Goal: Task Accomplishment & Management: Complete application form

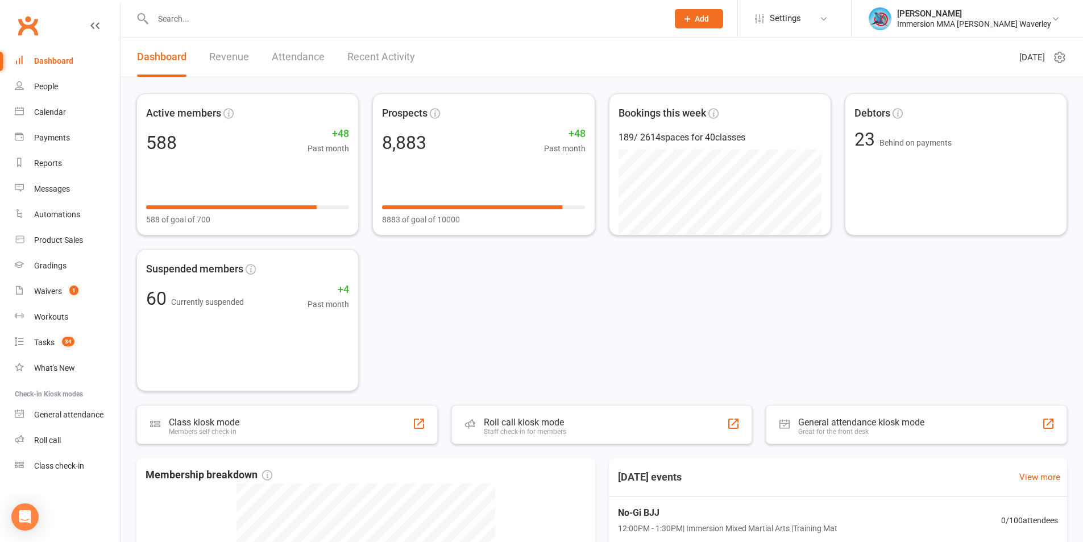
click at [157, 11] on input "text" at bounding box center [404, 19] width 510 height 16
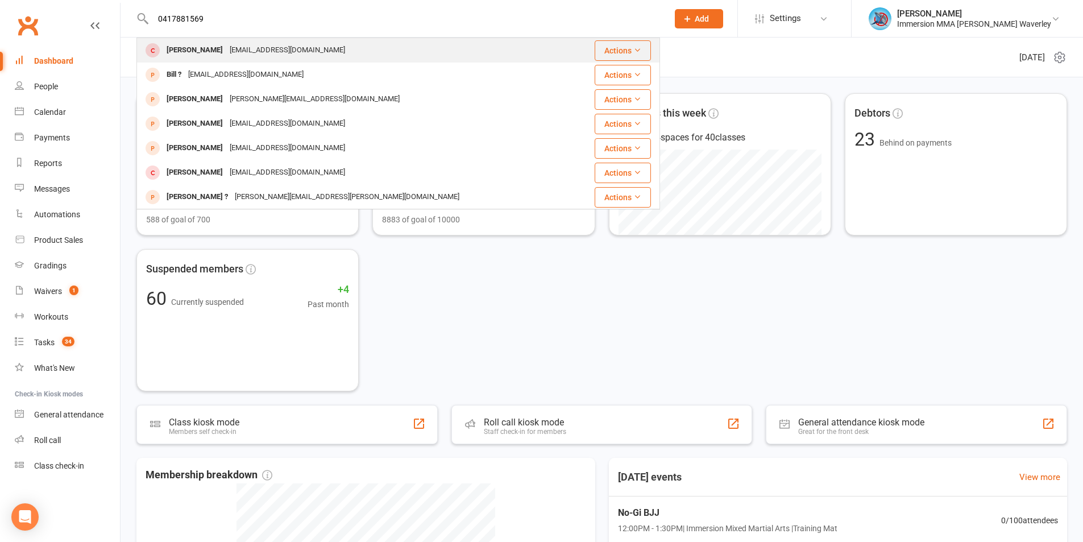
type input "0417881569"
click at [256, 48] on div "jaydenmc69@gmail.com" at bounding box center [287, 50] width 122 height 16
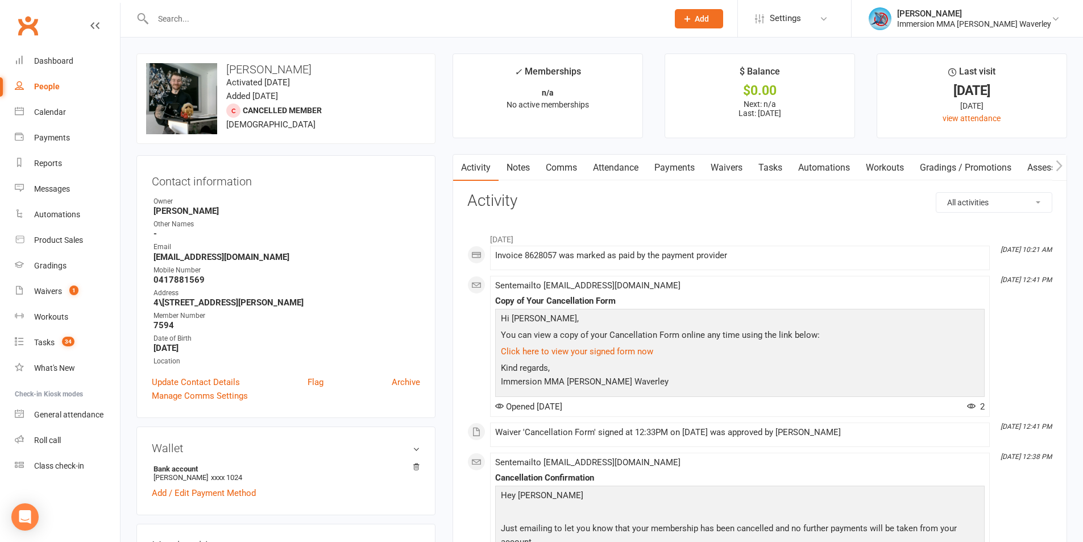
click at [525, 164] on link "Notes" at bounding box center [517, 168] width 39 height 26
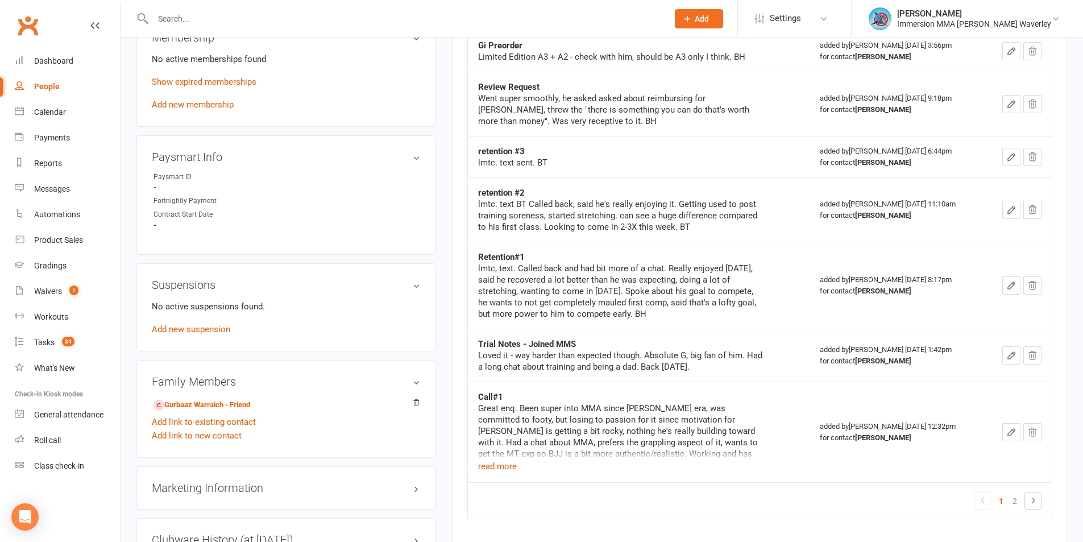
scroll to position [360, 0]
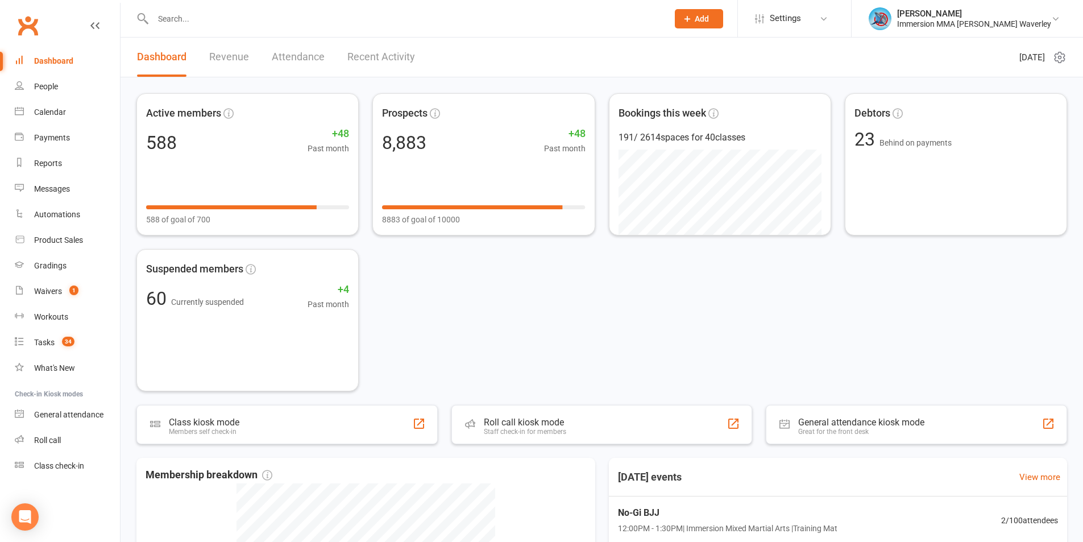
click at [707, 342] on div "Active members 588 +48 Past month 588 of goal of 700 Prospects 8,883 +48 Past m…" at bounding box center [601, 242] width 930 height 298
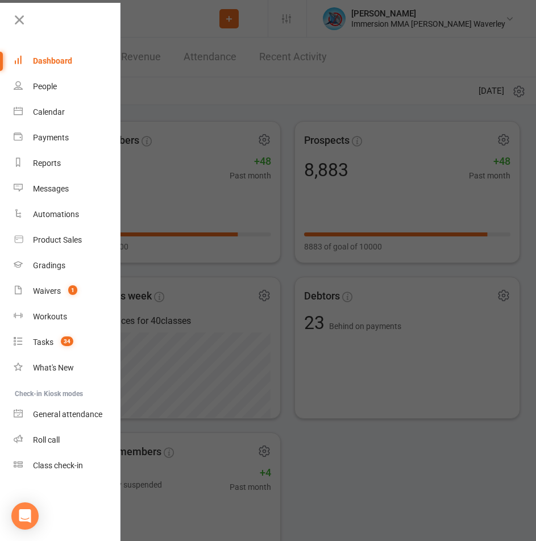
click at [198, 99] on div at bounding box center [268, 270] width 536 height 541
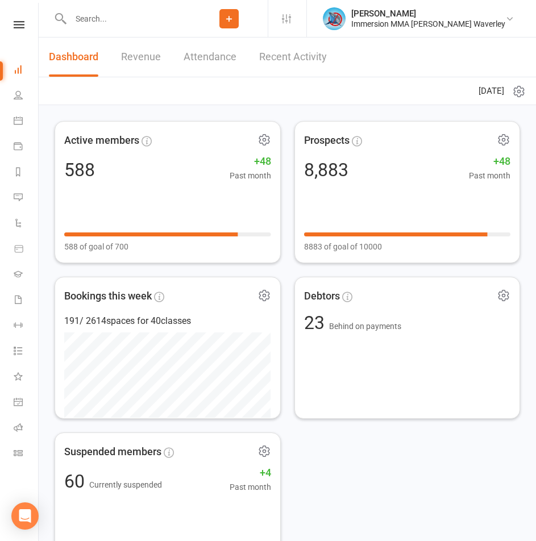
click at [234, 15] on icon at bounding box center [229, 19] width 10 height 10
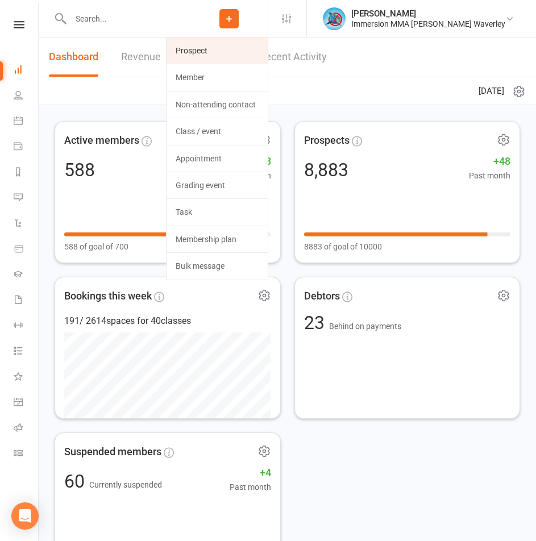
click at [250, 50] on link "Prospect" at bounding box center [217, 51] width 101 height 26
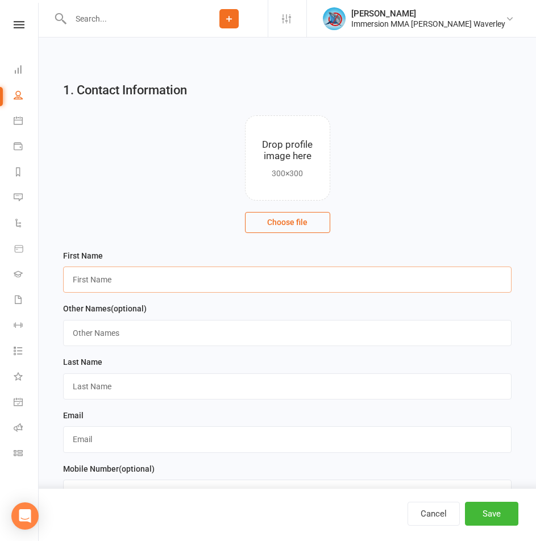
click at [98, 276] on input "text" at bounding box center [287, 280] width 448 height 26
type input "Blessing"
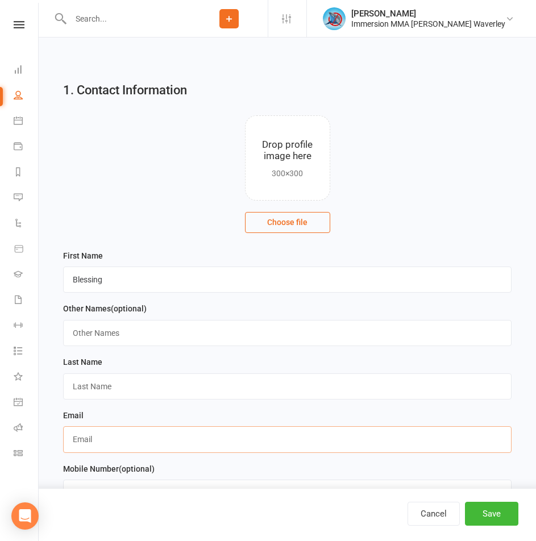
click at [98, 447] on input "text" at bounding box center [287, 439] width 448 height 26
paste input "bless21mok@yahoo.com"
type input "bless21mok@yahoo.com"
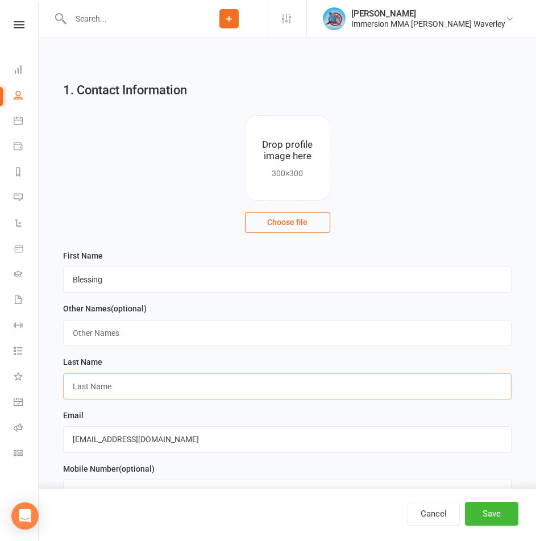
click at [100, 395] on input "text" at bounding box center [287, 386] width 448 height 26
type input "?"
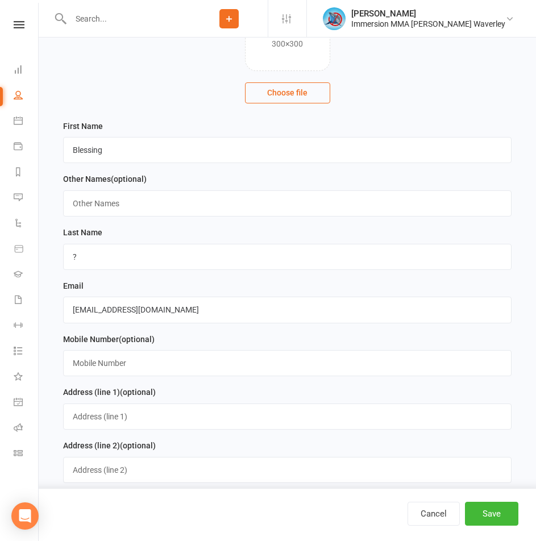
scroll to position [152, 0]
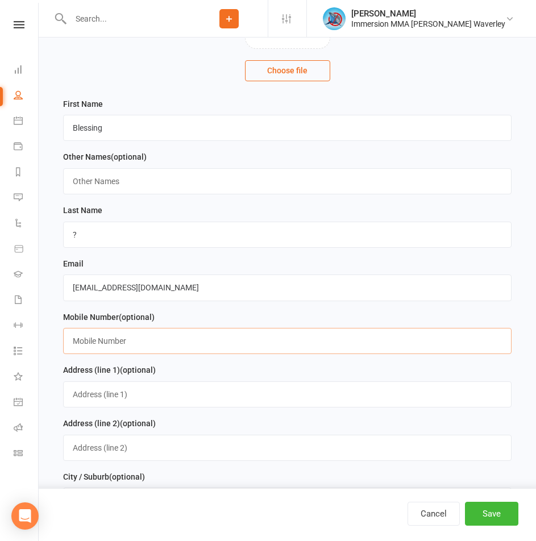
click at [122, 339] on input "text" at bounding box center [287, 341] width 448 height 26
paste input "0424328969"
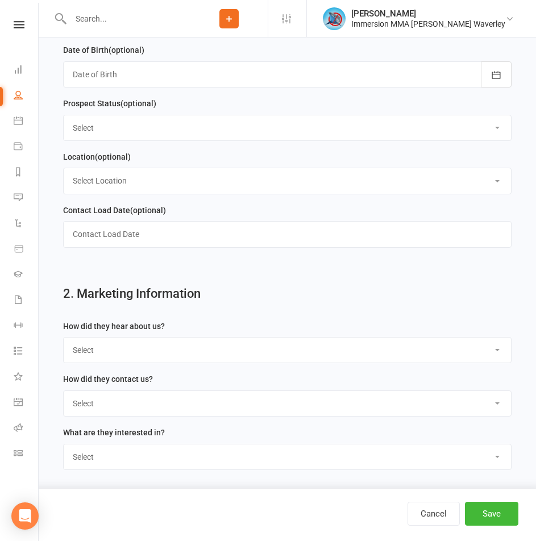
scroll to position [758, 0]
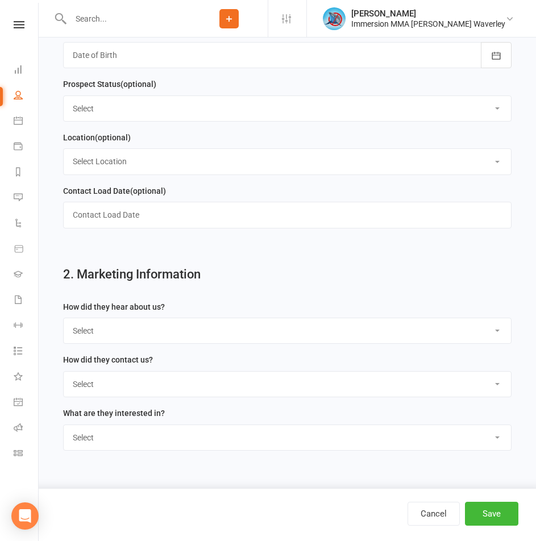
type input "0424328969"
click at [131, 326] on div "How did they hear about us? Select Unknown Referral Google Facebook Instagram W…" at bounding box center [287, 322] width 448 height 44
click at [137, 336] on select "Select Unknown Referral Google Facebook Instagram Walk by / Signage Returning" at bounding box center [287, 330] width 447 height 25
select select "Unknown"
click at [64, 327] on select "Select Unknown Referral Google Facebook Instagram Walk by / Signage Returning" at bounding box center [287, 330] width 447 height 25
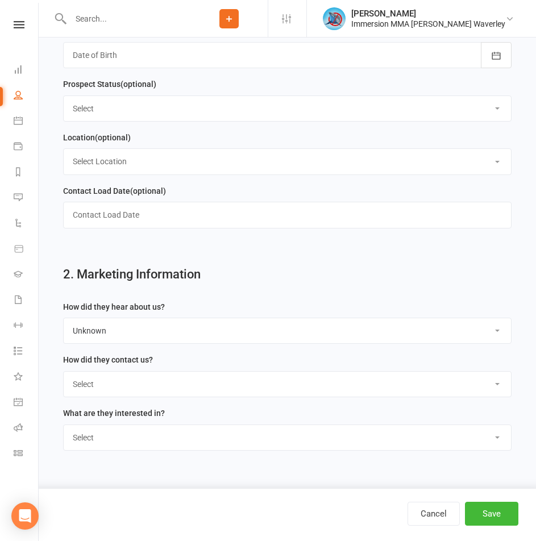
click at [124, 388] on select "Select Website Enquiry Phone Email In-Facility Tawk" at bounding box center [287, 384] width 447 height 25
select select "Website Enquiry"
click at [64, 380] on select "Select Website Enquiry Phone Email In-Facility Tawk" at bounding box center [287, 384] width 447 height 25
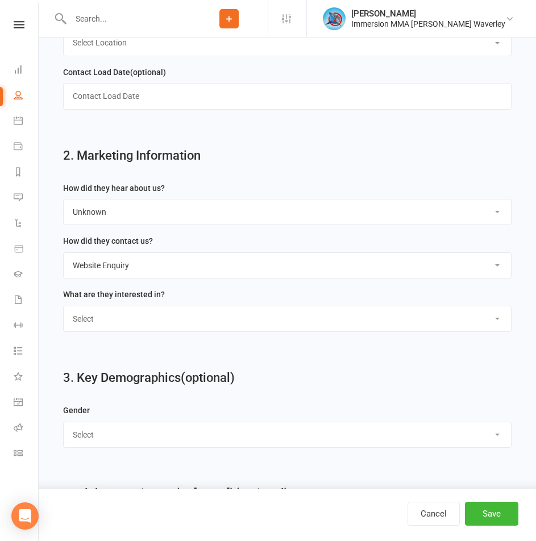
scroll to position [909, 0]
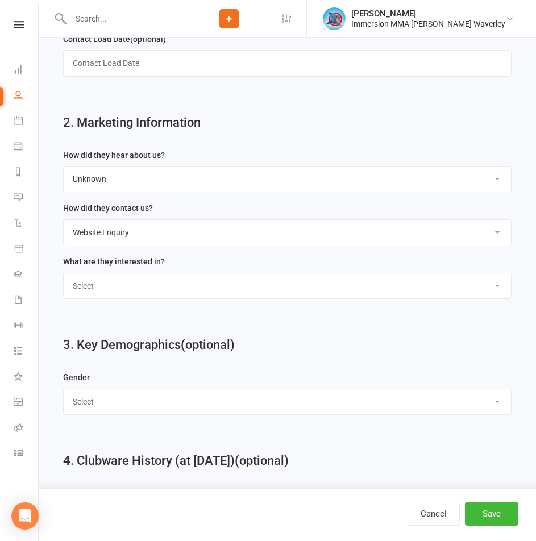
click at [147, 298] on select "Select Unspecified Muay Thai BJJ MMA Kids Muay Thai Kids BJJ Judo/Wrestling" at bounding box center [287, 285] width 447 height 25
select select "BJJ"
click at [64, 282] on select "Select Unspecified Muay Thai BJJ MMA Kids Muay Thai Kids BJJ Judo/Wrestling" at bounding box center [287, 285] width 447 height 25
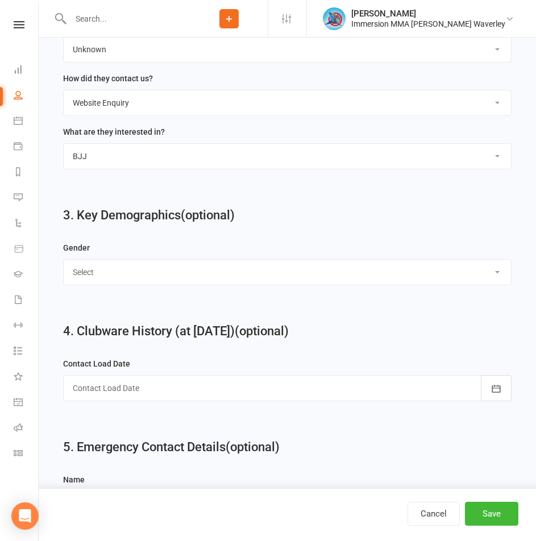
scroll to position [1061, 0]
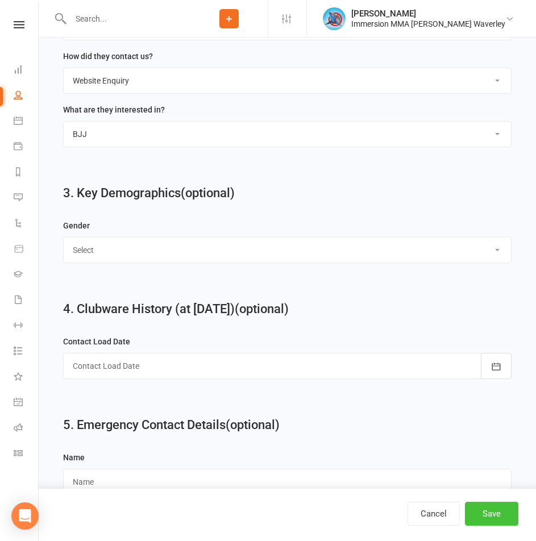
click at [490, 510] on button "Save" at bounding box center [491, 514] width 53 height 24
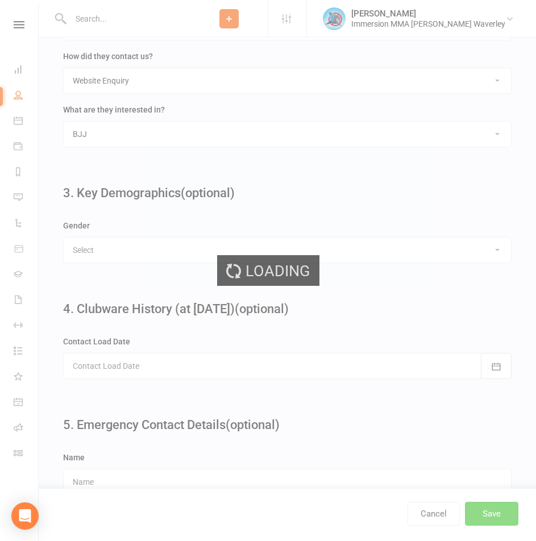
scroll to position [0, 0]
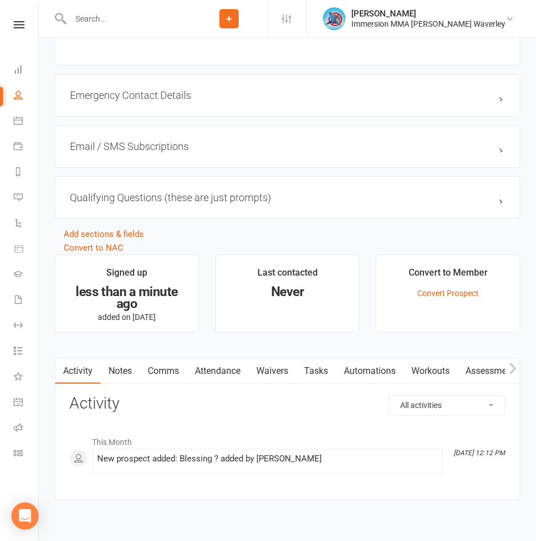
scroll to position [747, 0]
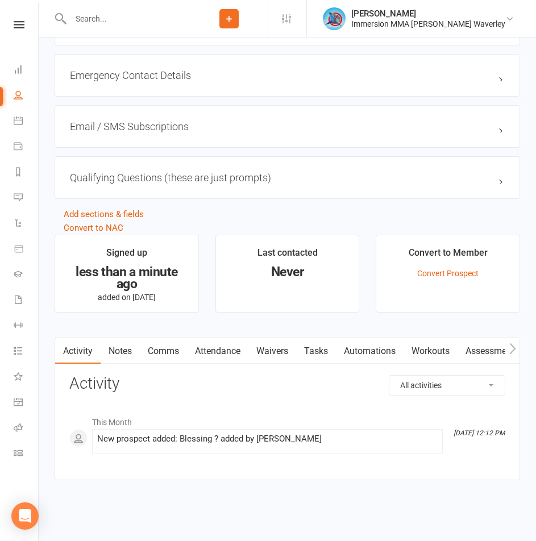
click at [126, 352] on link "Notes" at bounding box center [120, 351] width 39 height 26
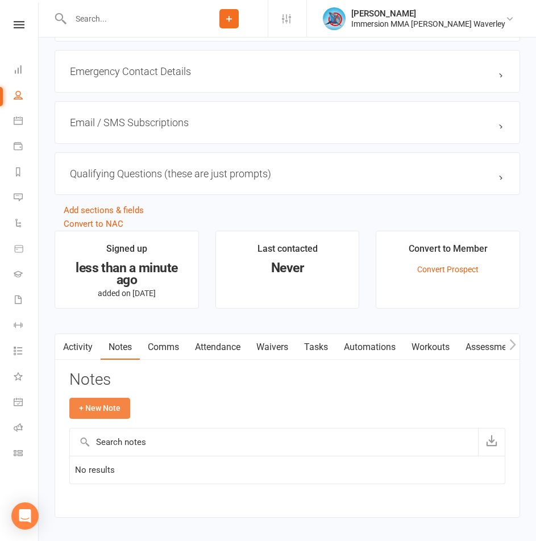
click at [115, 413] on button "+ New Note" at bounding box center [99, 408] width 61 height 20
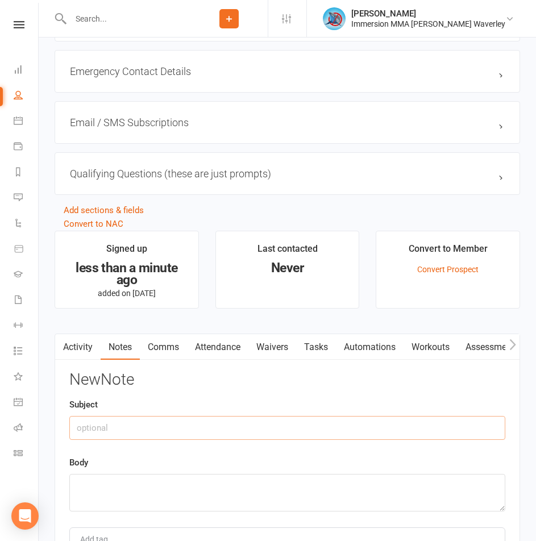
click at [123, 436] on input "text" at bounding box center [287, 428] width 436 height 24
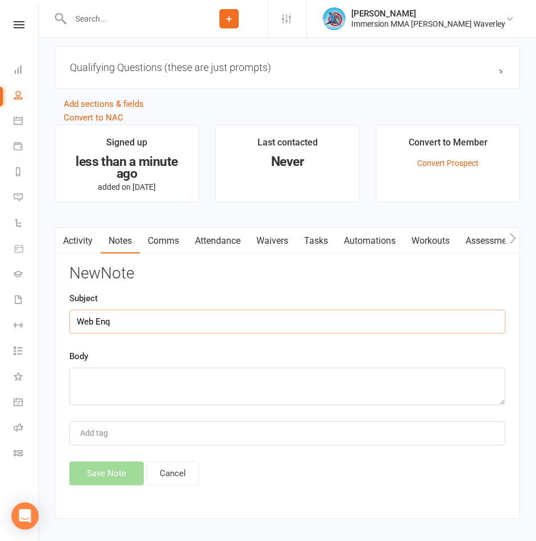
scroll to position [896, 0]
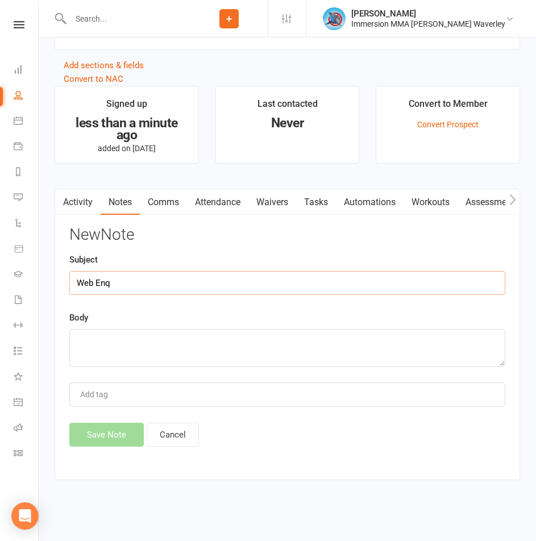
type input "Web Enq"
click at [102, 371] on div "New Note Subject Web Enq Body Add tag Save Note Cancel" at bounding box center [287, 336] width 436 height 220
click at [106, 350] on textarea at bounding box center [287, 348] width 436 height 38
paste textarea "Fitness, confidence"
type textarea ""Fitness, confidence ""
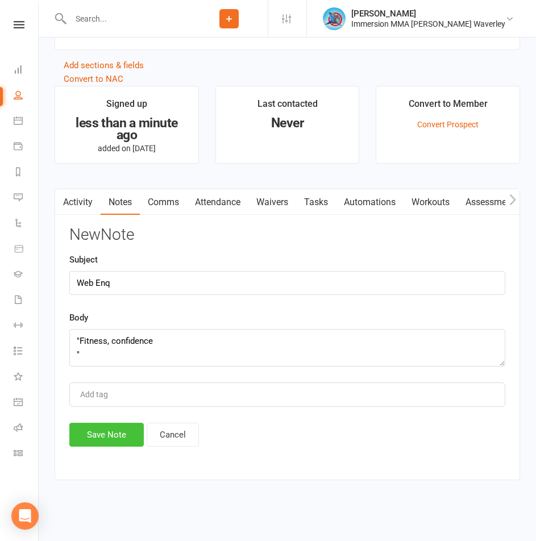
click at [109, 438] on button "Save Note" at bounding box center [106, 435] width 74 height 24
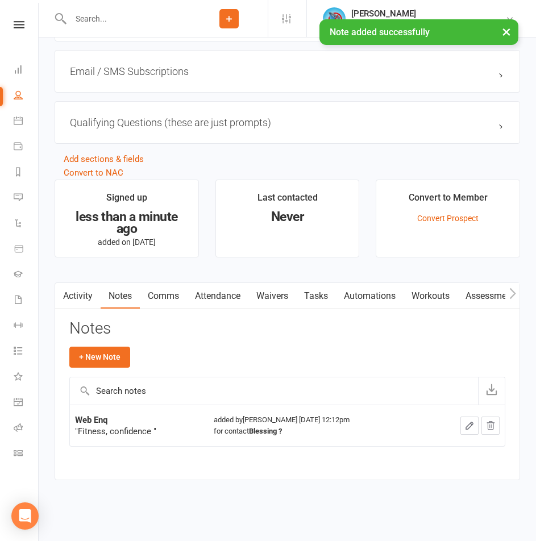
click at [323, 292] on link "Tasks" at bounding box center [316, 296] width 40 height 26
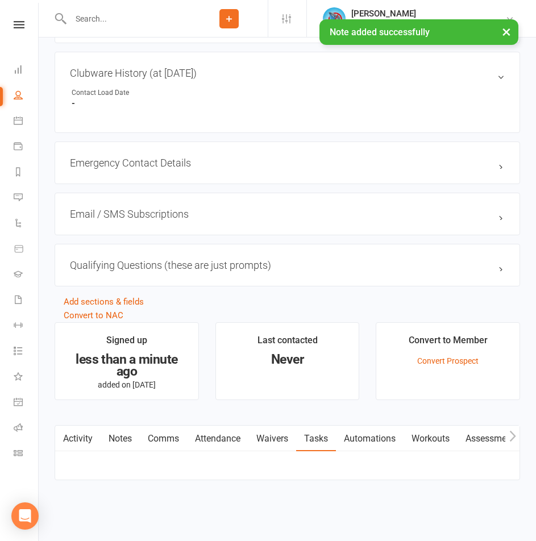
scroll to position [797, 0]
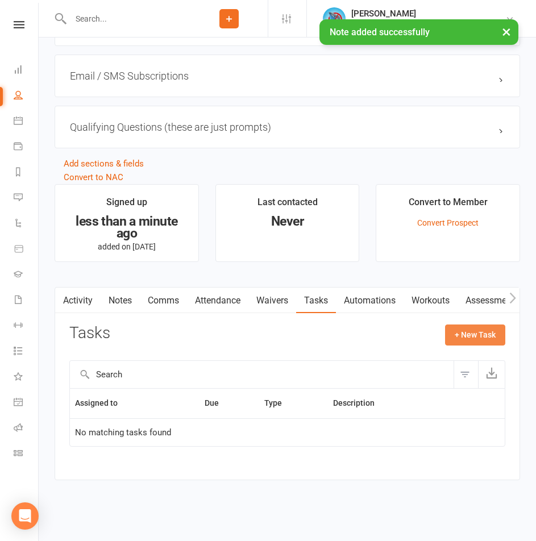
click at [461, 335] on button "+ New Task" at bounding box center [475, 335] width 60 height 20
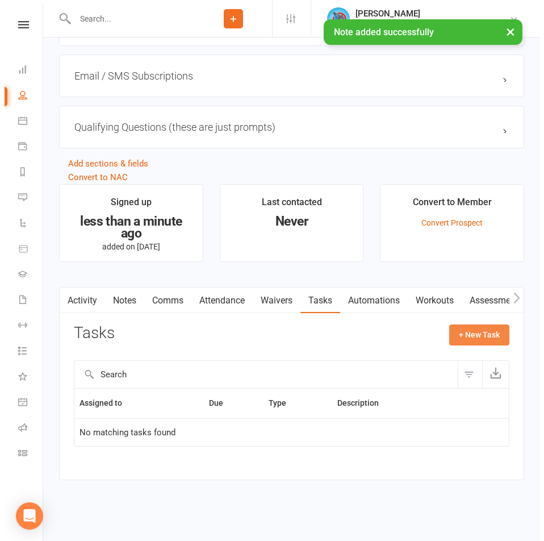
scroll to position [785, 0]
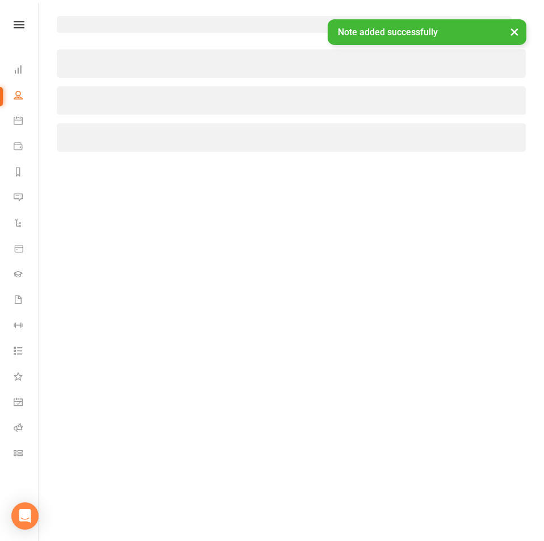
select select "48839"
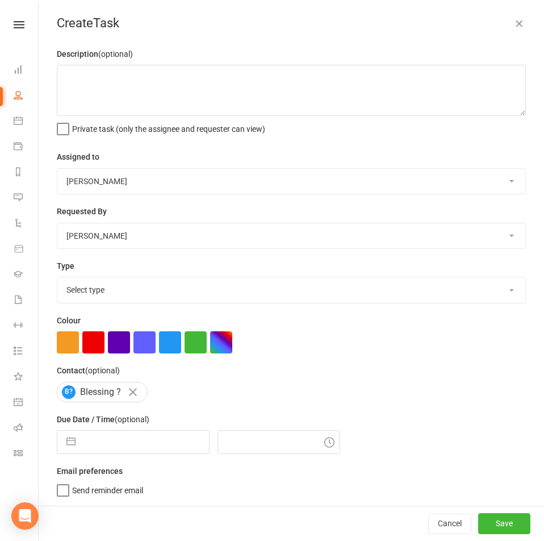
click at [123, 174] on select "Team Immersion Ben Street David Marinakis James Fitzgerald lee Ting Immersion T…" at bounding box center [291, 181] width 468 height 25
select select "48837"
click at [57, 169] on select "Team Immersion Ben Street David Marinakis James Fitzgerald lee Ting Immersion T…" at bounding box center [291, 181] width 468 height 25
click at [116, 297] on select "Select type Account follow up [high priority] Attended trial follow up Chase si…" at bounding box center [291, 289] width 468 height 25
select select "27312"
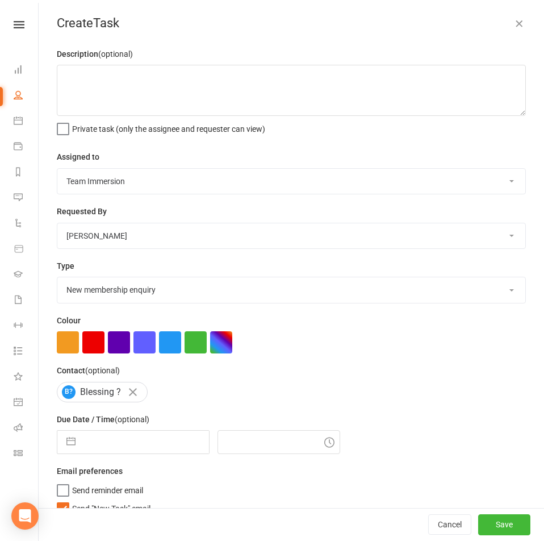
click at [57, 280] on select "Select type Account follow up [high priority] Attended trial follow up Chase si…" at bounding box center [291, 289] width 468 height 25
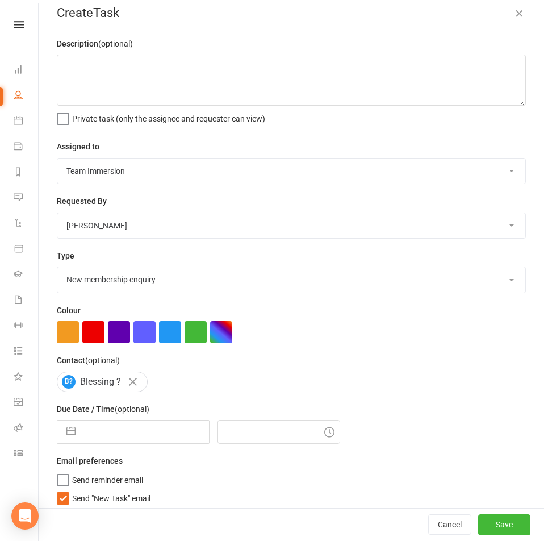
scroll to position [20, 0]
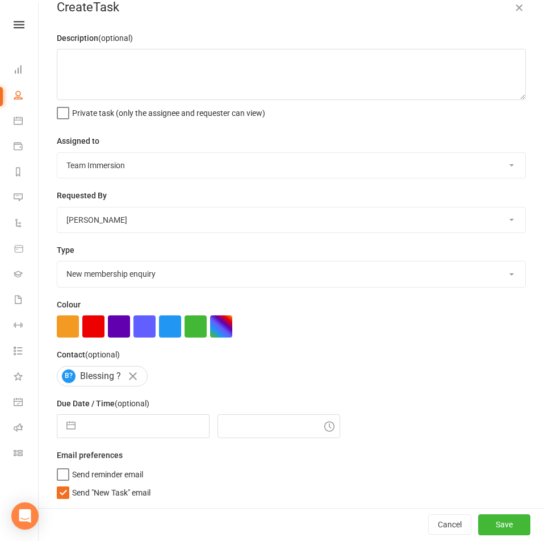
click at [92, 487] on span "Send "New Task" email" at bounding box center [111, 490] width 78 height 13
click at [92, 484] on input "Send "New Task" email" at bounding box center [104, 484] width 94 height 0
click at [120, 423] on input "text" at bounding box center [145, 426] width 128 height 23
select select "8"
select select "2025"
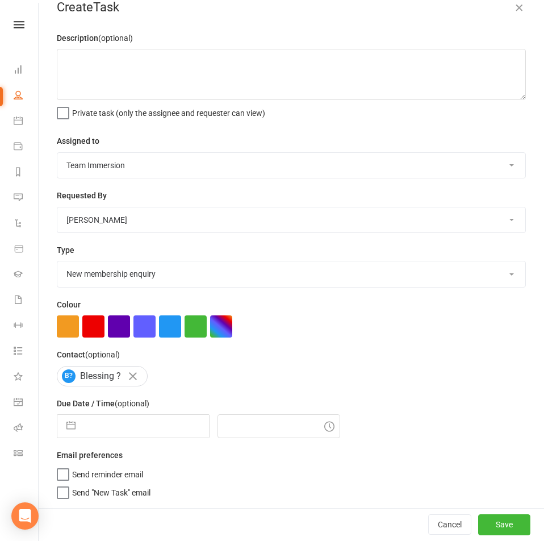
select select "9"
select select "2025"
select select "10"
select select "2025"
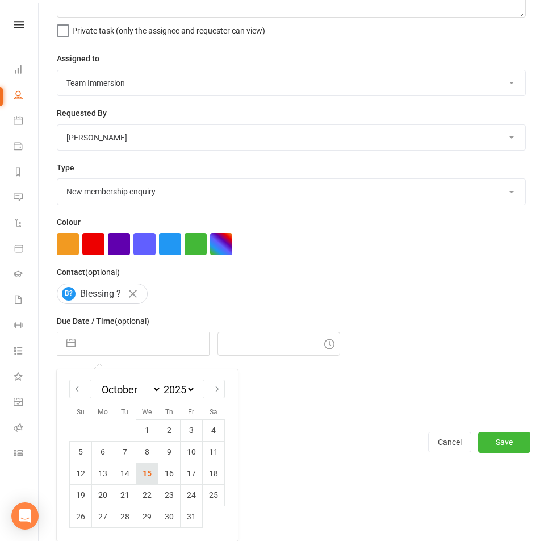
click at [145, 475] on td "15" at bounding box center [147, 474] width 22 height 22
type input "[DATE]"
type input "12:15pm"
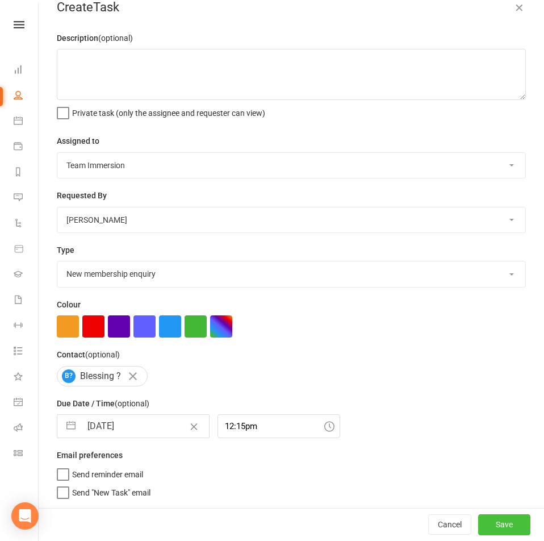
click at [501, 525] on button "Save" at bounding box center [505, 524] width 52 height 20
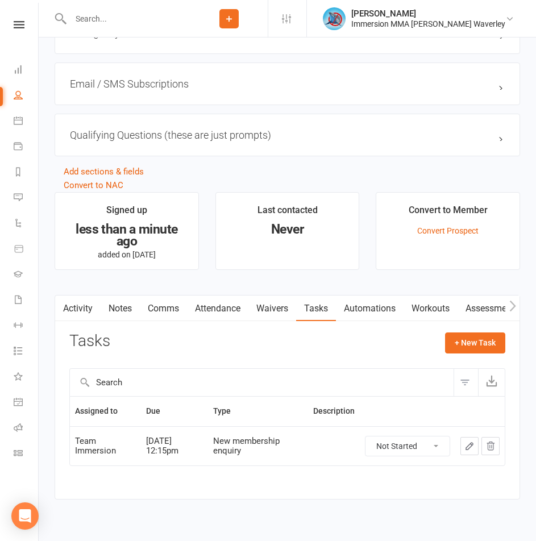
click at [239, 19] on button "Add" at bounding box center [228, 18] width 19 height 19
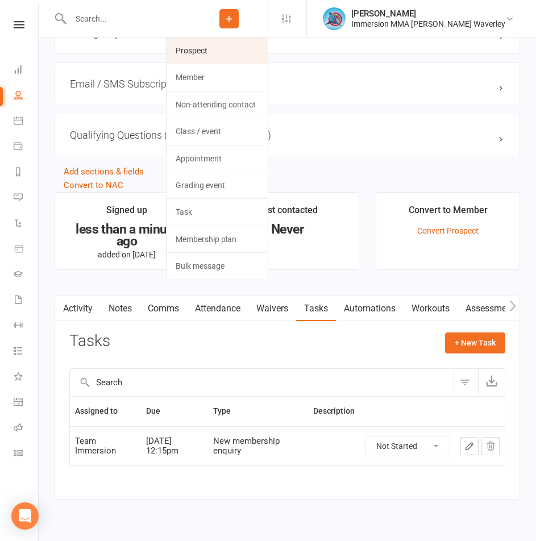
click at [257, 55] on link "Prospect" at bounding box center [217, 51] width 101 height 26
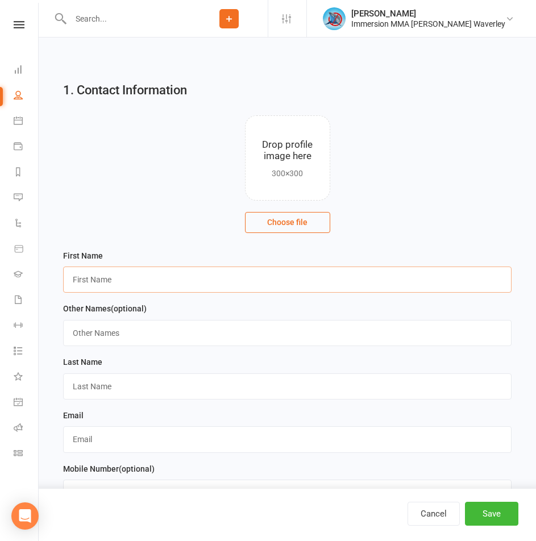
click at [141, 289] on input "text" at bounding box center [287, 280] width 448 height 26
type input "Lachie"
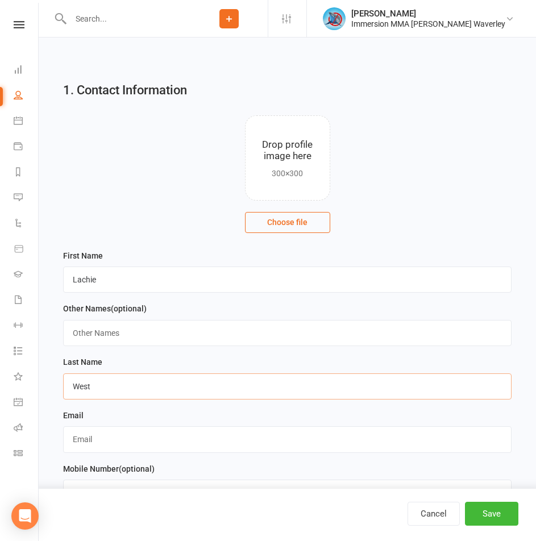
type input "West"
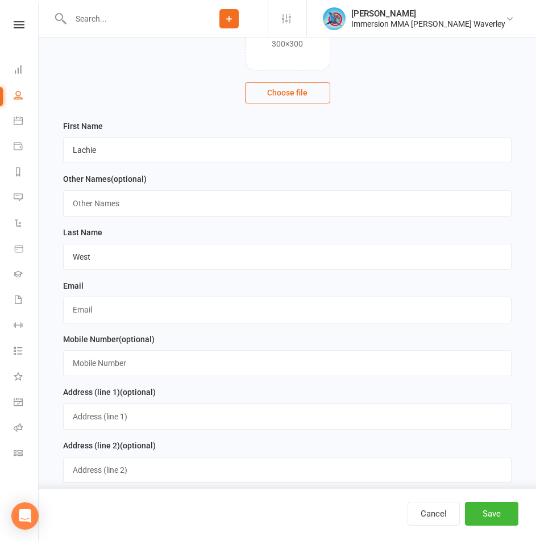
scroll to position [152, 0]
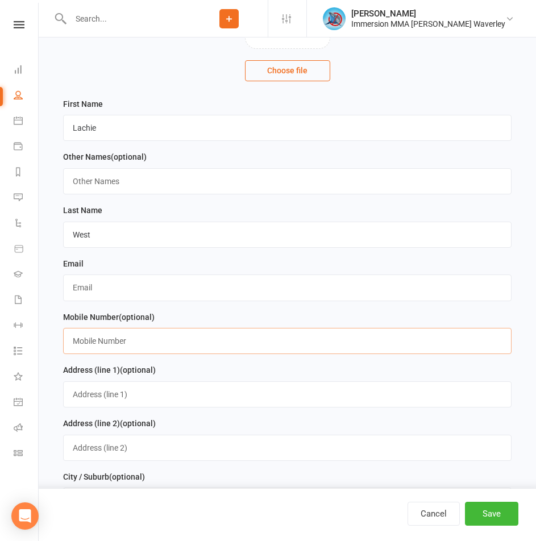
click at [101, 341] on input "text" at bounding box center [287, 341] width 448 height 26
paste input "0407437093"
type input "0407437093"
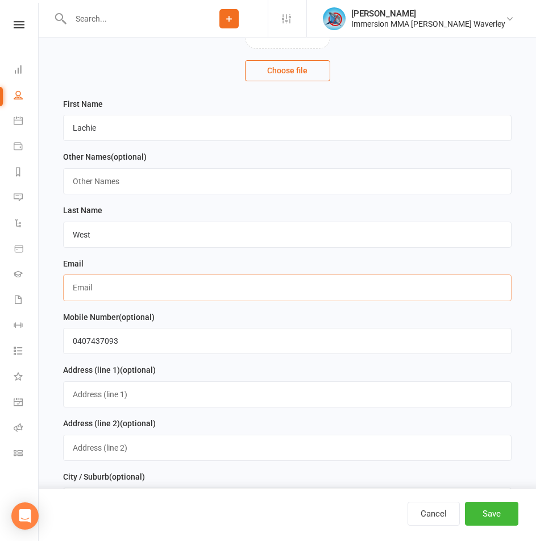
click at [142, 291] on input "text" at bounding box center [287, 288] width 448 height 26
paste input "lachiewesty12@gmail.com"
type input "lachiewesty12@gmail.com"
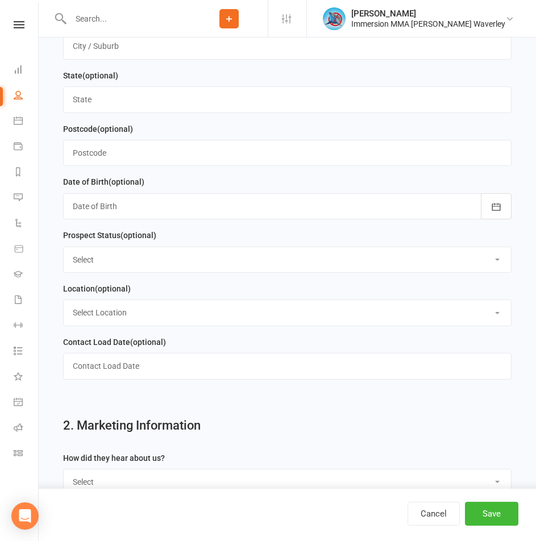
scroll to position [758, 0]
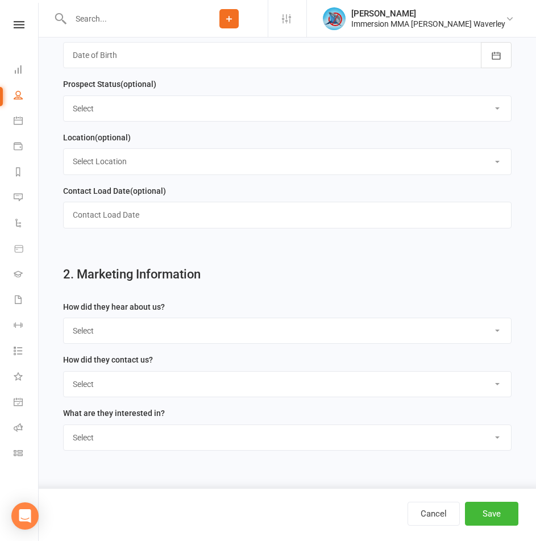
click at [163, 336] on select "Select Unknown Referral Google Facebook Instagram Walk by / Signage Returning" at bounding box center [287, 330] width 447 height 25
select select "Unknown"
click at [64, 327] on select "Select Unknown Referral Google Facebook Instagram Walk by / Signage Returning" at bounding box center [287, 330] width 447 height 25
click at [131, 379] on div "How did they contact us? Select Website Enquiry Phone Email In-Facility Tawk" at bounding box center [287, 375] width 448 height 44
click at [129, 386] on select "Select Website Enquiry Phone Email In-Facility Tawk" at bounding box center [287, 384] width 447 height 25
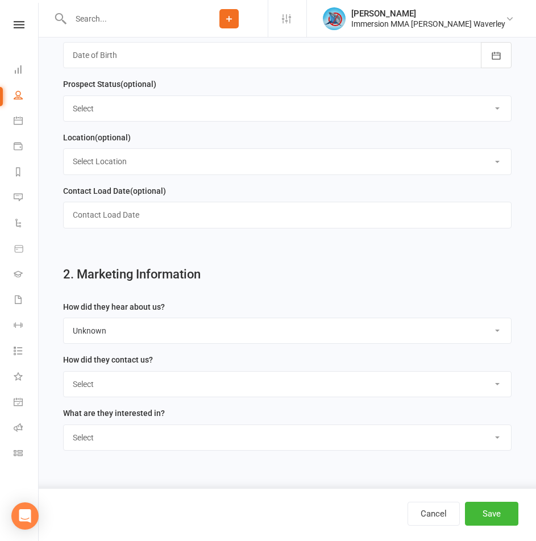
select select "Website Enquiry"
click at [64, 380] on select "Select Website Enquiry Phone Email In-Facility Tawk" at bounding box center [287, 384] width 447 height 25
click at [135, 448] on select "Select Unspecified Muay Thai BJJ MMA Kids Muay Thai Kids BJJ Judo/Wrestling" at bounding box center [287, 437] width 447 height 25
select select "MMA"
click at [64, 434] on select "Select Unspecified Muay Thai BJJ MMA Kids Muay Thai Kids BJJ Judo/Wrestling" at bounding box center [287, 437] width 447 height 25
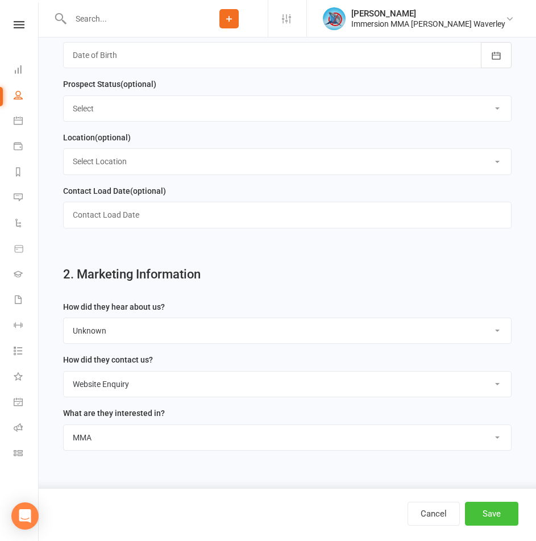
click at [490, 522] on button "Save" at bounding box center [491, 514] width 53 height 24
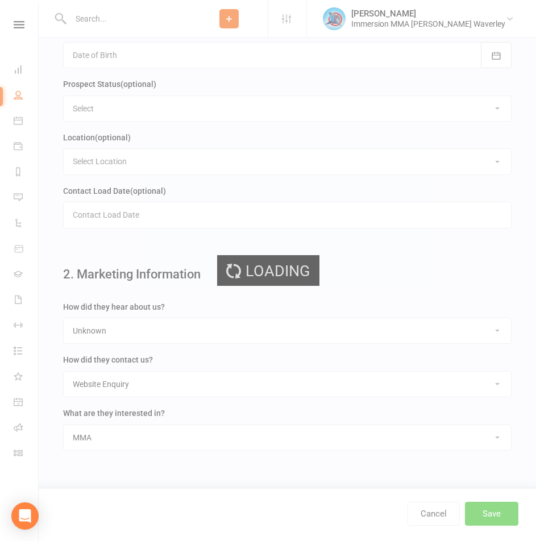
scroll to position [0, 0]
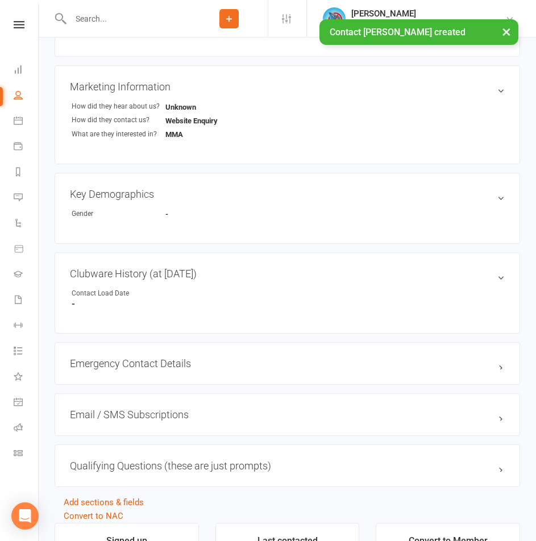
scroll to position [747, 0]
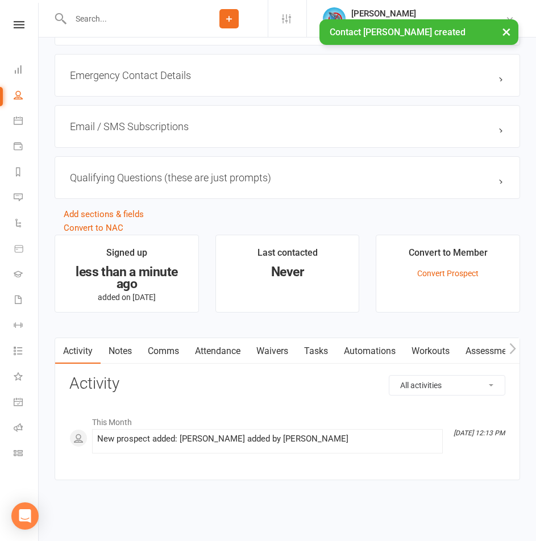
click at [135, 359] on link "Notes" at bounding box center [120, 351] width 39 height 26
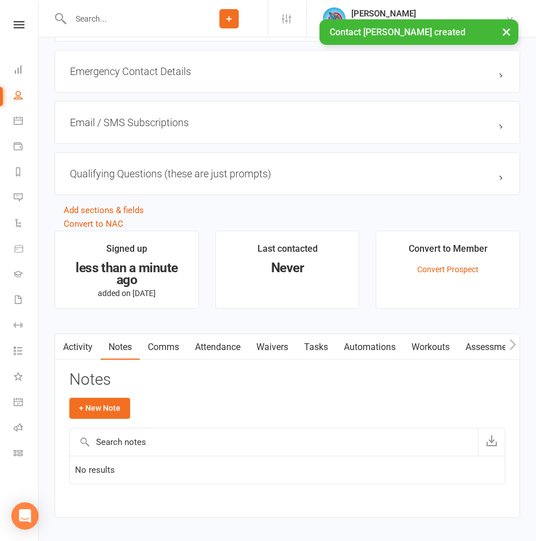
click at [82, 396] on div "Notes + New Note" at bounding box center [287, 399] width 436 height 56
click at [110, 418] on button "+ New Note" at bounding box center [99, 408] width 61 height 20
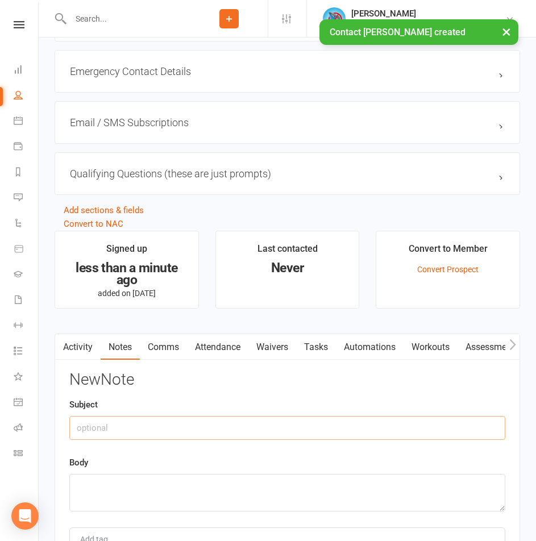
click at [126, 431] on input "text" at bounding box center [287, 428] width 436 height 24
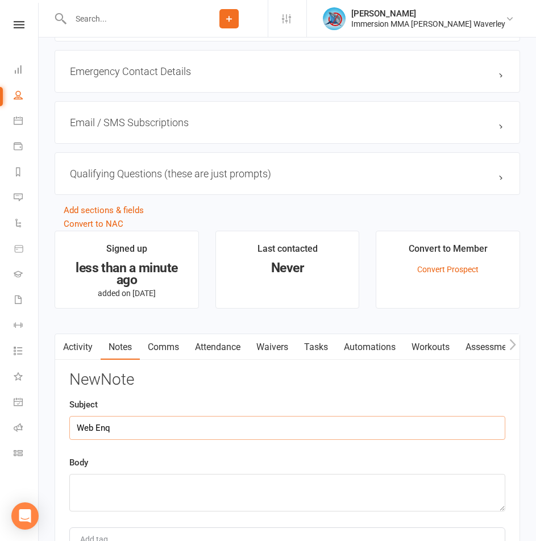
type input "Web Enq"
paste textarea "For the moment just want to get fit. I used to train on and off for around 6 ye…"
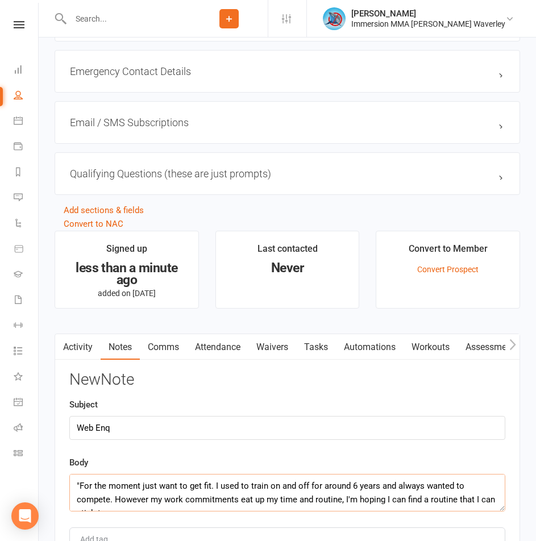
scroll to position [22, 0]
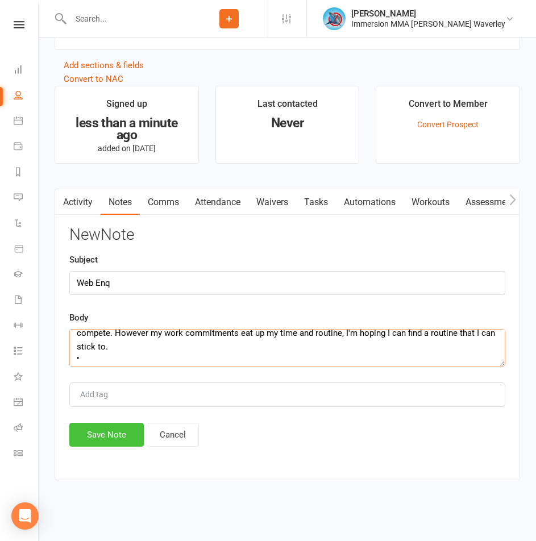
type textarea ""For the moment just want to get fit. I used to train on and off for around 6 y…"
click at [114, 432] on button "Save Note" at bounding box center [106, 435] width 74 height 24
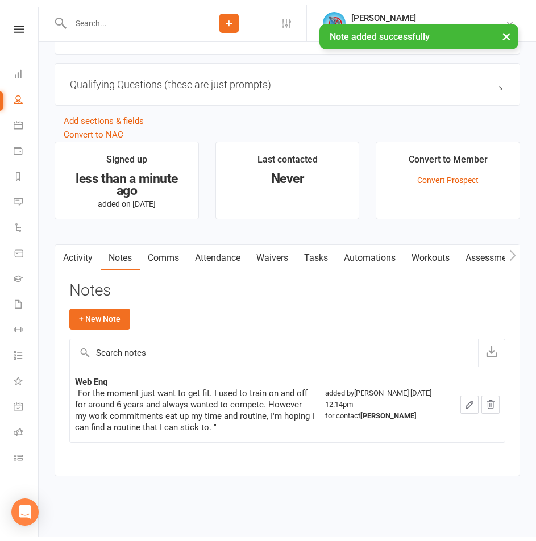
scroll to position [836, 0]
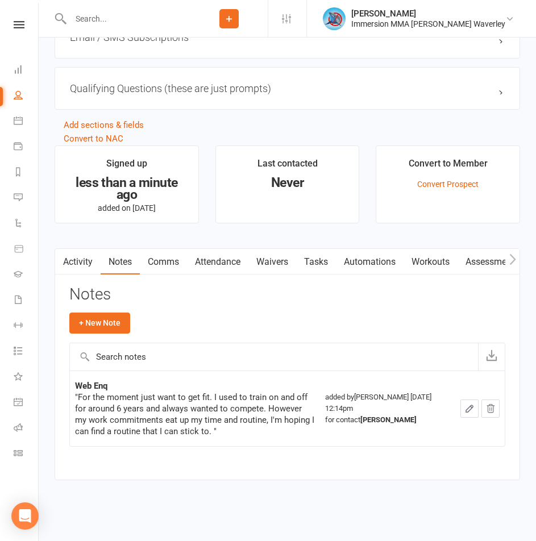
click at [319, 260] on link "Tasks" at bounding box center [316, 262] width 40 height 26
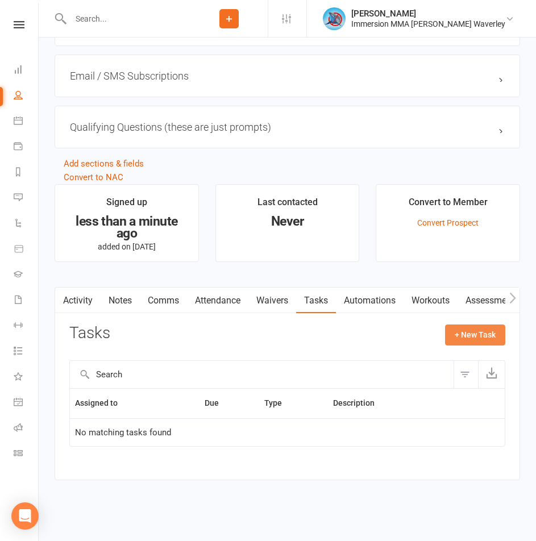
click at [481, 332] on button "+ New Task" at bounding box center [475, 335] width 60 height 20
select select "48839"
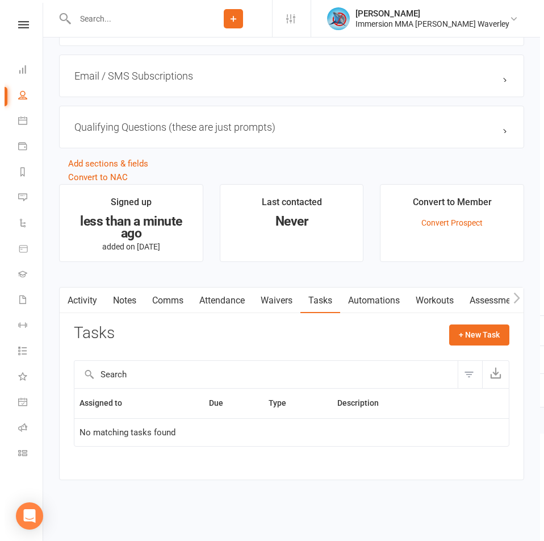
scroll to position [785, 0]
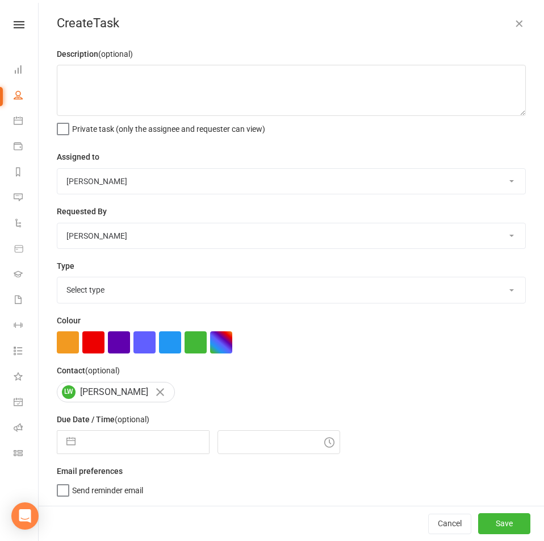
click at [139, 184] on select "Team Immersion Ben Street David Marinakis James Fitzgerald lee Ting Immersion T…" at bounding box center [291, 181] width 468 height 25
select select "48837"
click at [57, 169] on select "Team Immersion Ben Street David Marinakis James Fitzgerald lee Ting Immersion T…" at bounding box center [291, 181] width 468 height 25
click at [139, 287] on select "Select type Account follow up [high priority] Attended trial follow up Chase si…" at bounding box center [291, 289] width 468 height 25
select select "27312"
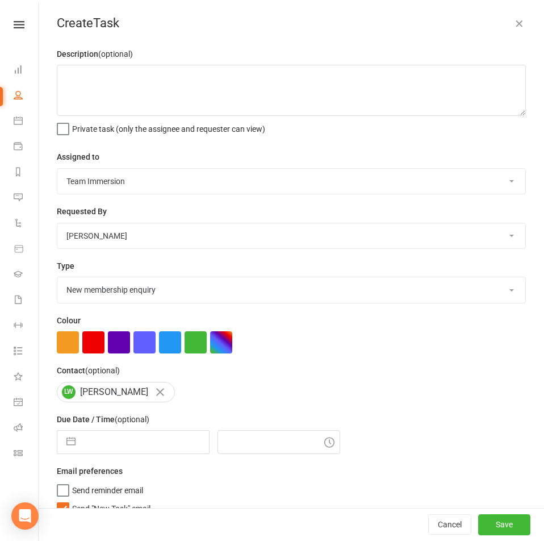
click at [57, 280] on select "Select type Account follow up [high priority] Attended trial follow up Chase si…" at bounding box center [291, 289] width 468 height 25
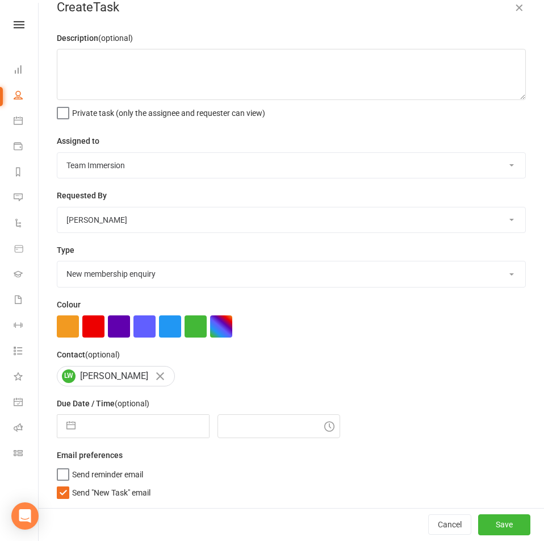
scroll to position [20, 0]
click at [85, 489] on span "Send "New Task" email" at bounding box center [111, 490] width 78 height 13
click at [85, 484] on input "Send "New Task" email" at bounding box center [104, 484] width 94 height 0
click at [106, 416] on input "text" at bounding box center [145, 426] width 128 height 23
select select "8"
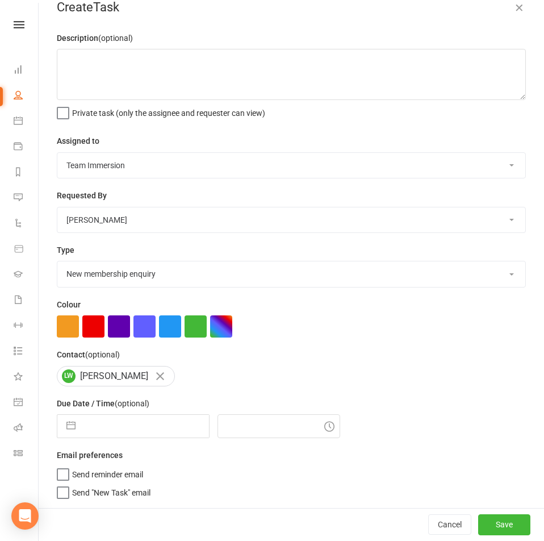
select select "2025"
select select "9"
select select "2025"
select select "10"
select select "2025"
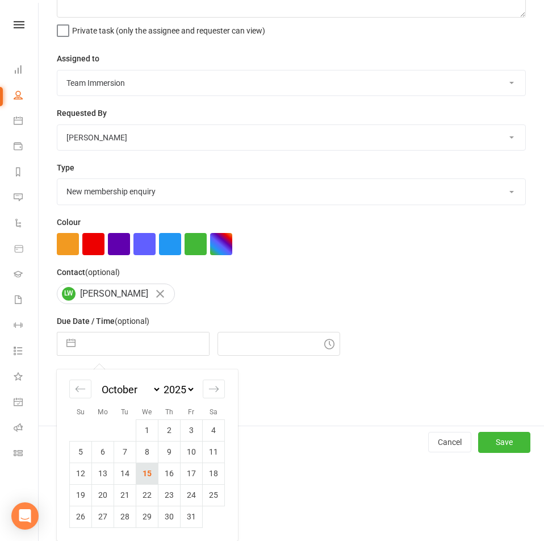
click at [155, 473] on td "15" at bounding box center [147, 474] width 22 height 22
type input "15 Oct 2025"
type input "12:15pm"
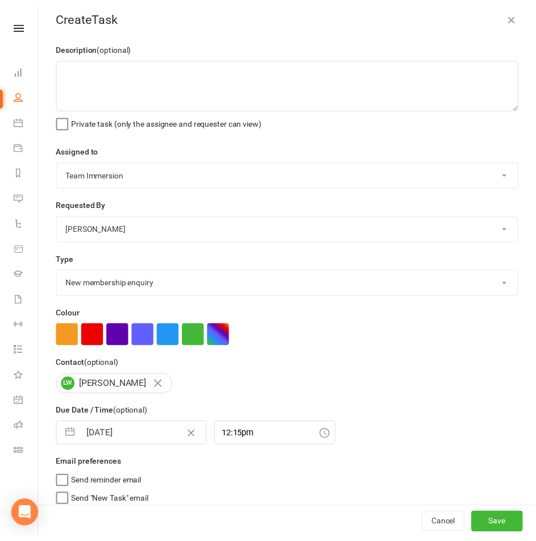
scroll to position [0, 0]
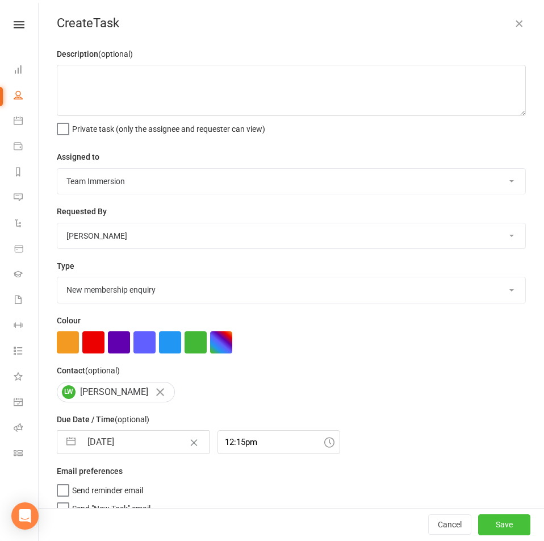
click at [482, 529] on button "Save" at bounding box center [505, 525] width 52 height 20
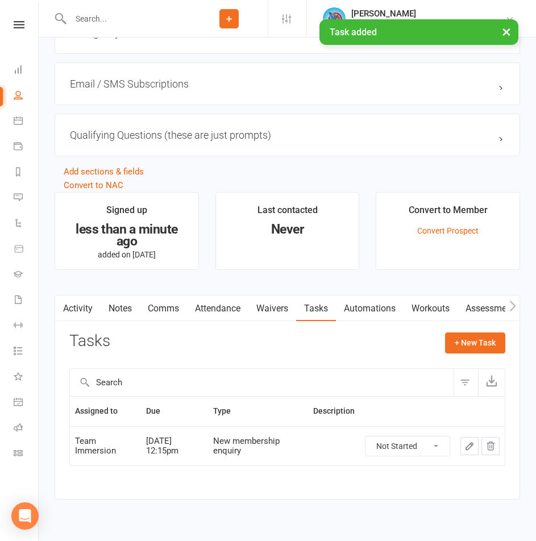
click at [118, 321] on link "Notes" at bounding box center [120, 309] width 39 height 26
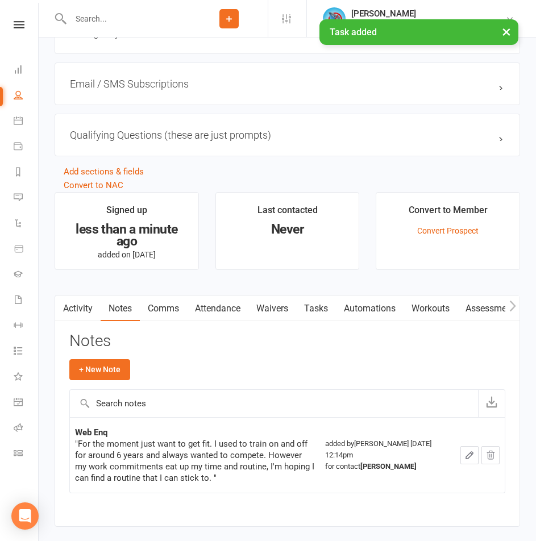
click at [234, 17] on icon at bounding box center [229, 19] width 10 height 10
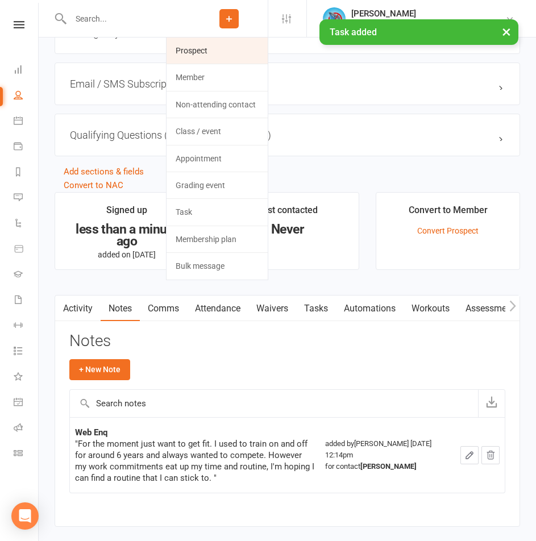
click at [260, 56] on link "Prospect" at bounding box center [217, 51] width 101 height 26
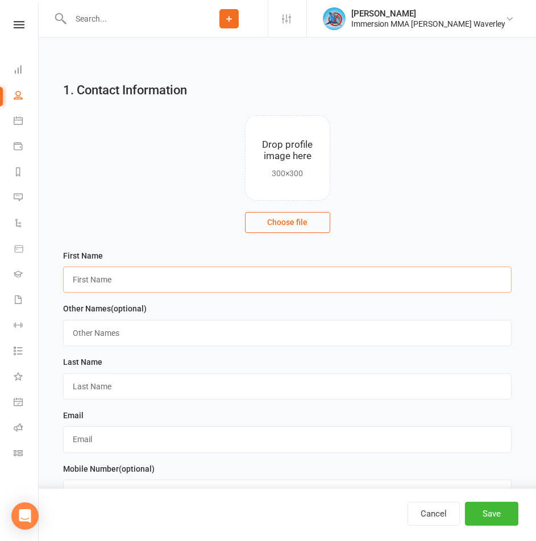
click at [90, 288] on input "text" at bounding box center [287, 280] width 448 height 26
paste input "Brittany"
type input "Brittany"
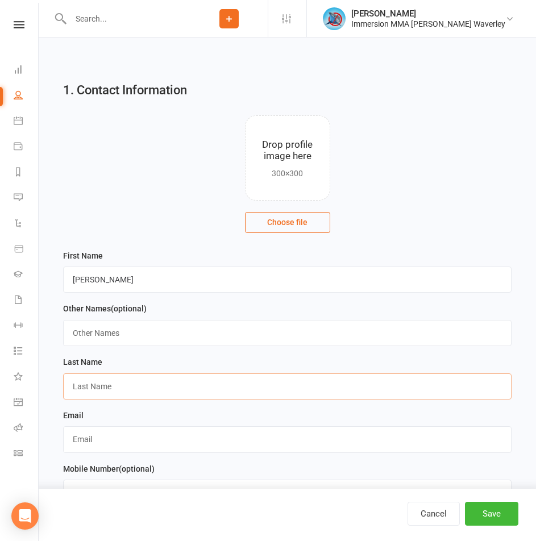
click at [117, 381] on input "text" at bounding box center [287, 386] width 448 height 26
type input "v"
paste input "Symmons"
type input "Symmons"
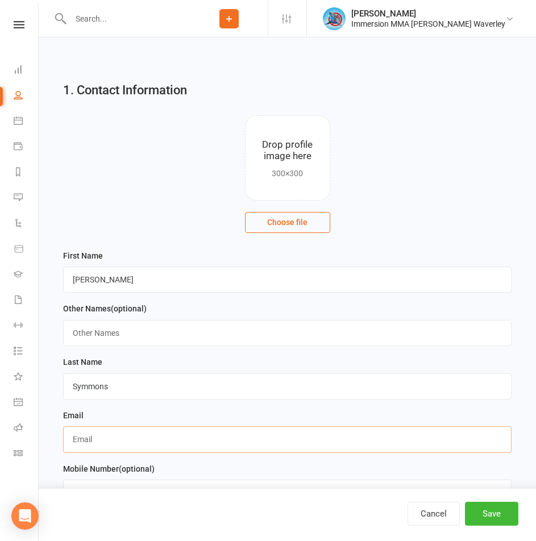
click at [129, 440] on input "text" at bounding box center [287, 439] width 448 height 26
paste input "brittanysymmons@gmail.com"
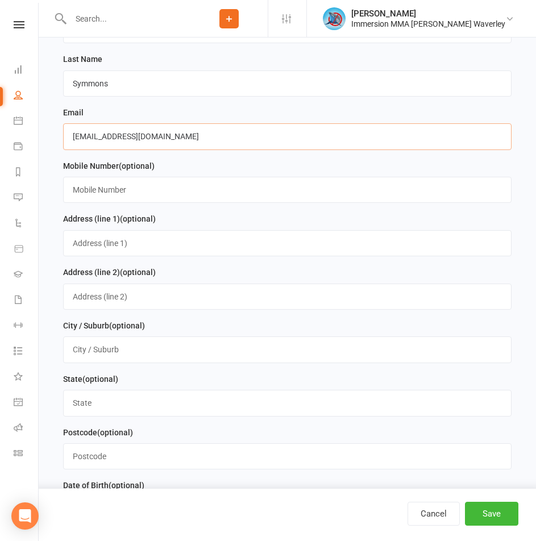
type input "brittanysymmons@gmail.com"
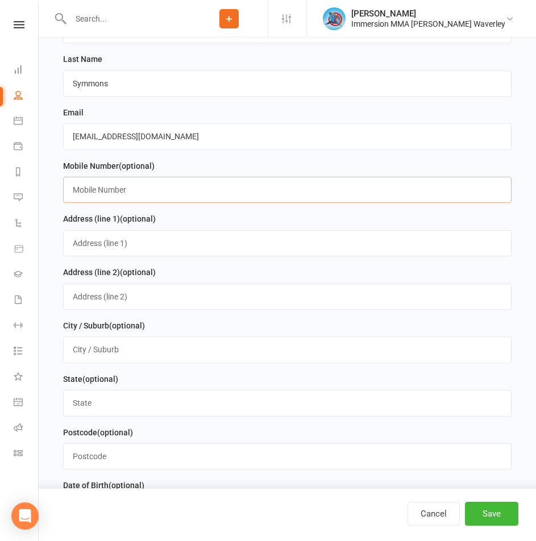
click at [105, 195] on input "text" at bounding box center [287, 190] width 448 height 26
paste input "0434085393"
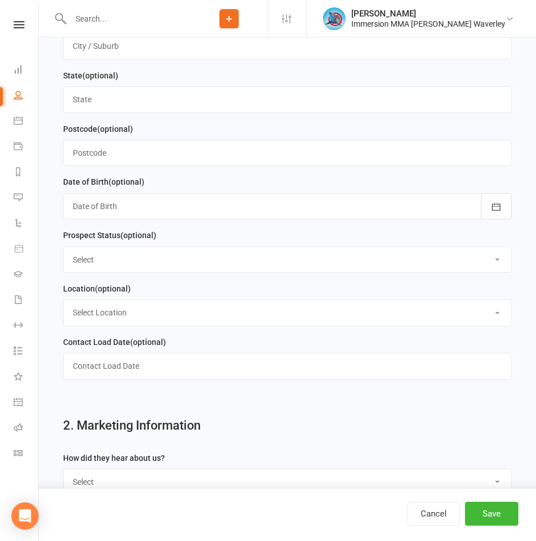
scroll to position [758, 0]
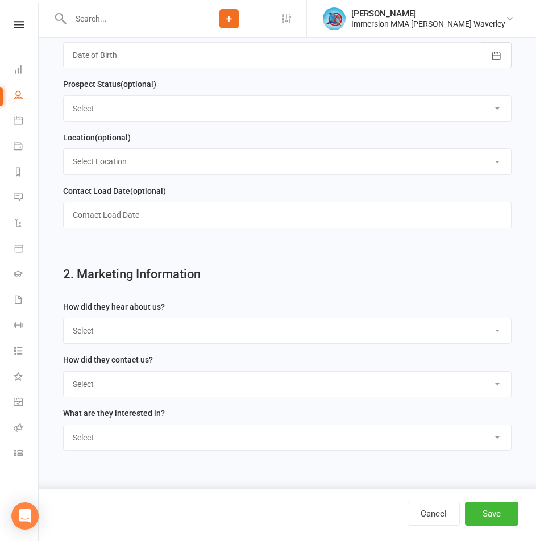
type input "0434085393"
click at [115, 343] on select "Select Unknown Referral Google Facebook Instagram Walk by / Signage Returning" at bounding box center [287, 330] width 447 height 25
select select "Unknown"
click at [64, 327] on select "Select Unknown Referral Google Facebook Instagram Walk by / Signage Returning" at bounding box center [287, 330] width 447 height 25
click at [106, 393] on select "Select Website Enquiry Phone Email In-Facility Tawk" at bounding box center [287, 384] width 447 height 25
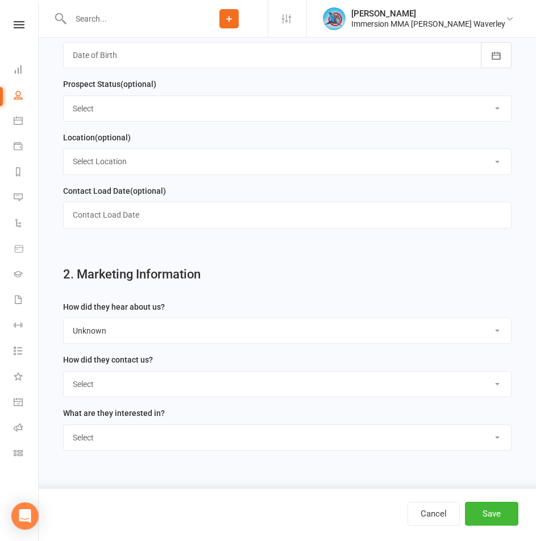
select select "Website Enquiry"
click at [64, 380] on select "Select Website Enquiry Phone Email In-Facility Tawk" at bounding box center [287, 384] width 447 height 25
click at [99, 444] on select "Select Unspecified Muay Thai BJJ MMA Kids Muay Thai Kids BJJ Judo/Wrestling" at bounding box center [287, 437] width 447 height 25
select select "Muay Thai"
click at [64, 434] on select "Select Unspecified Muay Thai BJJ MMA Kids Muay Thai Kids BJJ Judo/Wrestling" at bounding box center [287, 437] width 447 height 25
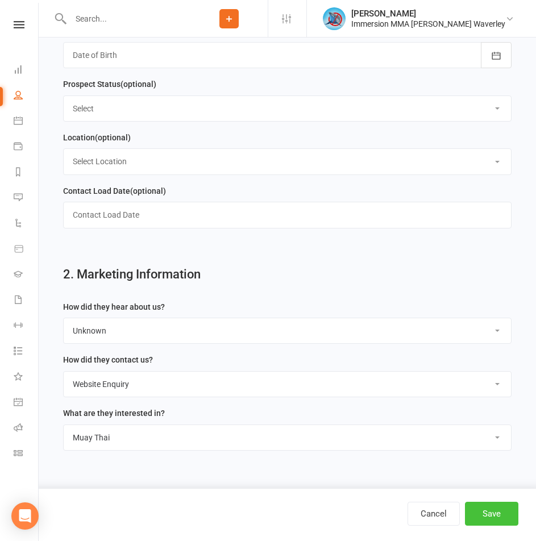
click at [499, 516] on button "Save" at bounding box center [491, 514] width 53 height 24
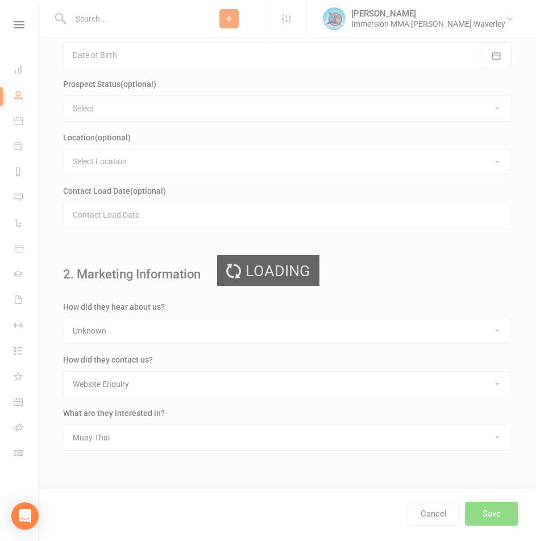
scroll to position [0, 0]
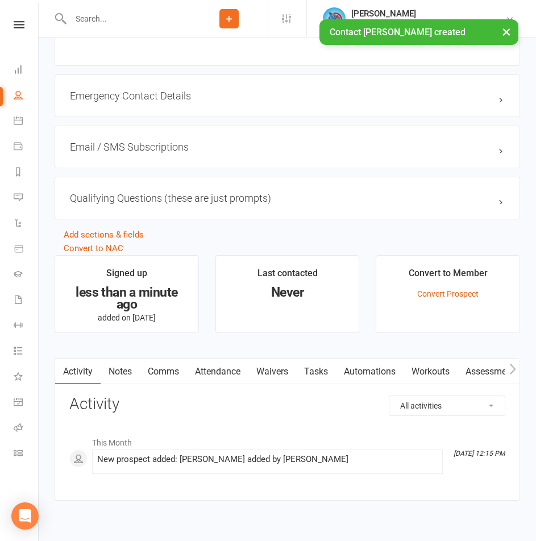
scroll to position [747, 0]
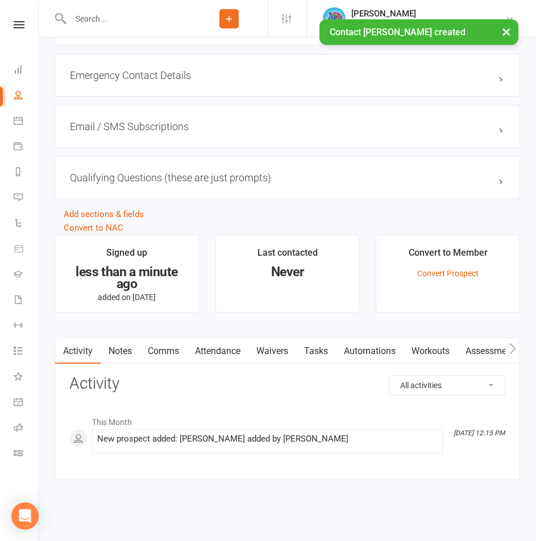
click at [122, 347] on link "Notes" at bounding box center [120, 351] width 39 height 26
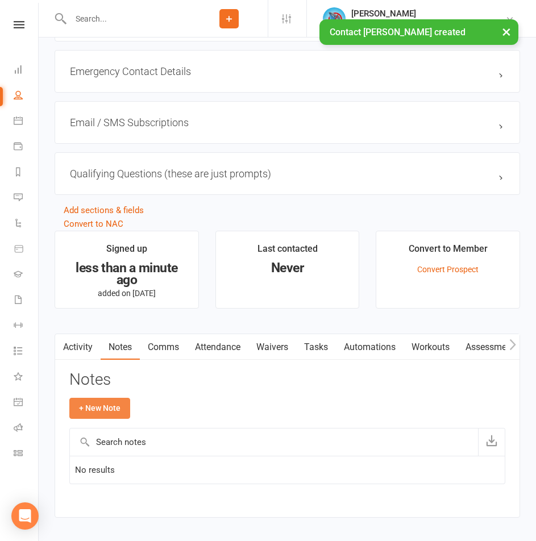
click at [99, 415] on button "+ New Note" at bounding box center [99, 408] width 61 height 20
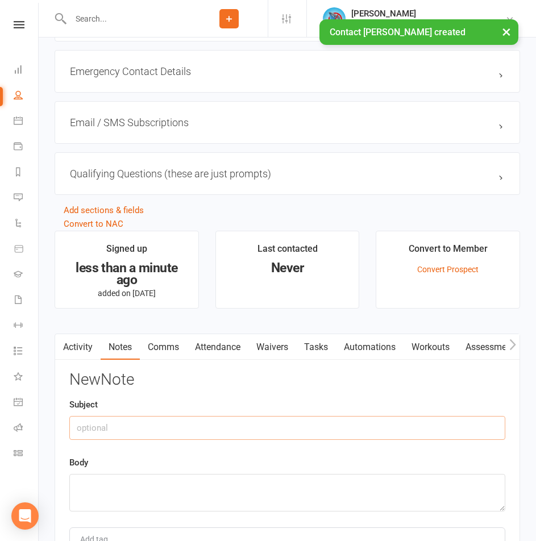
click at [108, 440] on input "text" at bounding box center [287, 428] width 436 height 24
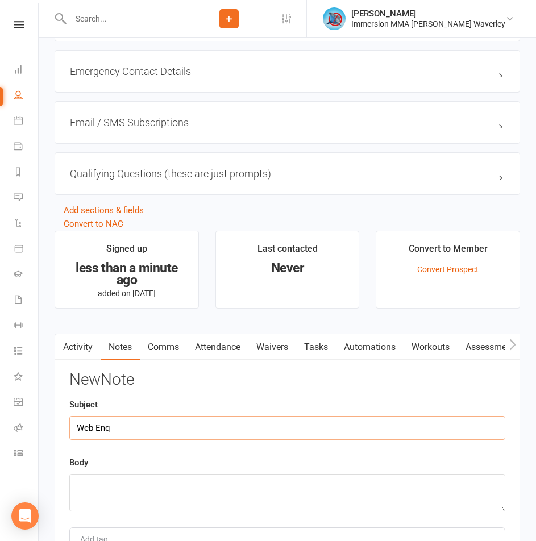
type input "Web Enq"
paste textarea "Improve cardiovascular health and fitness, challenge myself, try something new"
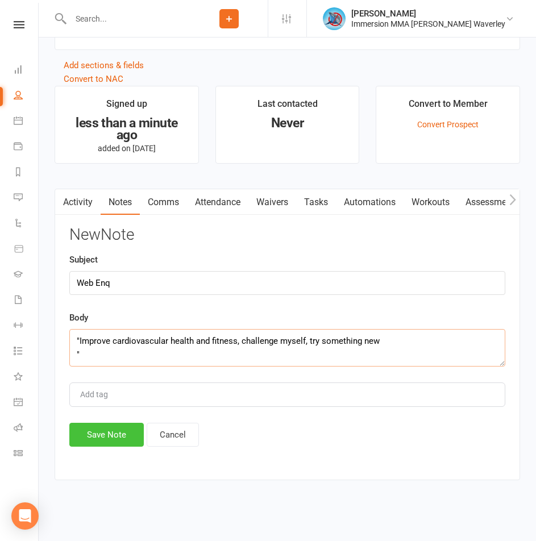
type textarea ""Improve cardiovascular health and fitness, challenge myself, try something new…"
drag, startPoint x: 116, startPoint y: 433, endPoint x: 194, endPoint y: 394, distance: 86.9
click at [115, 433] on button "Save Note" at bounding box center [106, 435] width 74 height 24
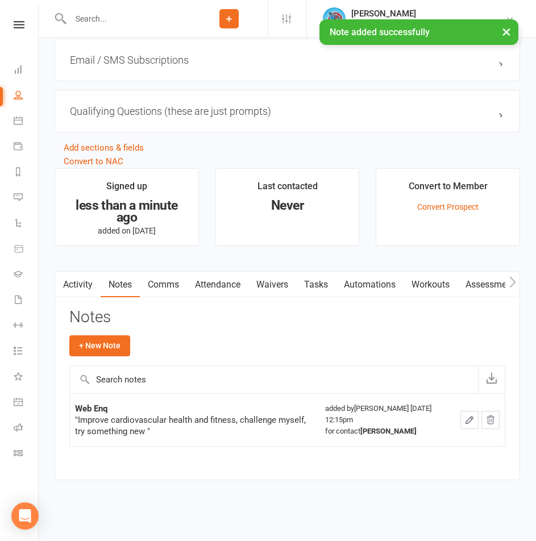
click at [321, 287] on link "Tasks" at bounding box center [316, 285] width 40 height 26
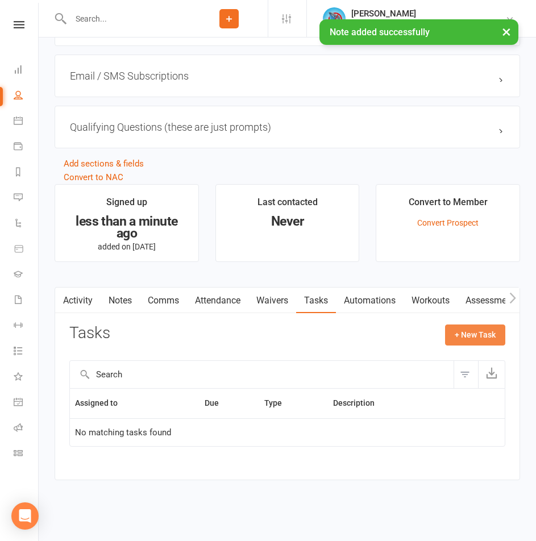
click at [483, 325] on button "+ New Task" at bounding box center [475, 335] width 60 height 20
select select "48839"
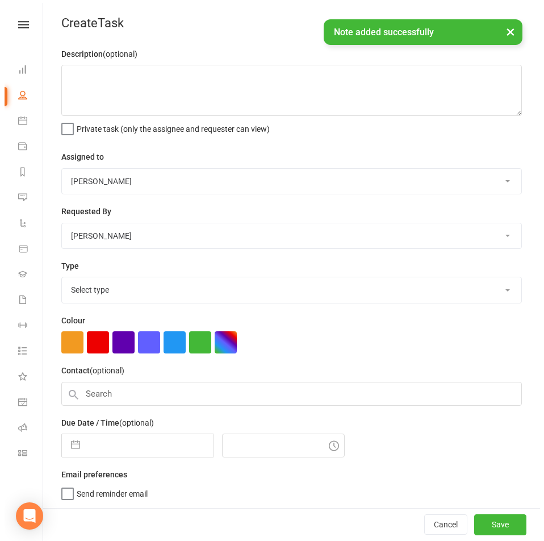
scroll to position [785, 0]
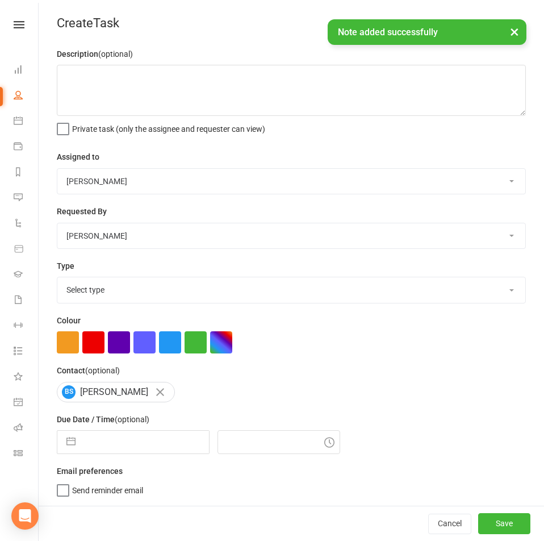
click at [84, 178] on select "Team Immersion Ben Street David Marinakis James Fitzgerald lee Ting Immersion T…" at bounding box center [291, 181] width 468 height 25
select select "48837"
click at [57, 169] on select "Team Immersion Ben Street David Marinakis James Fitzgerald lee Ting Immersion T…" at bounding box center [291, 181] width 468 height 25
click at [112, 289] on select "Select type Account follow up [high priority] Attended trial follow up Chase si…" at bounding box center [291, 289] width 468 height 25
select select "27312"
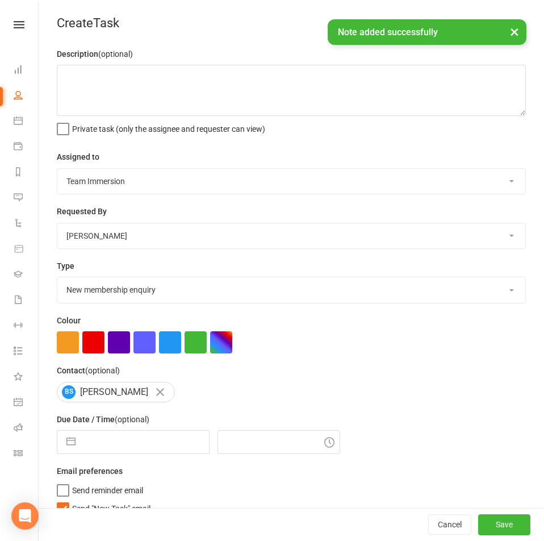
click at [57, 280] on select "Select type Account follow up [high priority] Attended trial follow up Chase si…" at bounding box center [291, 289] width 468 height 25
click at [111, 445] on input "text" at bounding box center [145, 442] width 128 height 23
select select "8"
select select "2025"
select select "9"
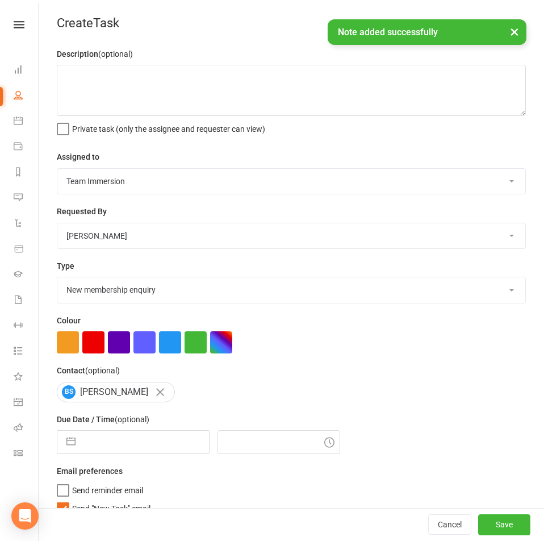
select select "2025"
select select "10"
select select "2025"
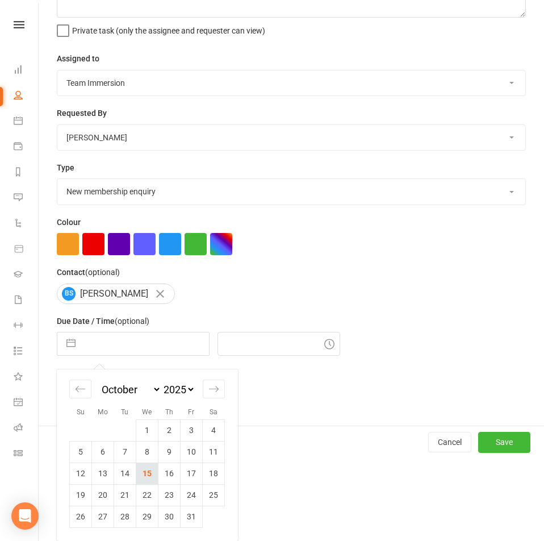
click at [149, 480] on td "15" at bounding box center [147, 474] width 22 height 22
type input "15 Oct 2025"
type input "12:15pm"
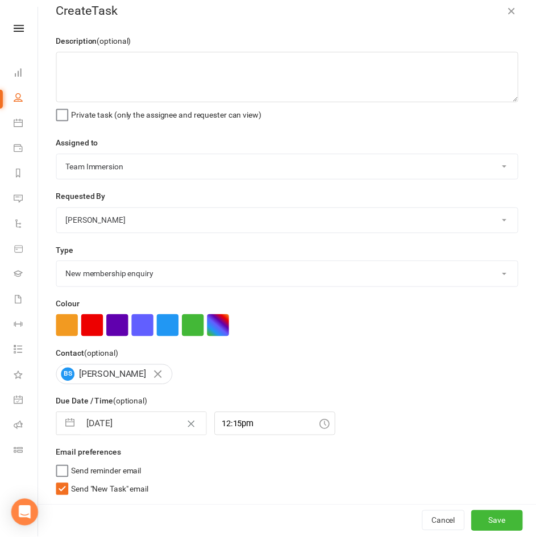
scroll to position [20, 0]
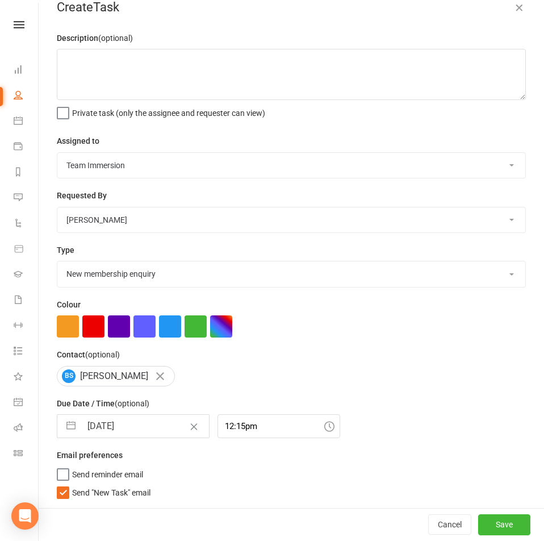
click at [122, 489] on span "Send "New Task" email" at bounding box center [111, 490] width 78 height 13
click at [122, 484] on input "Send "New Task" email" at bounding box center [104, 484] width 94 height 0
click at [479, 526] on button "Save" at bounding box center [505, 524] width 52 height 20
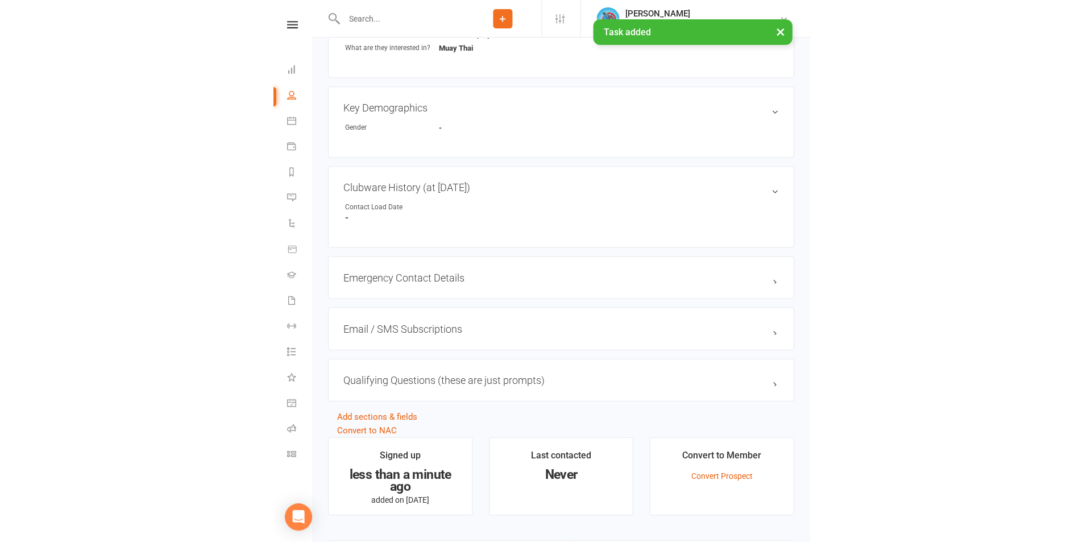
scroll to position [0, 0]
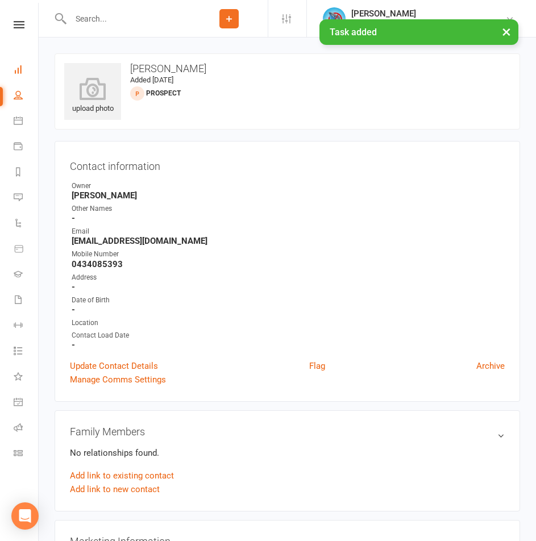
click at [18, 63] on link "Dashboard" at bounding box center [27, 71] width 26 height 26
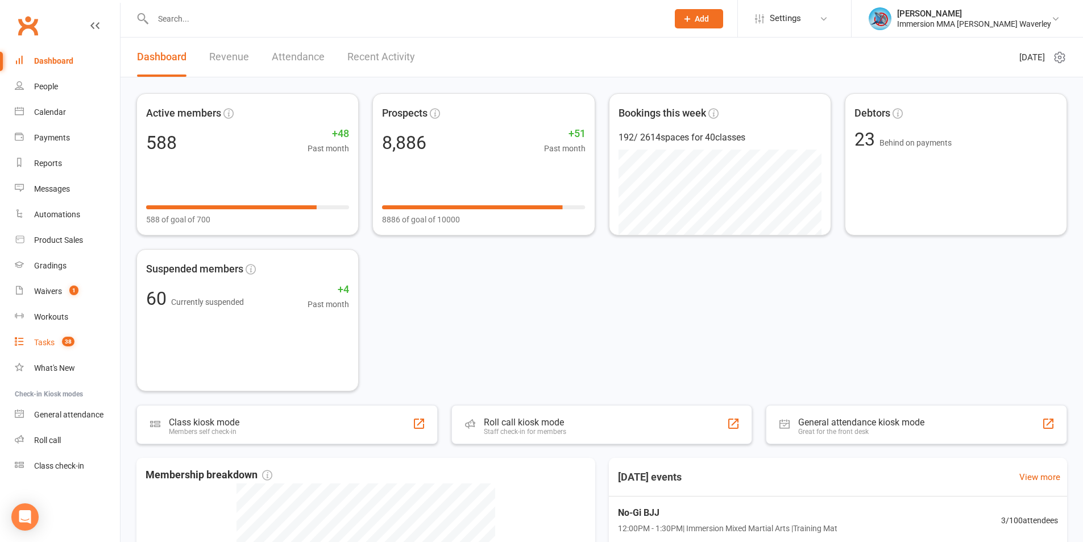
drag, startPoint x: 63, startPoint y: 336, endPoint x: 75, endPoint y: 348, distance: 17.3
click at [63, 336] on link "Tasks 38" at bounding box center [67, 343] width 105 height 26
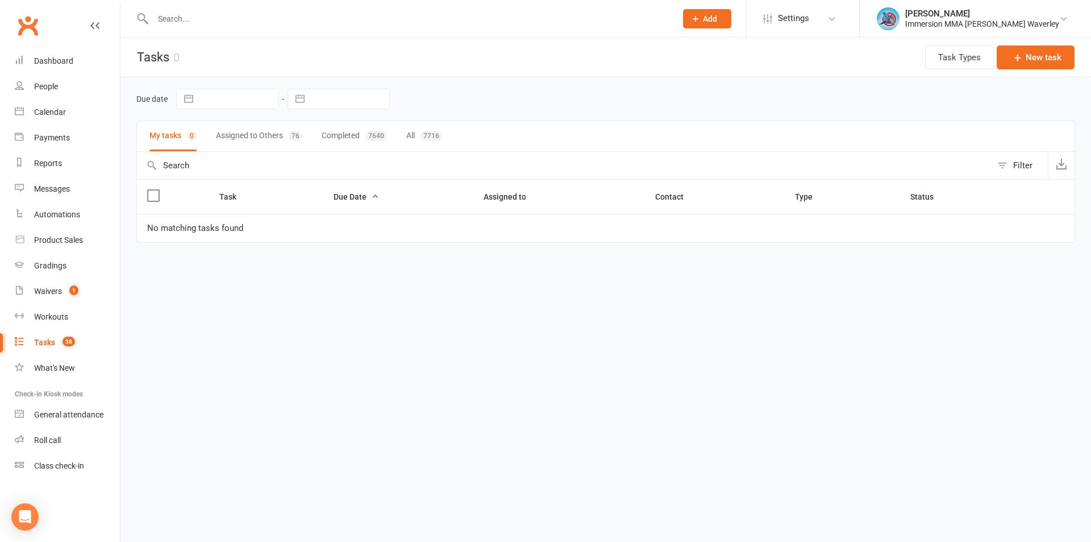
click at [242, 140] on button "Assigned to Others 76" at bounding box center [259, 136] width 86 height 30
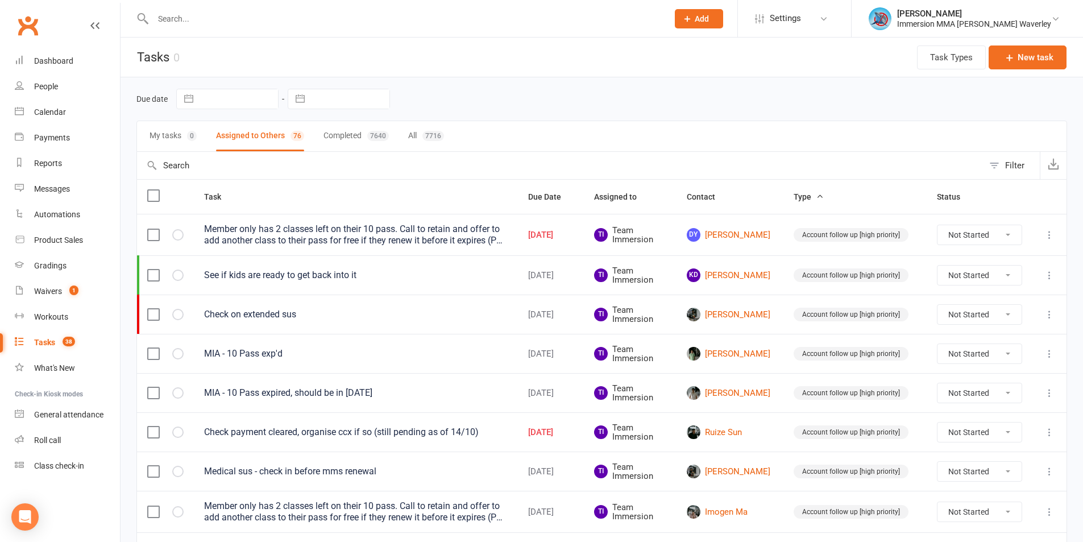
click at [321, 99] on input "text" at bounding box center [349, 98] width 79 height 19
select select "8"
select select "2025"
select select "9"
select select "2025"
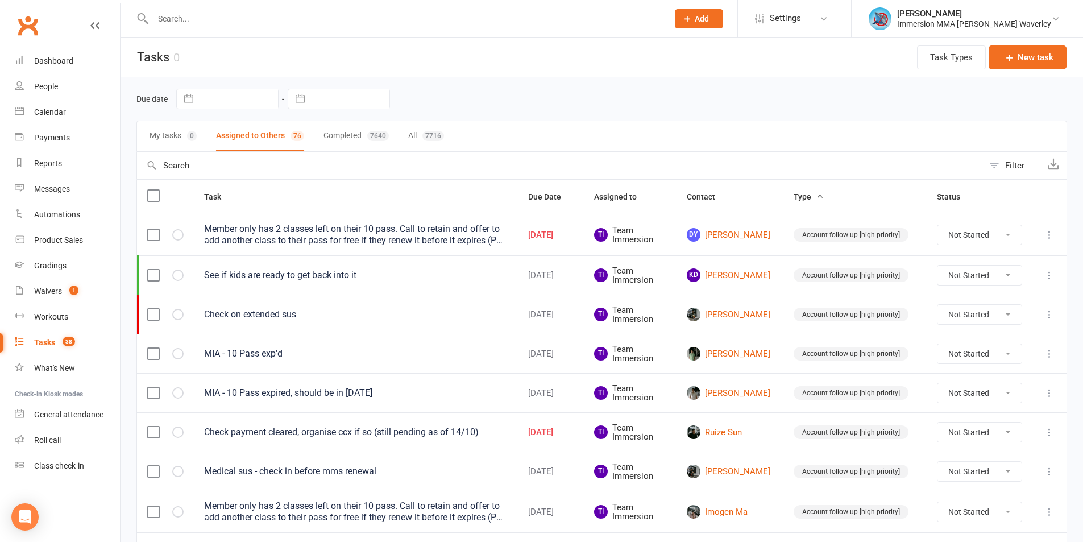
select select "10"
select select "2025"
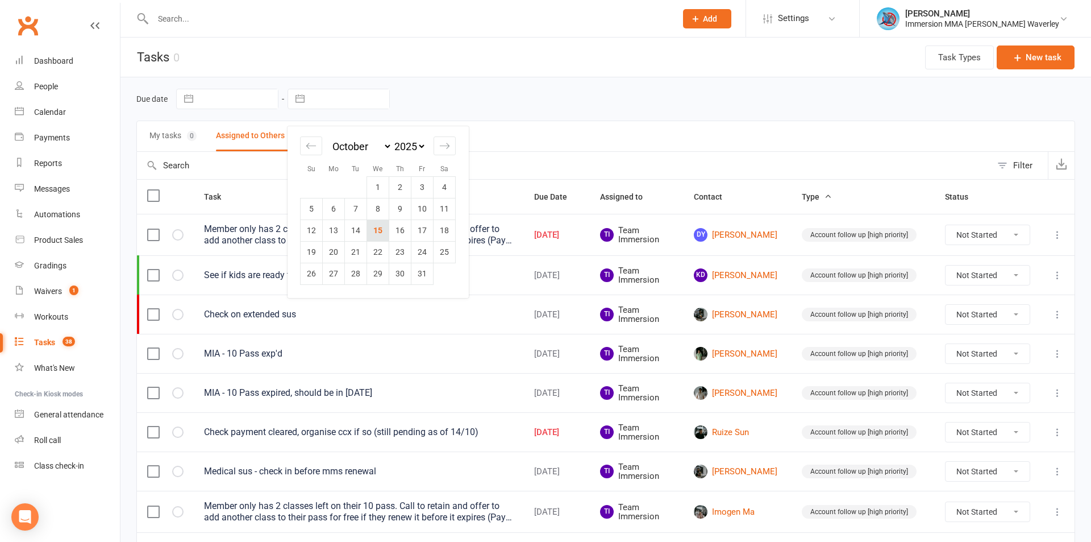
click at [379, 228] on td "15" at bounding box center [378, 230] width 22 height 22
type input "[DATE]"
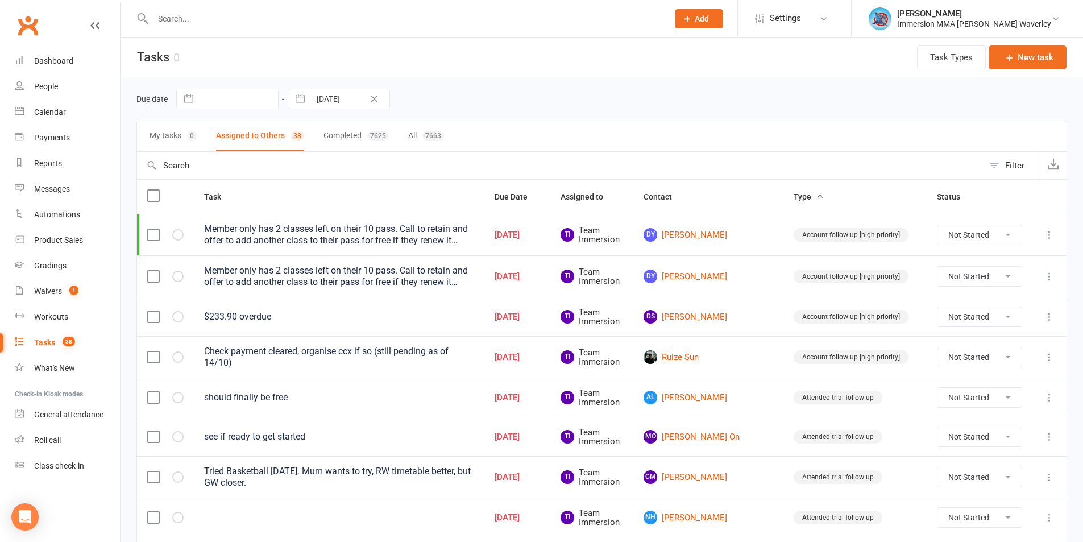
click at [1053, 278] on icon at bounding box center [1049, 276] width 11 height 11
click at [987, 342] on link "Delete" at bounding box center [990, 343] width 113 height 23
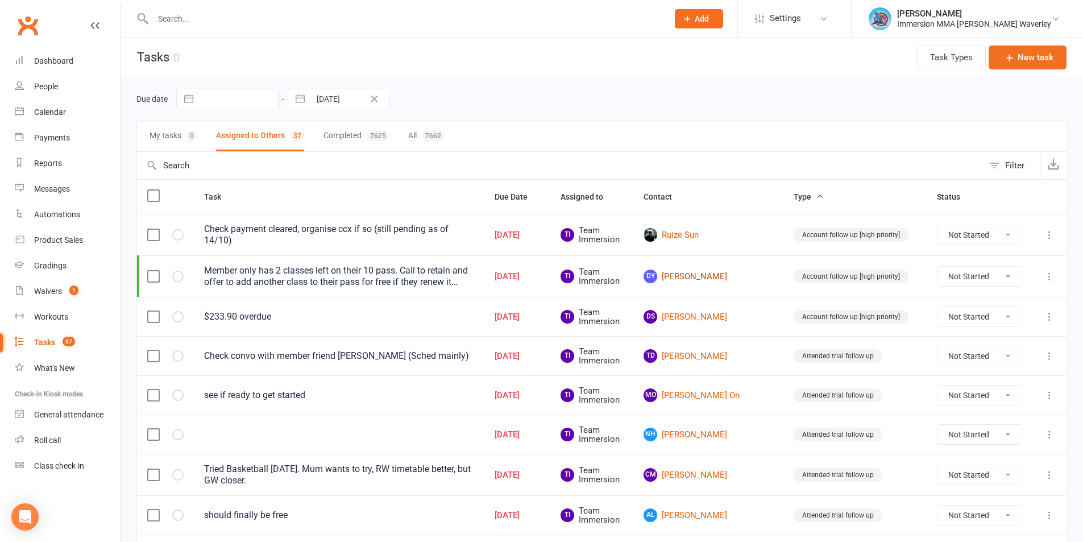
click at [711, 269] on link "DY Daryl Yeo" at bounding box center [708, 276] width 130 height 14
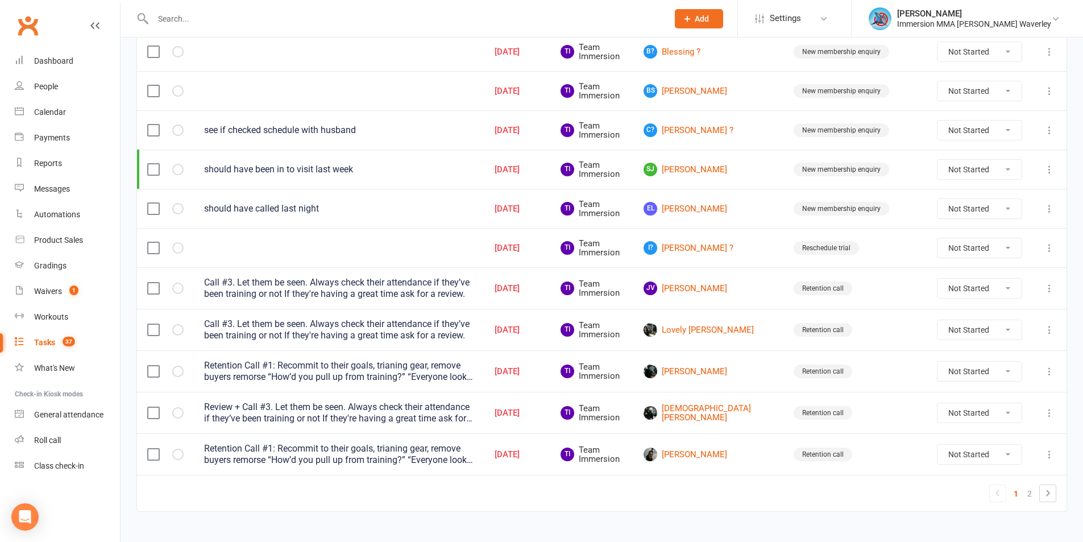
scroll to position [753, 0]
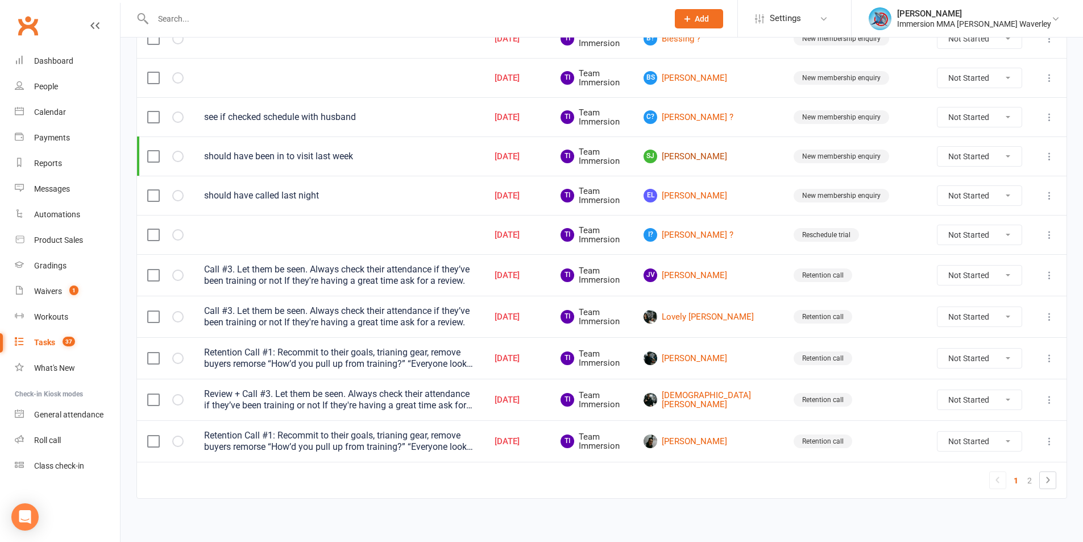
click at [733, 149] on link "SJ Samyak Jain" at bounding box center [708, 156] width 130 height 14
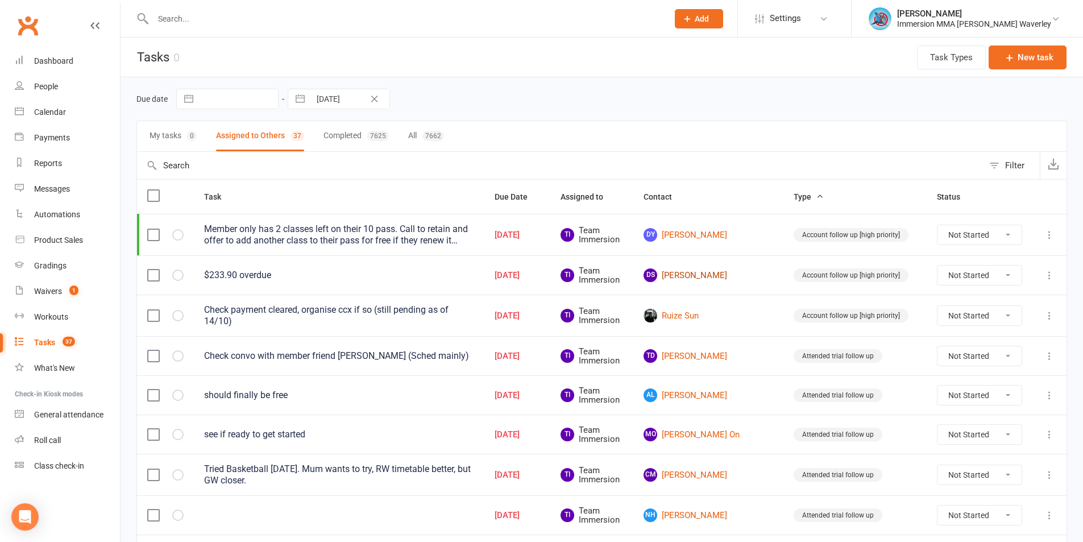
click at [725, 269] on link "[PERSON_NAME]" at bounding box center [708, 275] width 130 height 14
click at [722, 309] on link "Ruize Sun" at bounding box center [708, 316] width 130 height 14
click at [738, 353] on link "TD Thomas Diamond" at bounding box center [708, 356] width 130 height 14
click at [738, 358] on link "TD Thomas Diamond" at bounding box center [708, 356] width 130 height 14
click at [730, 388] on link "AL Arlo Lambe" at bounding box center [708, 395] width 130 height 14
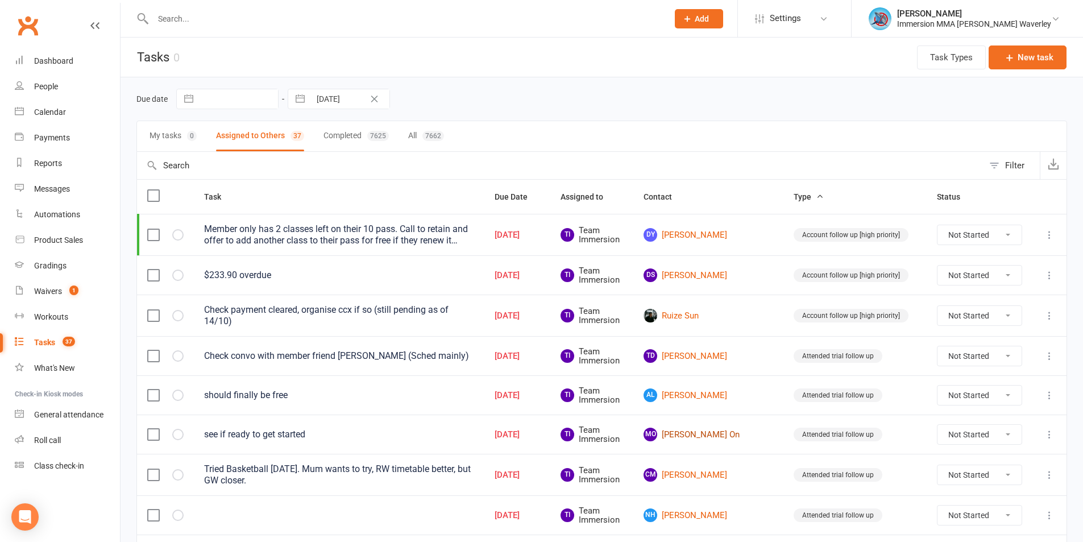
click at [718, 430] on link "MO Mason On" at bounding box center [708, 434] width 130 height 14
click at [724, 471] on link "CM Chloe Mulligan" at bounding box center [708, 475] width 130 height 14
click at [724, 516] on link "NH Nikki Hall" at bounding box center [708, 515] width 130 height 14
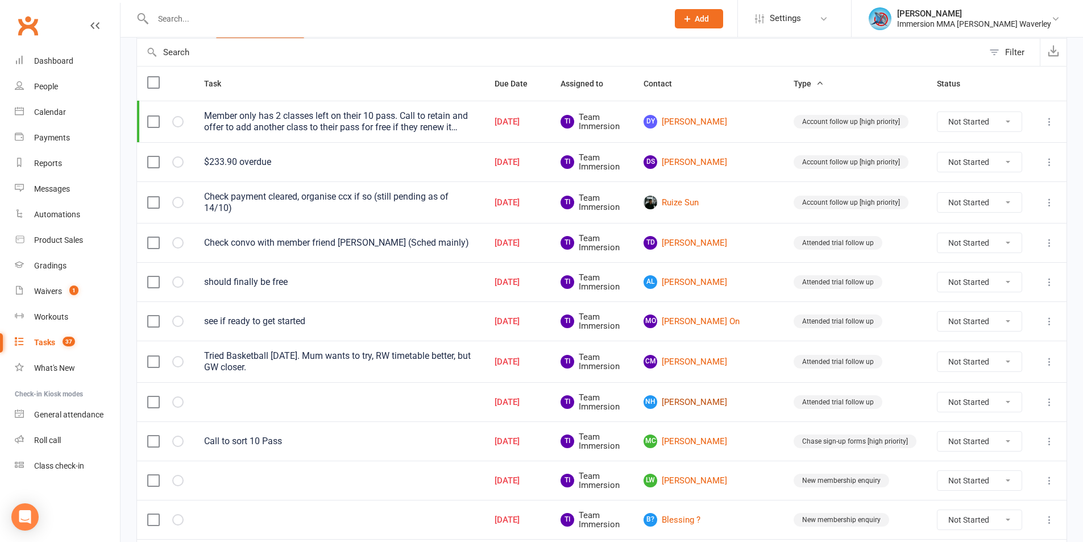
scroll to position [152, 0]
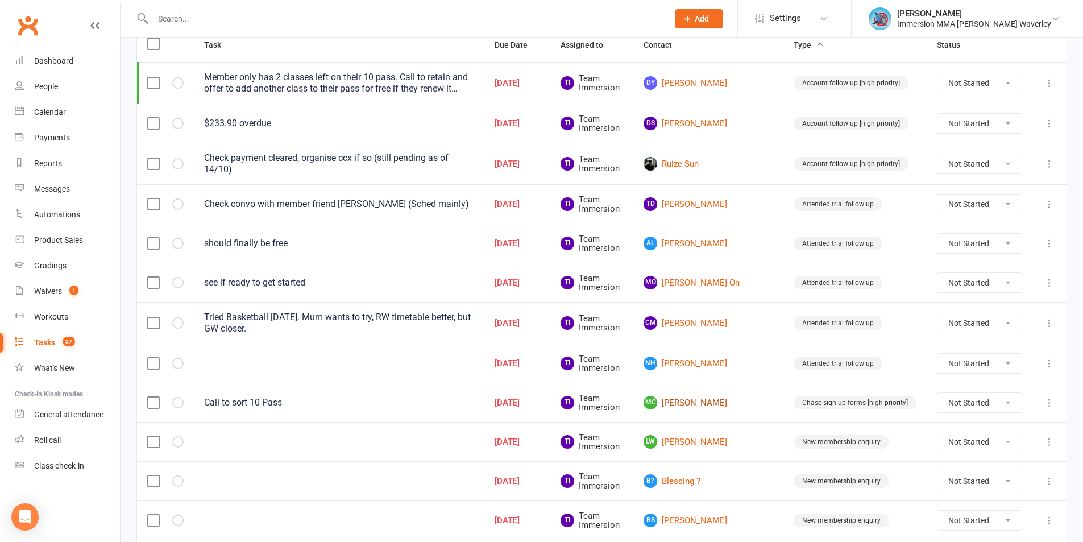
click at [723, 404] on link "MC Marcus Chen" at bounding box center [708, 403] width 130 height 14
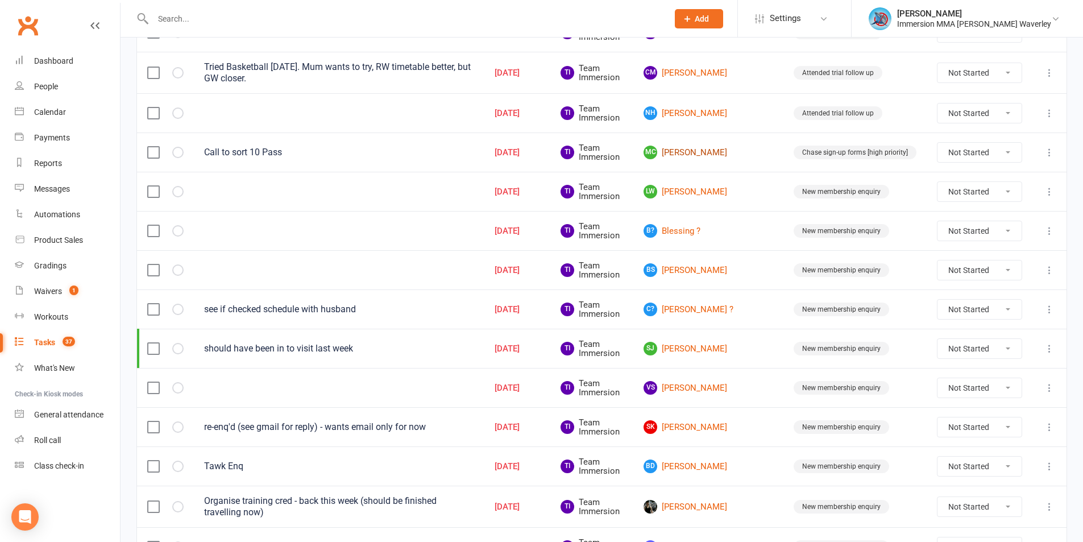
scroll to position [455, 0]
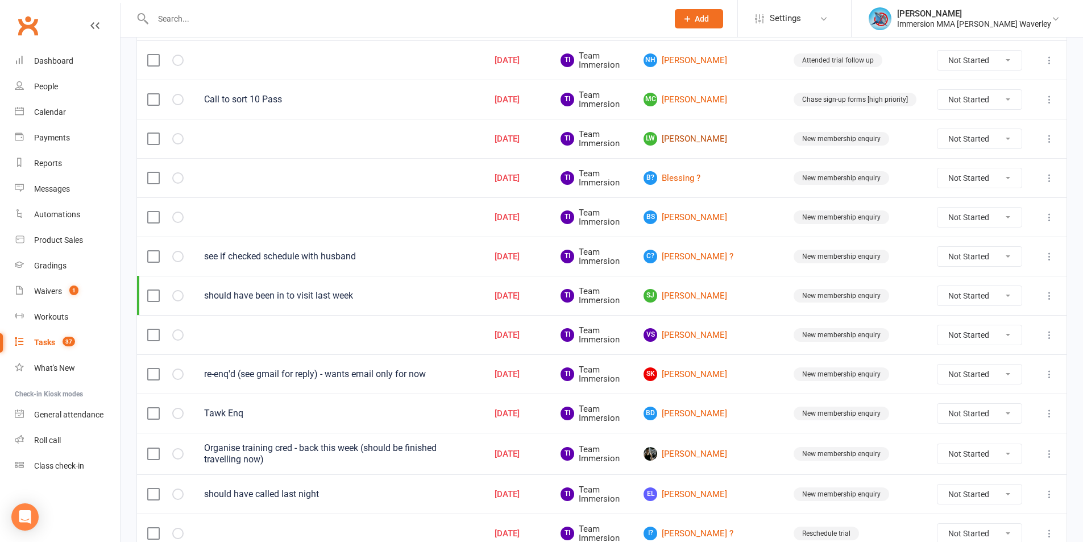
click at [714, 136] on link "LW Lachie West" at bounding box center [708, 139] width 130 height 14
click at [718, 173] on link "B? Blessing ?" at bounding box center [708, 178] width 130 height 14
click at [726, 213] on link "BS Brittany Symmons" at bounding box center [708, 217] width 130 height 14
click at [714, 251] on link "C? Carylene ?" at bounding box center [708, 257] width 130 height 14
click at [714, 290] on link "SJ Samyak Jain" at bounding box center [708, 296] width 130 height 14
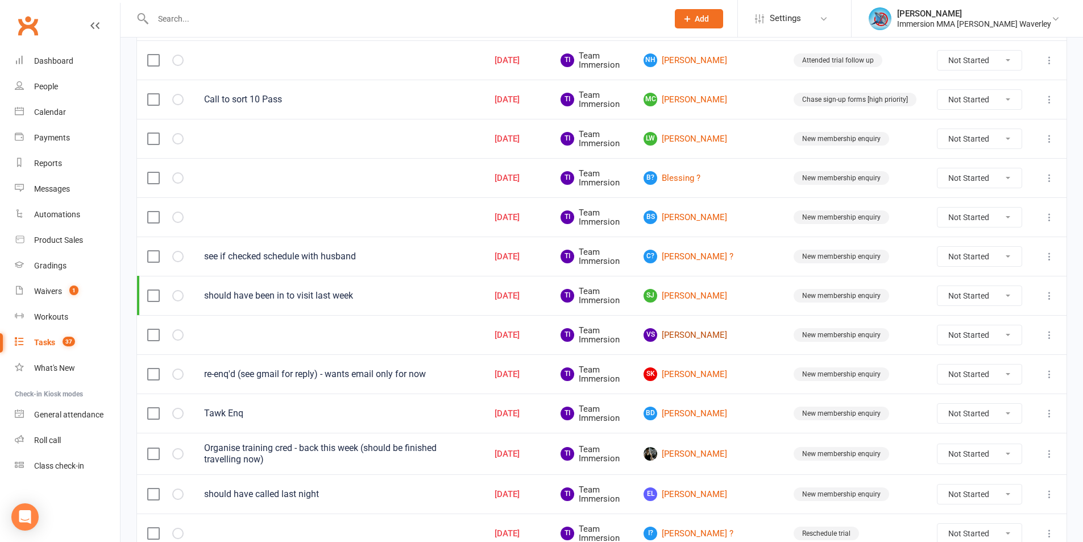
click at [702, 331] on link "VS Vaibhav Sharma" at bounding box center [708, 335] width 130 height 14
click at [729, 377] on link "SK Serenie Khuon" at bounding box center [708, 374] width 130 height 14
click at [732, 413] on link "BD Benjamin Dillion" at bounding box center [708, 413] width 130 height 14
click at [715, 449] on link "Kailai Dong" at bounding box center [708, 454] width 130 height 14
click at [727, 491] on link "EL Erica Lee" at bounding box center [708, 494] width 130 height 14
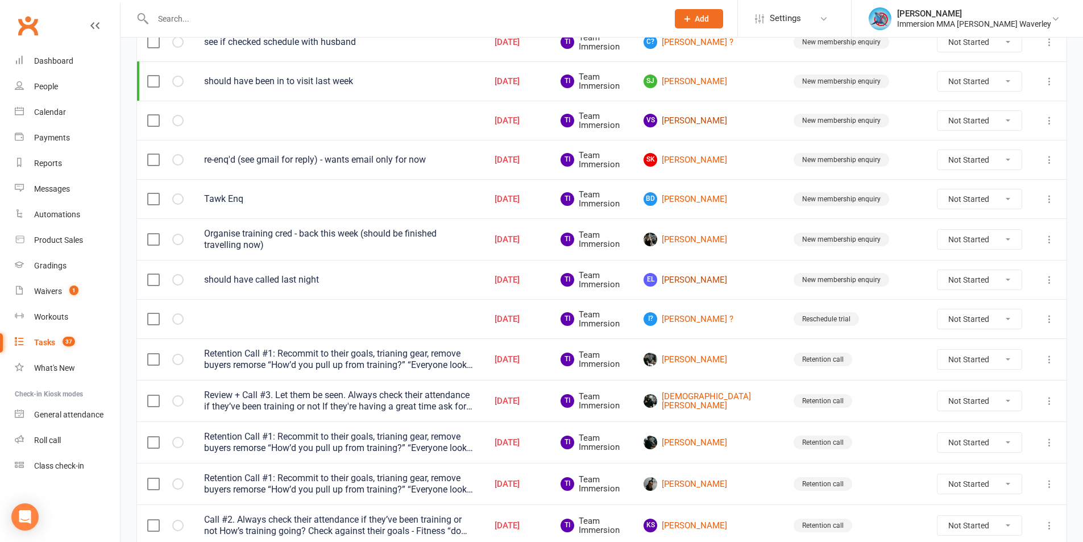
scroll to position [753, 0]
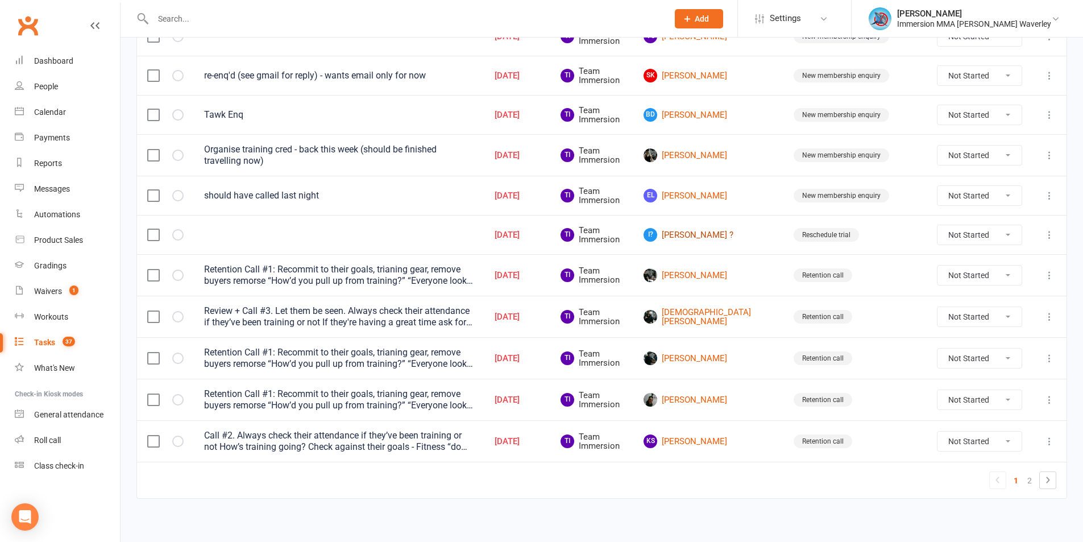
click at [657, 228] on span "I?" at bounding box center [650, 235] width 14 height 14
click at [735, 269] on link "Shaurya Chhokar" at bounding box center [708, 275] width 130 height 14
click at [731, 304] on td "Christian Wilson" at bounding box center [708, 316] width 150 height 41
click at [732, 311] on link "Christian Wilson" at bounding box center [708, 316] width 130 height 19
click at [735, 355] on link "Aryan Karat" at bounding box center [708, 358] width 130 height 14
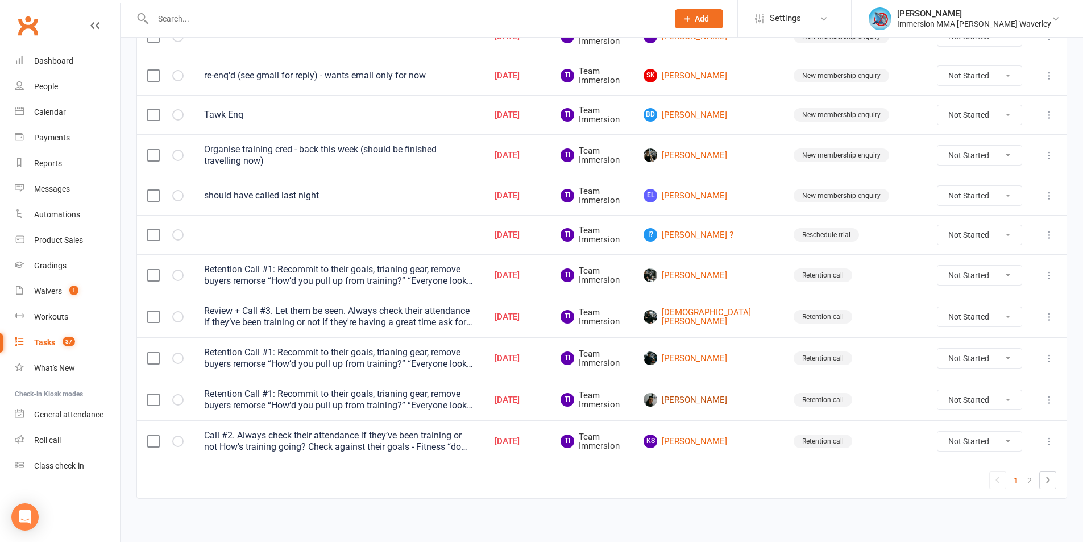
click at [717, 393] on link "Richard Giraldo Ocampo" at bounding box center [708, 400] width 130 height 14
click at [729, 434] on link "KS Kobe Sun" at bounding box center [708, 441] width 130 height 14
click at [1056, 479] on td "1 2" at bounding box center [601, 480] width 929 height 36
click at [1051, 479] on icon at bounding box center [1048, 480] width 14 height 14
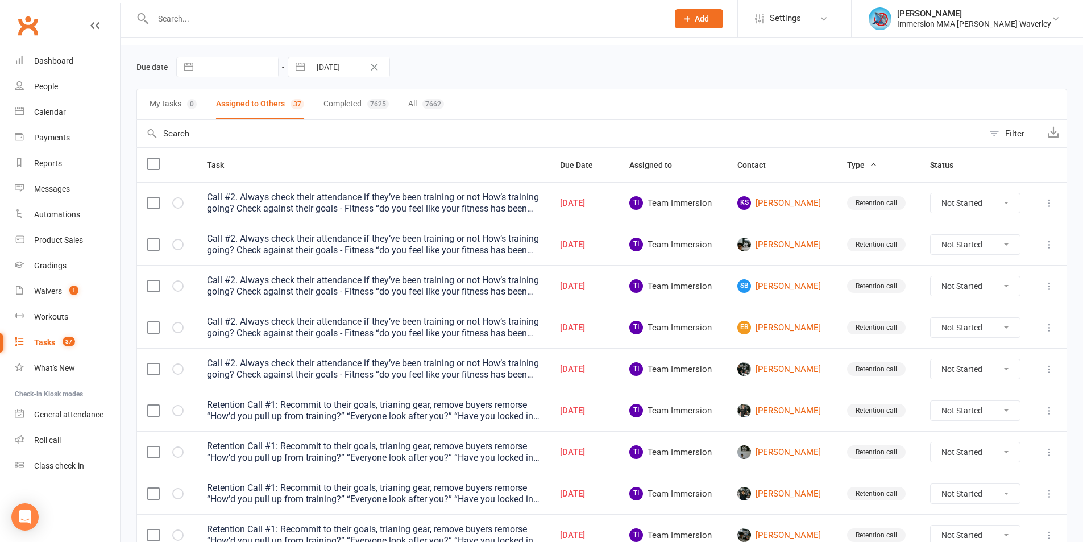
scroll to position [0, 0]
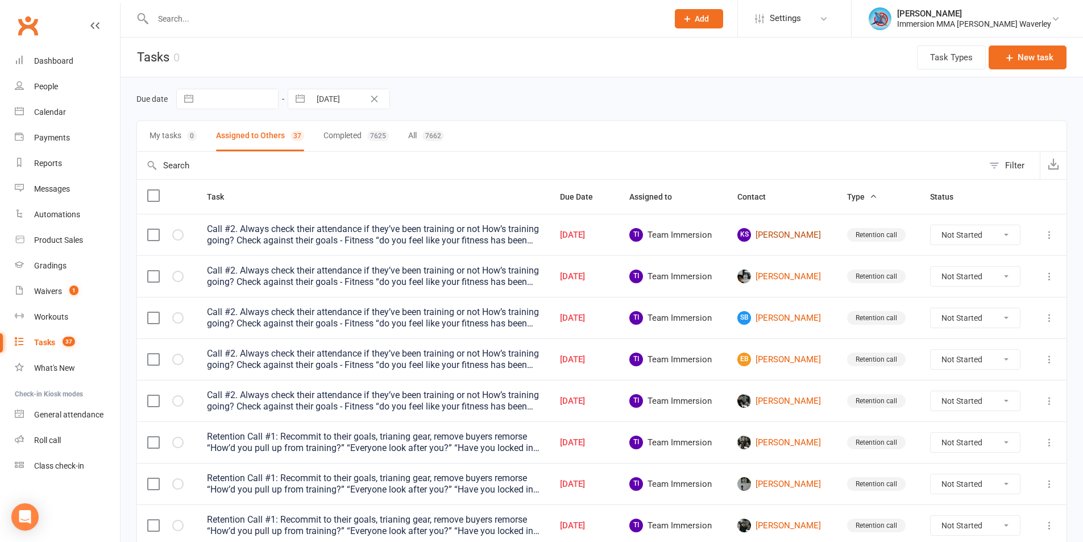
click at [759, 234] on link "KS Kobe Sun" at bounding box center [781, 235] width 89 height 14
click at [759, 275] on link "Sean Pan" at bounding box center [781, 276] width 89 height 14
click at [783, 321] on link "SB Sebastian Bouios" at bounding box center [781, 318] width 89 height 14
click at [764, 364] on link "EB Ethan Bouios" at bounding box center [781, 359] width 89 height 14
click at [778, 401] on link "Shaurya Chhokar" at bounding box center [781, 401] width 89 height 14
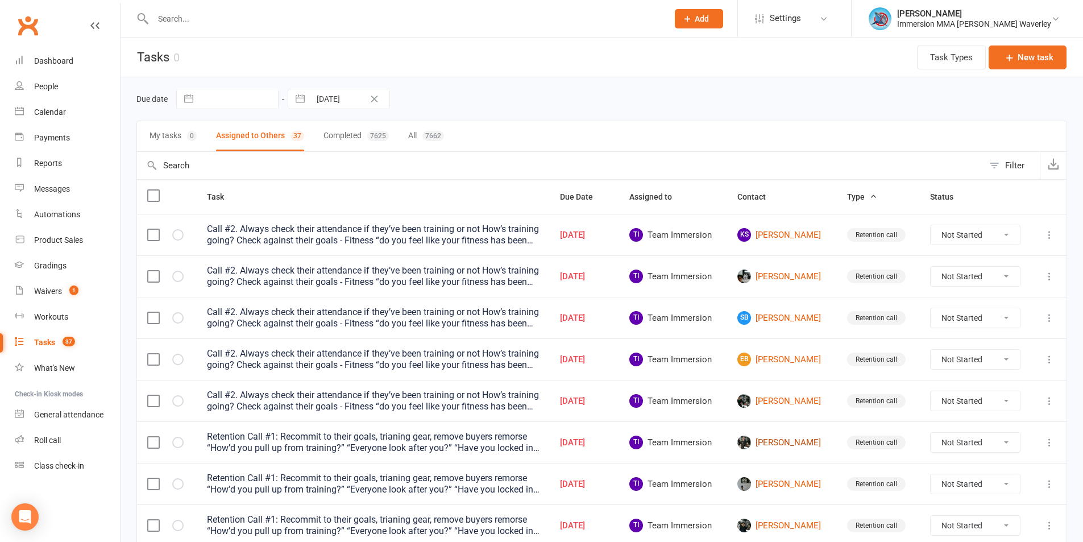
click at [776, 442] on link "Michael Choice" at bounding box center [781, 442] width 89 height 14
click at [766, 480] on link "Jeremiah Krishnamoorthy" at bounding box center [781, 484] width 89 height 14
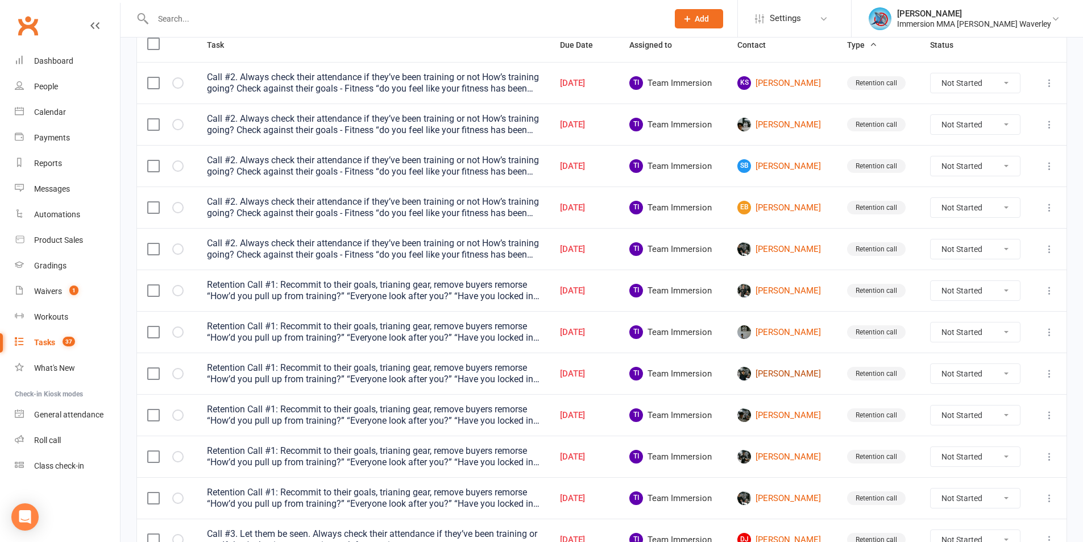
click at [759, 369] on link "Siwoo Kim" at bounding box center [781, 374] width 89 height 14
click at [761, 414] on link "Aryan Saxena" at bounding box center [781, 415] width 89 height 14
click at [768, 454] on link "Tarush Ranjan" at bounding box center [781, 457] width 89 height 14
click at [770, 491] on link "Shaurya Chhokar" at bounding box center [781, 498] width 89 height 14
click at [768, 534] on link "DJ Dane Jacotine" at bounding box center [781, 540] width 89 height 14
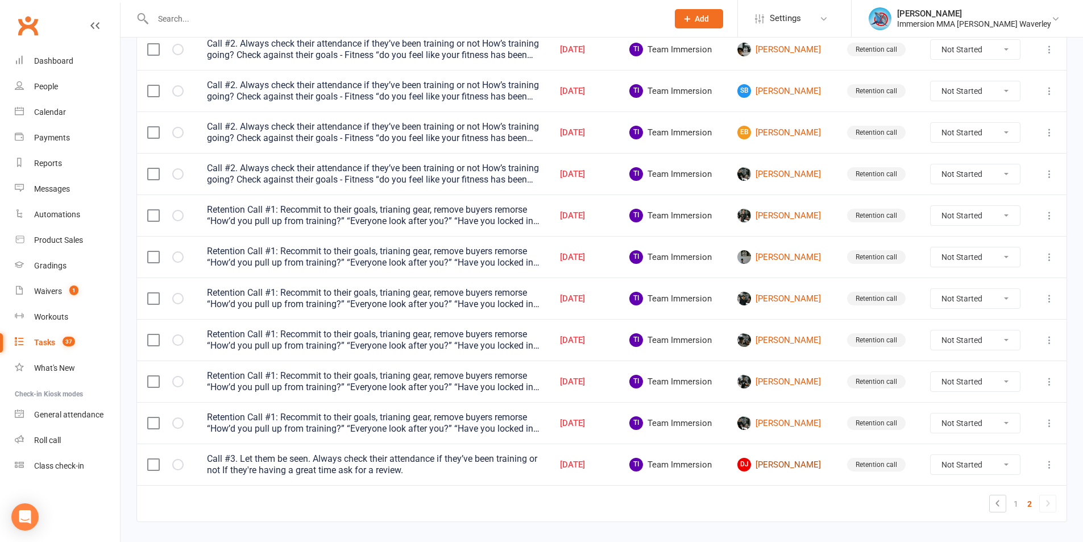
scroll to position [255, 0]
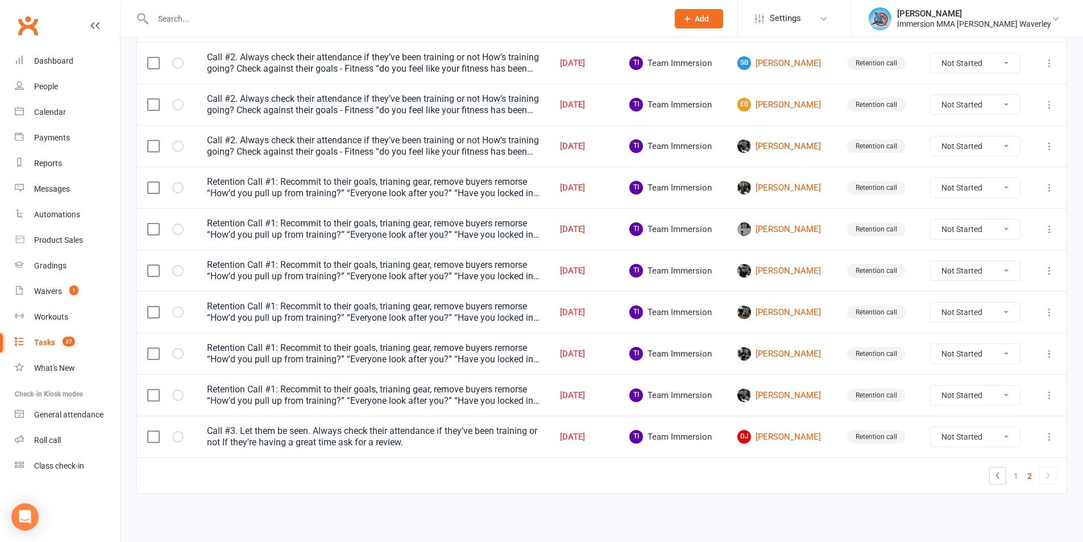
click at [762, 489] on td "1 2" at bounding box center [601, 475] width 929 height 36
click at [52, 65] on div "Dashboard" at bounding box center [53, 60] width 39 height 9
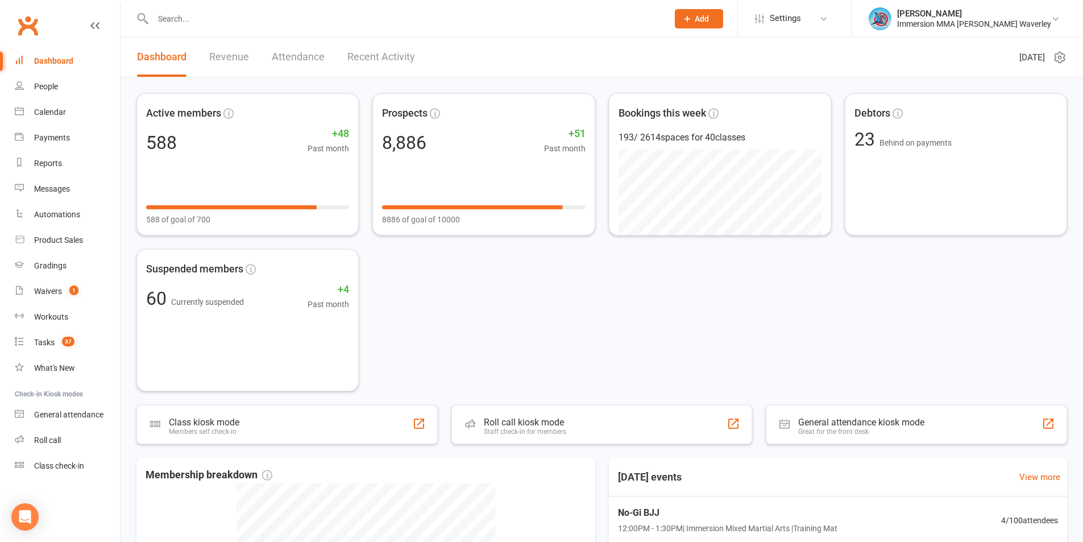
drag, startPoint x: 801, startPoint y: 312, endPoint x: 792, endPoint y: 254, distance: 58.8
click at [801, 311] on div "Active members 588 +48 Past month 588 of goal of 700 Prospects 8,886 +51 Past m…" at bounding box center [601, 242] width 930 height 298
click at [692, 19] on icon at bounding box center [687, 19] width 10 height 10
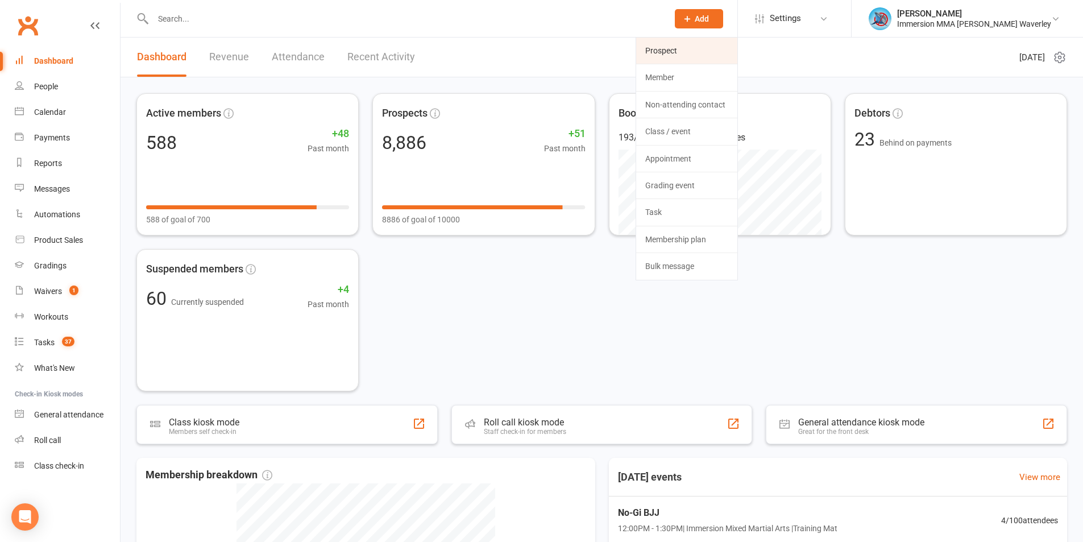
click at [714, 46] on link "Prospect" at bounding box center [686, 51] width 101 height 26
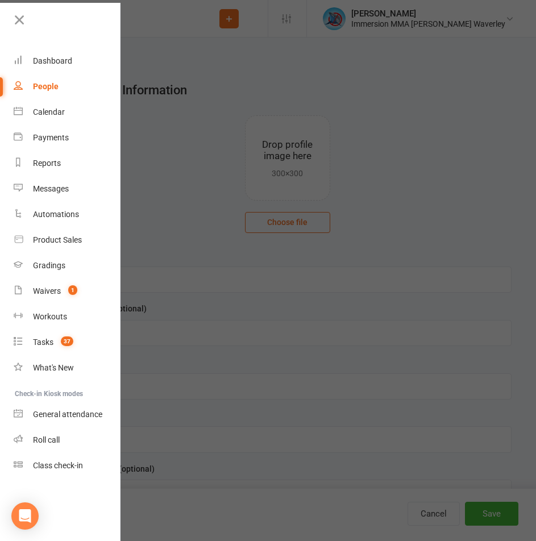
click at [369, 164] on div at bounding box center [268, 270] width 536 height 541
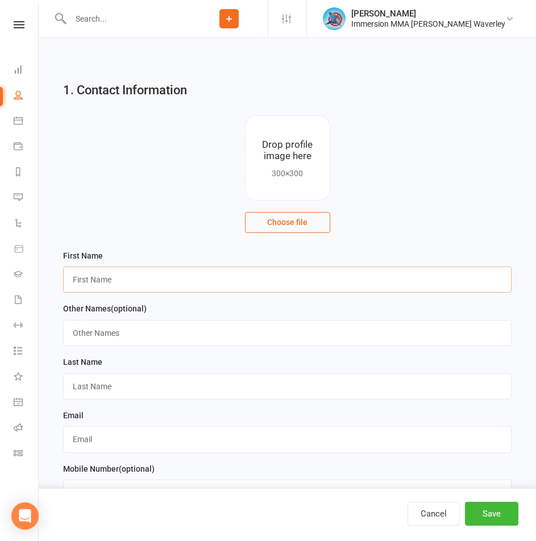
click at [88, 281] on input "text" at bounding box center [287, 280] width 448 height 26
paste input "Michael"
type input "Michael"
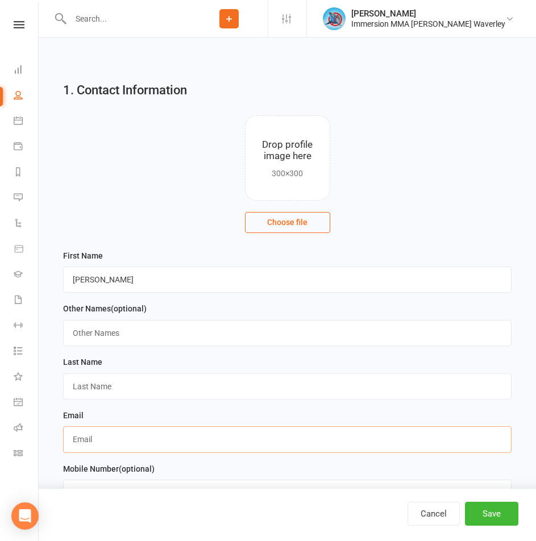
click at [124, 432] on input "text" at bounding box center [287, 439] width 448 height 26
paste input "michael.eremia@gmail.com"
type input "michael.eremia@gmail.com"
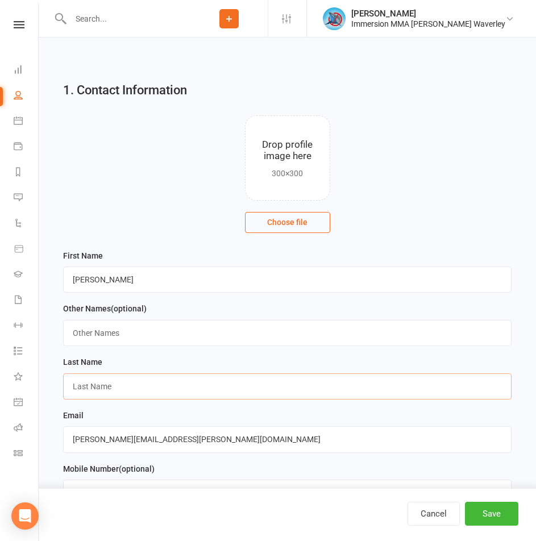
click at [89, 384] on input "text" at bounding box center [287, 386] width 448 height 26
type input "?"
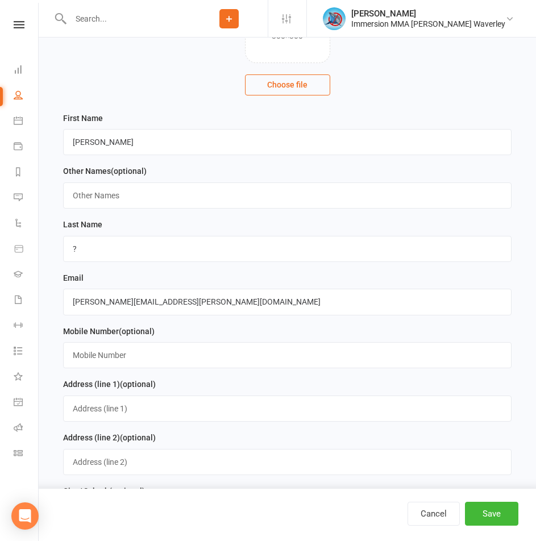
scroll to position [152, 0]
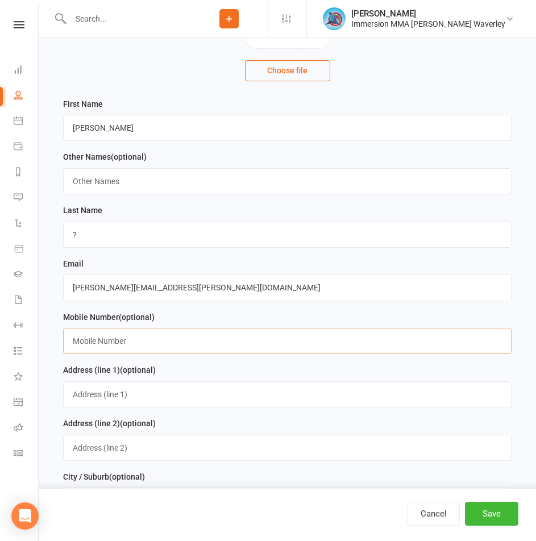
click at [108, 342] on input "text" at bounding box center [287, 341] width 448 height 26
paste input "0411112171"
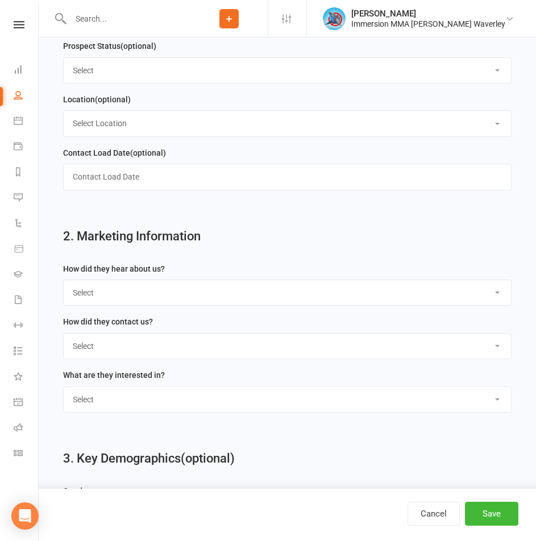
scroll to position [909, 0]
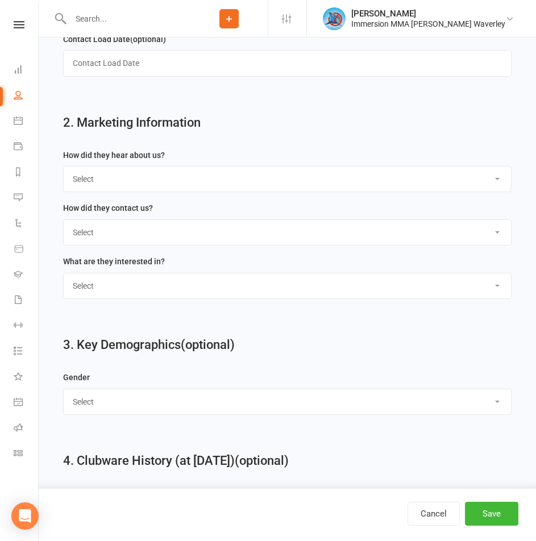
type input "0411112171"
click at [144, 182] on select "Select Unknown Referral Google Facebook Instagram Walk by / Signage Returning" at bounding box center [287, 179] width 447 height 25
select select "Unknown"
click at [64, 175] on select "Select Unknown Referral Google Facebook Instagram Walk by / Signage Returning" at bounding box center [287, 179] width 447 height 25
click at [120, 233] on select "Select Website Enquiry Phone Email In-Facility Tawk" at bounding box center [287, 232] width 447 height 25
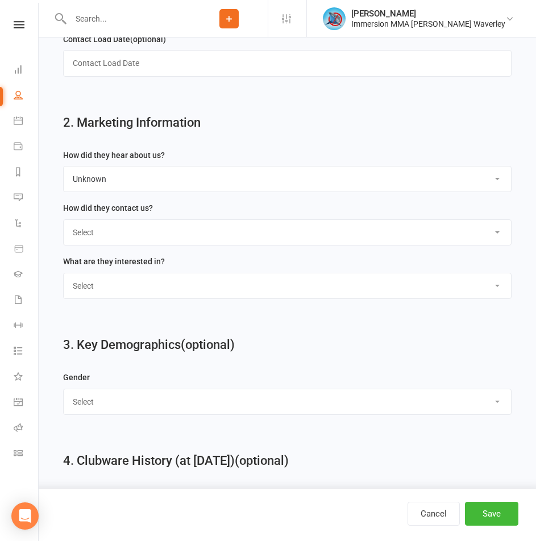
select select "Website Enquiry"
click at [64, 228] on select "Select Website Enquiry Phone Email In-Facility Tawk" at bounding box center [287, 232] width 447 height 25
click at [108, 298] on select "Select Unspecified Muay Thai BJJ MMA Kids Muay Thai Kids BJJ Judo/Wrestling" at bounding box center [287, 285] width 447 height 25
select select "BJJ"
click at [64, 282] on select "Select Unspecified Muay Thai BJJ MMA Kids Muay Thai Kids BJJ Judo/Wrestling" at bounding box center [287, 285] width 447 height 25
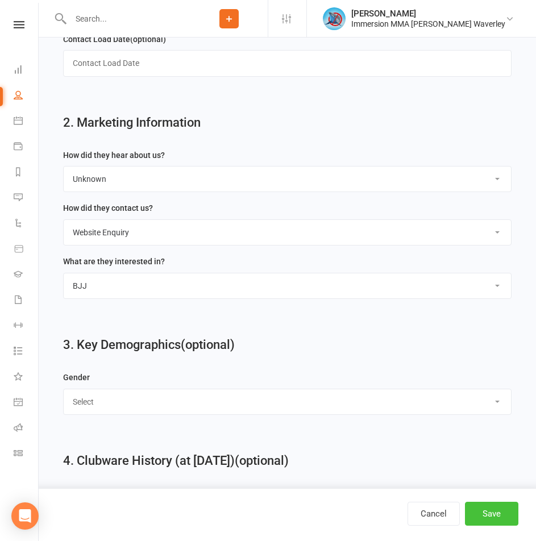
click at [502, 514] on button "Save" at bounding box center [491, 514] width 53 height 24
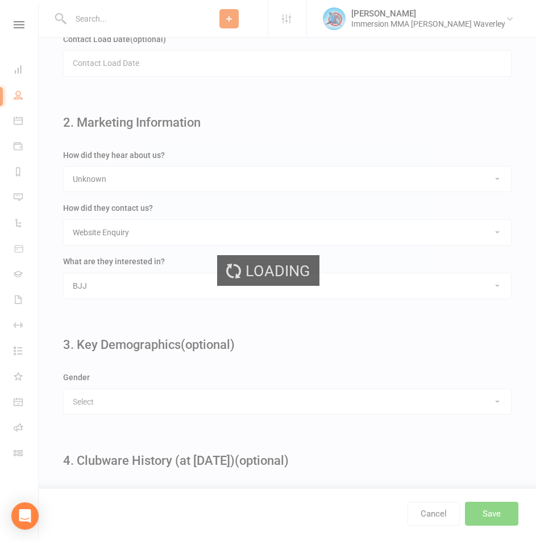
scroll to position [0, 0]
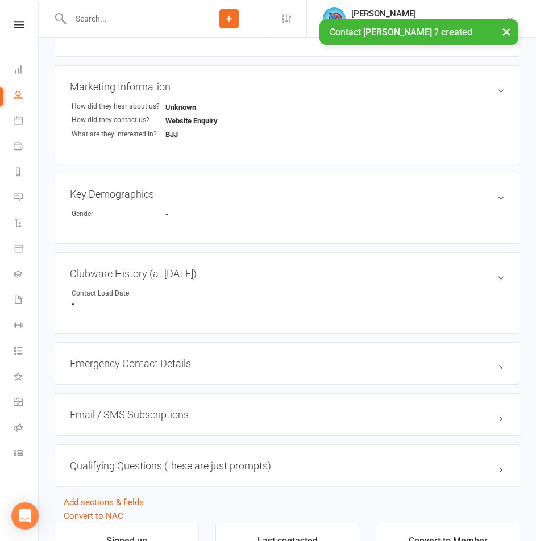
scroll to position [747, 0]
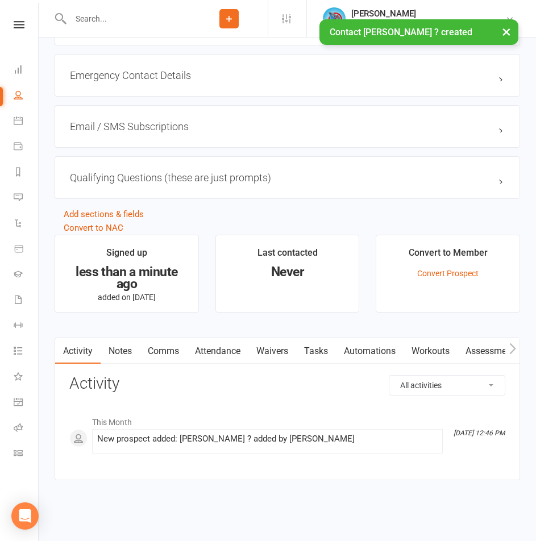
click at [123, 354] on link "Notes" at bounding box center [120, 351] width 39 height 26
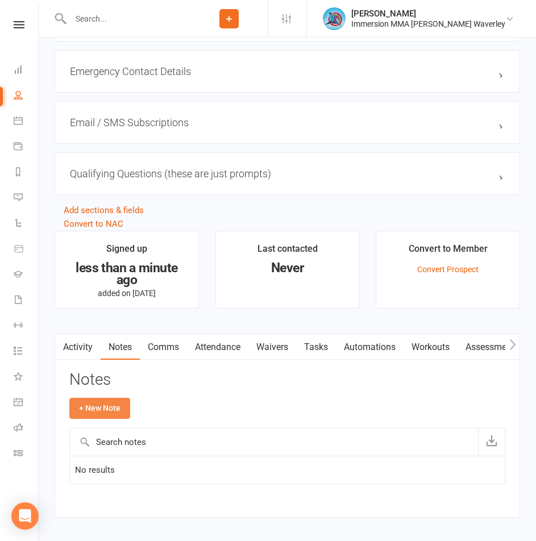
click at [82, 415] on button "+ New Note" at bounding box center [99, 408] width 61 height 20
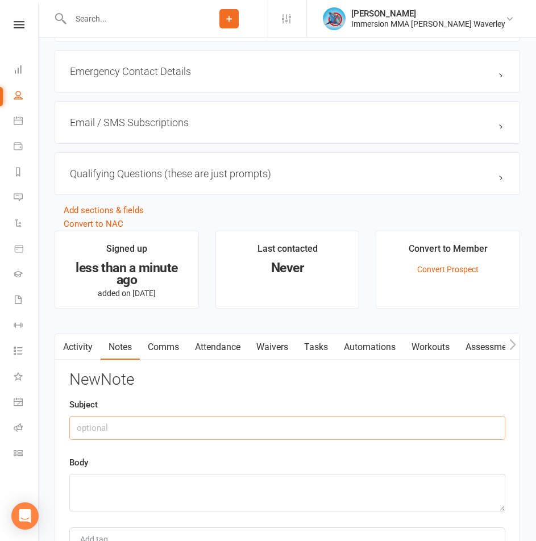
click at [128, 440] on input "text" at bounding box center [287, 428] width 436 height 24
type input "Web Enq"
paste textarea "fun and BJJ skills"
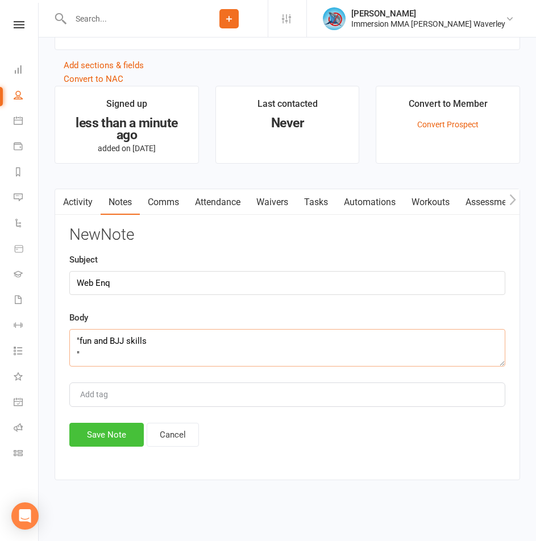
type textarea ""fun and BJJ skills ""
click at [123, 441] on button "Save Note" at bounding box center [106, 435] width 74 height 24
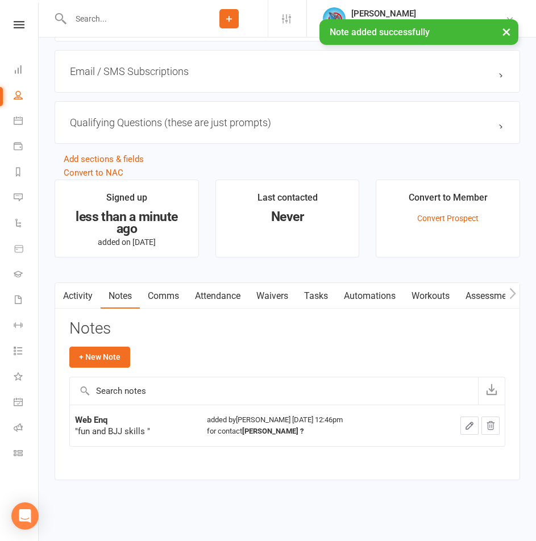
click at [321, 301] on link "Tasks" at bounding box center [316, 296] width 40 height 26
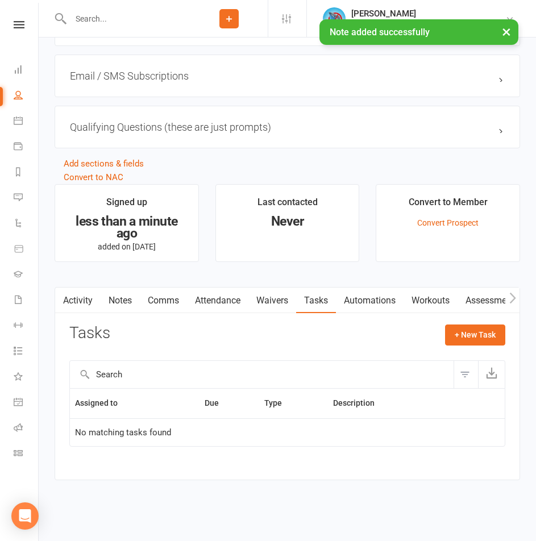
click at [483, 311] on link "Assessments" at bounding box center [492, 301] width 69 height 26
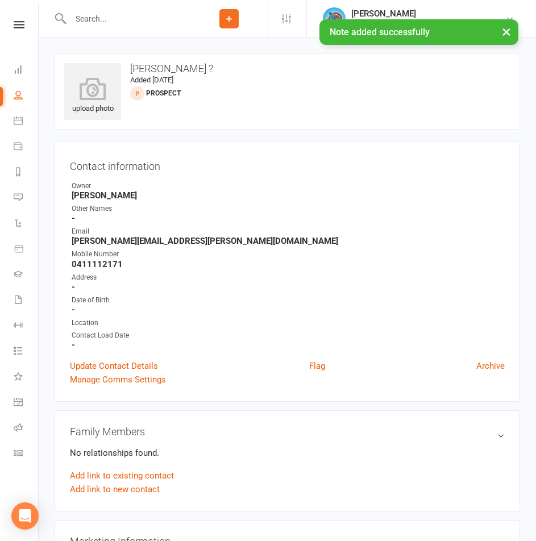
click at [481, 334] on div "Contact Load Date" at bounding box center [288, 335] width 433 height 11
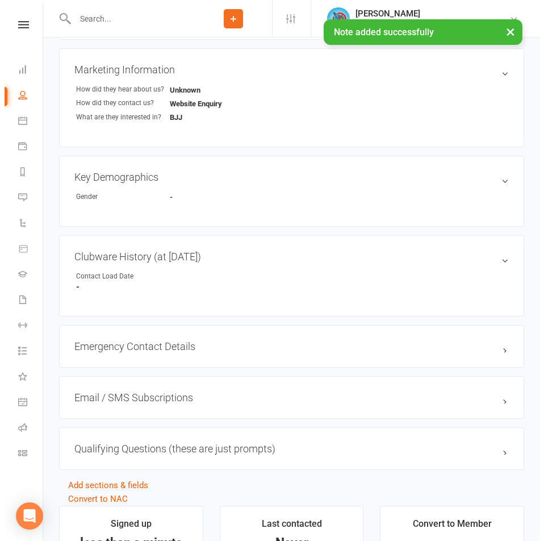
scroll to position [682, 0]
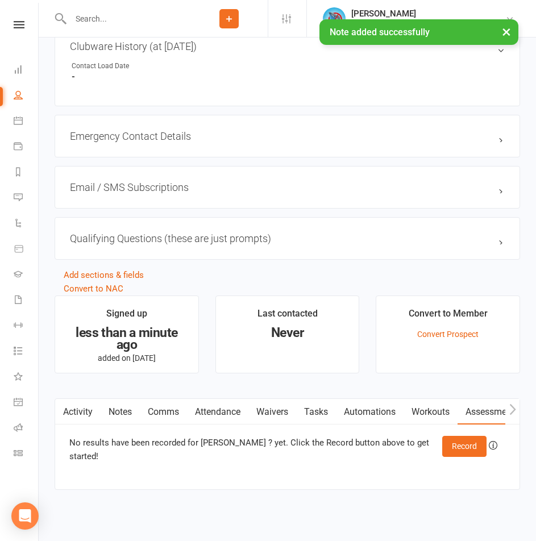
click at [331, 422] on link "Tasks" at bounding box center [316, 412] width 40 height 26
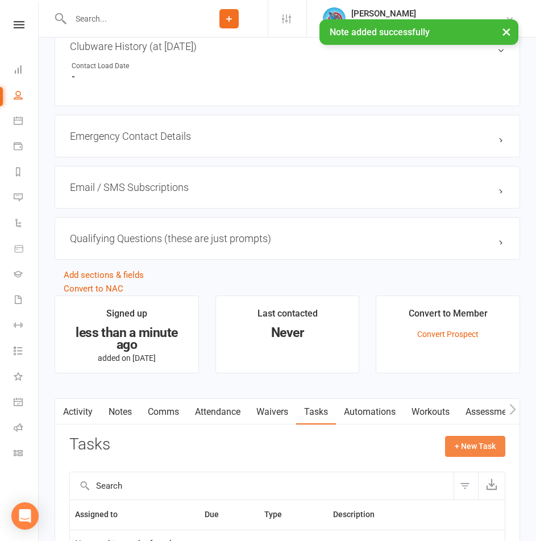
click at [472, 447] on button "+ New Task" at bounding box center [475, 446] width 60 height 20
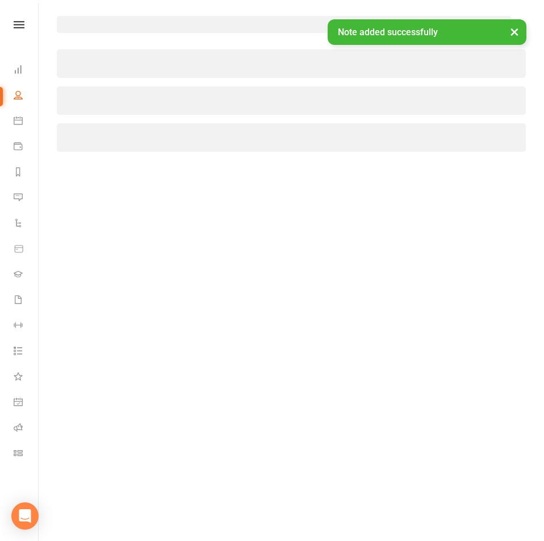
select select "48839"
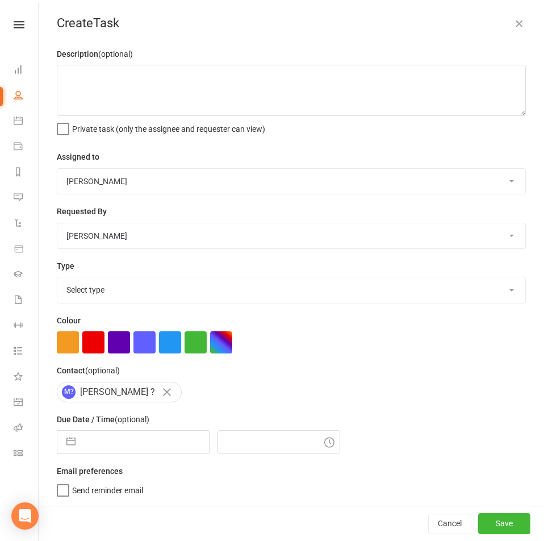
click at [151, 190] on select "Team Immersion Ben Street David Marinakis James Fitzgerald lee Ting Immersion T…" at bounding box center [291, 181] width 468 height 25
select select "48837"
click at [57, 169] on select "Team Immersion Ben Street David Marinakis James Fitzgerald lee Ting Immersion T…" at bounding box center [291, 181] width 468 height 25
click at [127, 296] on select "Select type Account follow up [high priority] Attended trial follow up Chase si…" at bounding box center [291, 289] width 468 height 25
select select "27312"
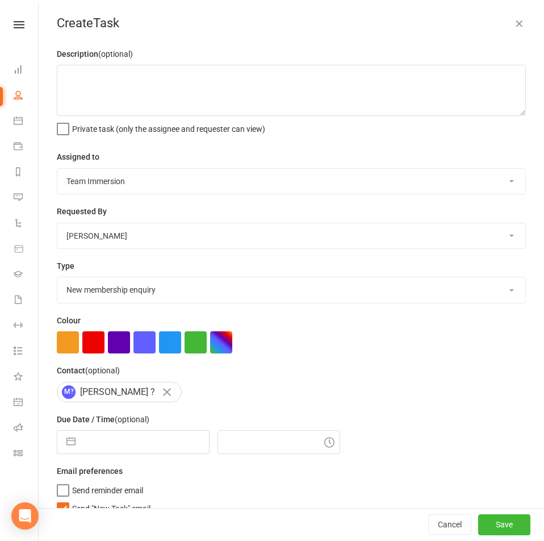
click at [57, 280] on select "Select type Account follow up [high priority] Attended trial follow up Chase si…" at bounding box center [291, 289] width 468 height 25
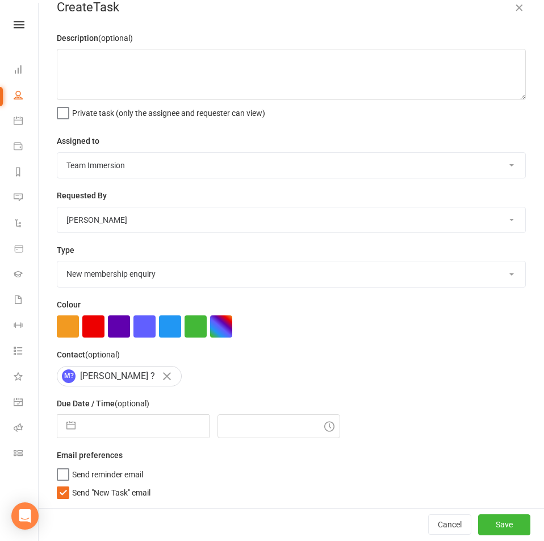
click at [107, 496] on span "Send "New Task" email" at bounding box center [111, 490] width 78 height 13
click at [107, 484] on input "Send "New Task" email" at bounding box center [104, 484] width 94 height 0
click at [96, 421] on input "text" at bounding box center [145, 426] width 128 height 23
select select "8"
select select "2025"
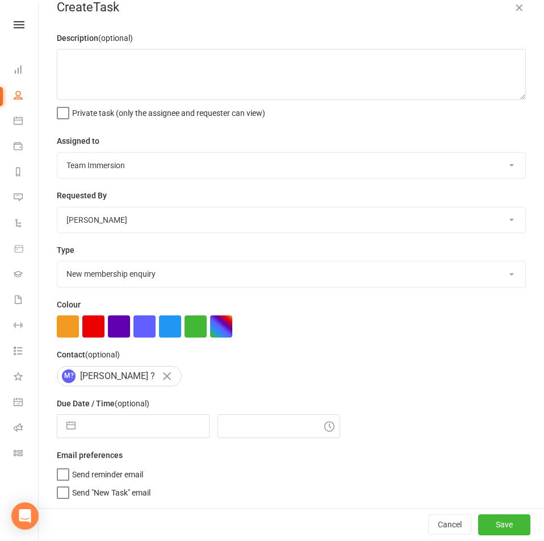
select select "9"
select select "2025"
select select "10"
select select "2025"
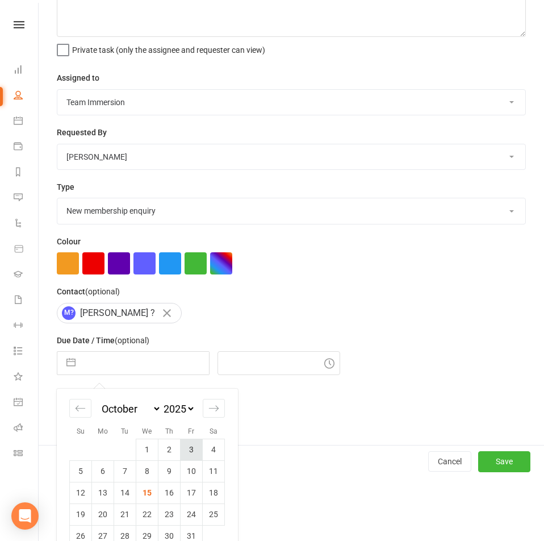
scroll to position [102, 0]
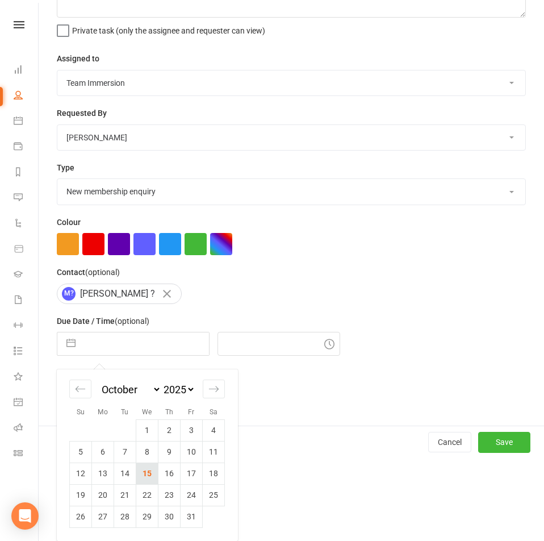
click at [149, 473] on td "15" at bounding box center [147, 474] width 22 height 22
type input "15 Oct 2025"
type input "1:00pm"
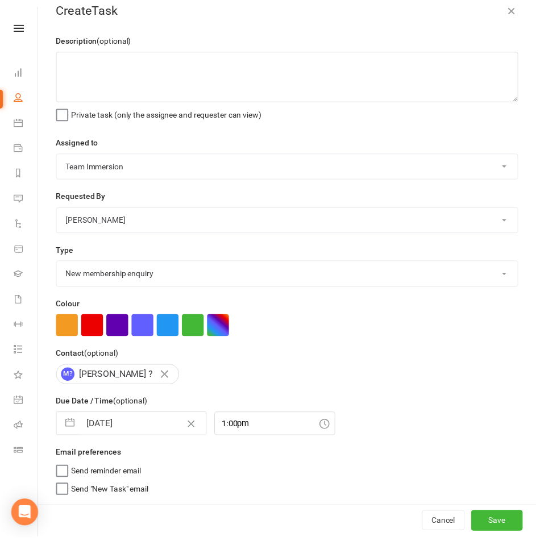
scroll to position [20, 0]
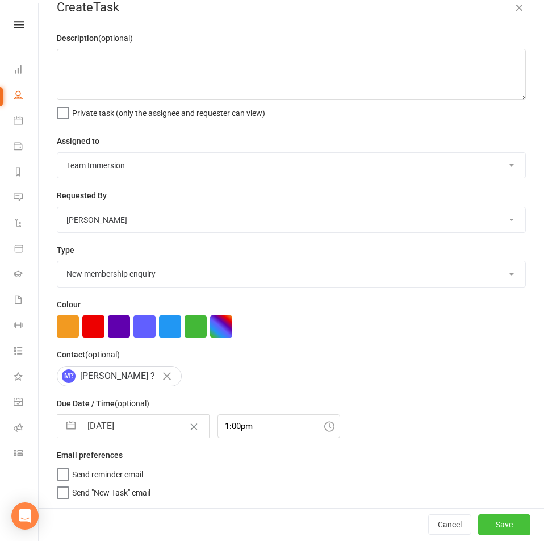
click at [501, 521] on button "Save" at bounding box center [505, 524] width 52 height 20
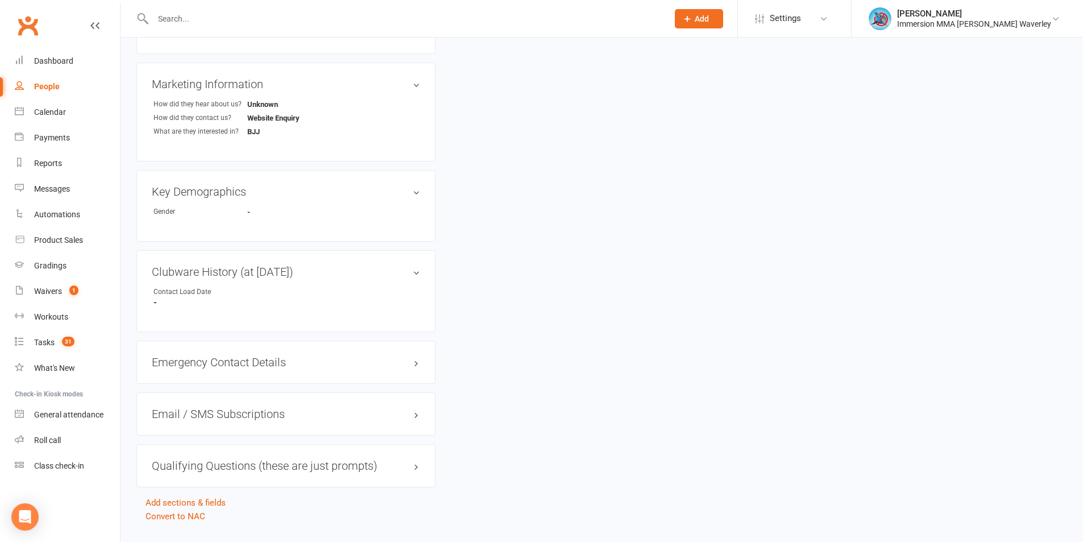
scroll to position [0, 0]
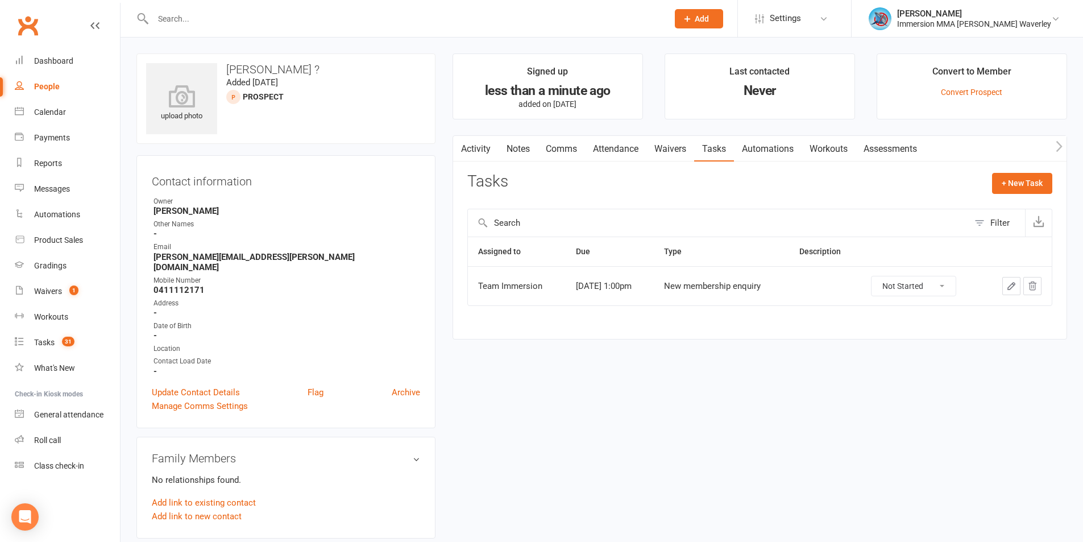
click at [518, 158] on link "Notes" at bounding box center [517, 149] width 39 height 26
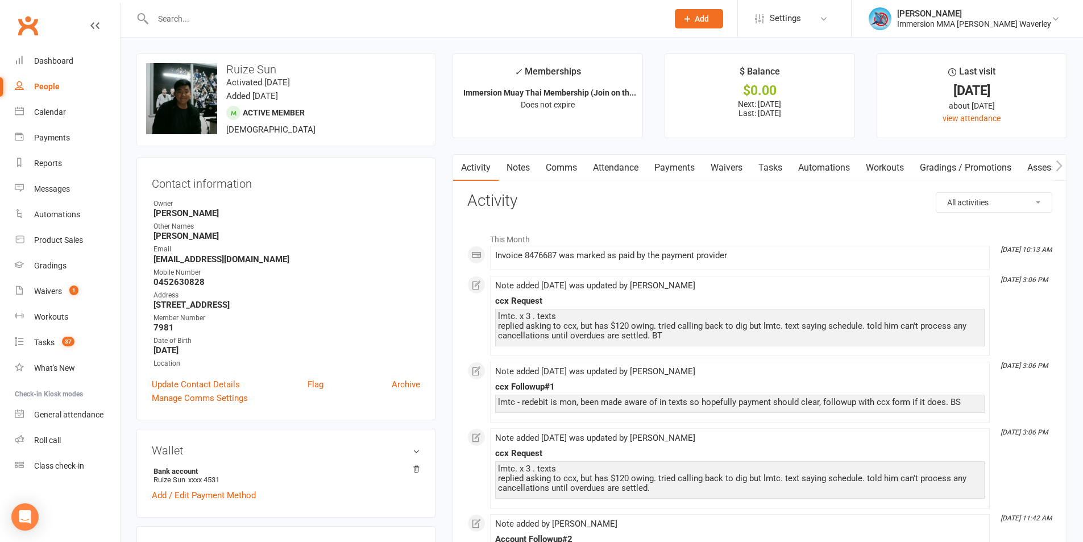
click at [676, 166] on link "Payments" at bounding box center [674, 168] width 56 height 26
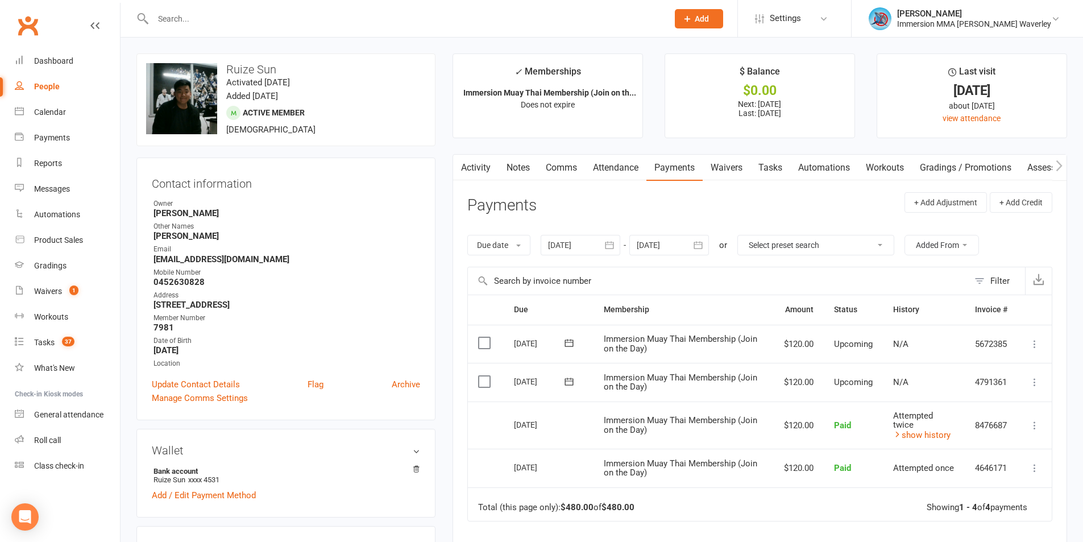
click at [774, 166] on link "Tasks" at bounding box center [770, 168] width 40 height 26
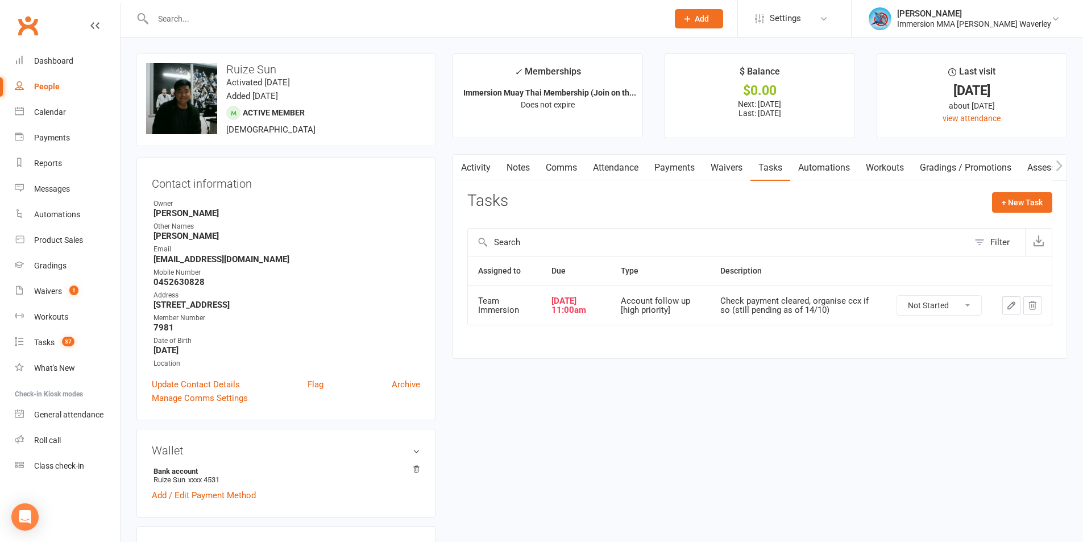
click at [733, 173] on link "Waivers" at bounding box center [726, 168] width 48 height 26
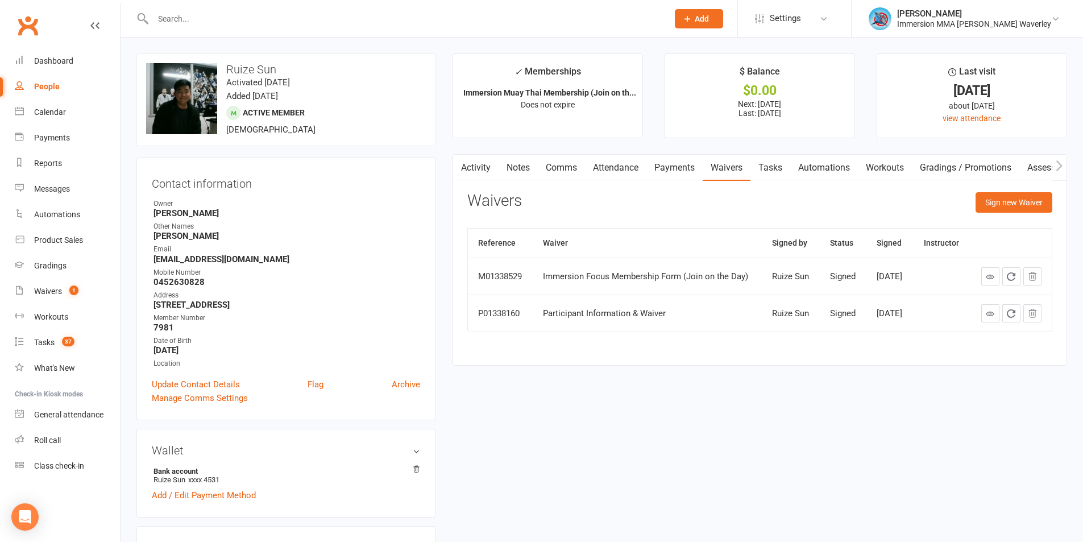
click at [468, 174] on link "Activity" at bounding box center [475, 168] width 45 height 26
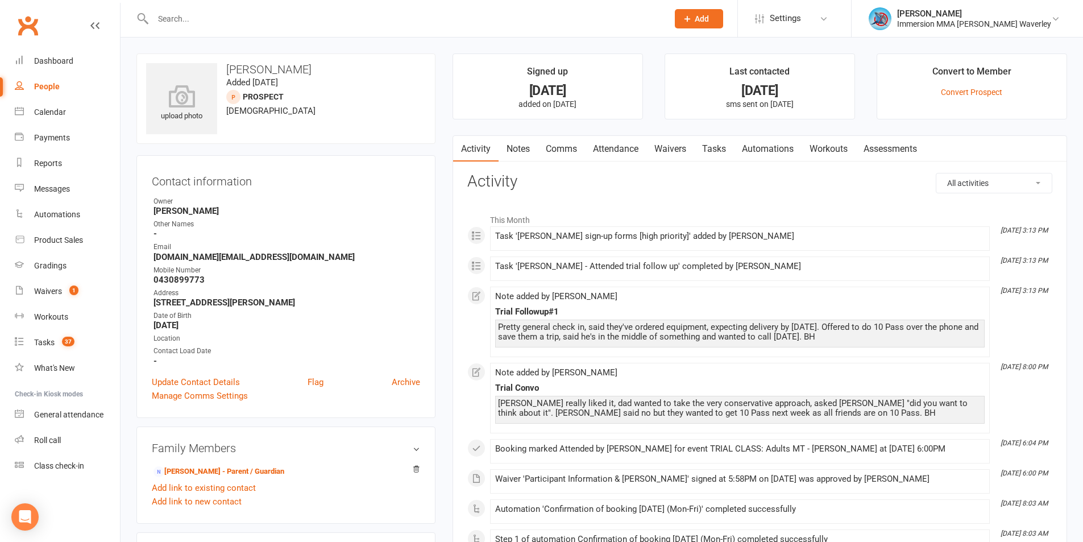
click at [731, 157] on link "Tasks" at bounding box center [714, 149] width 40 height 26
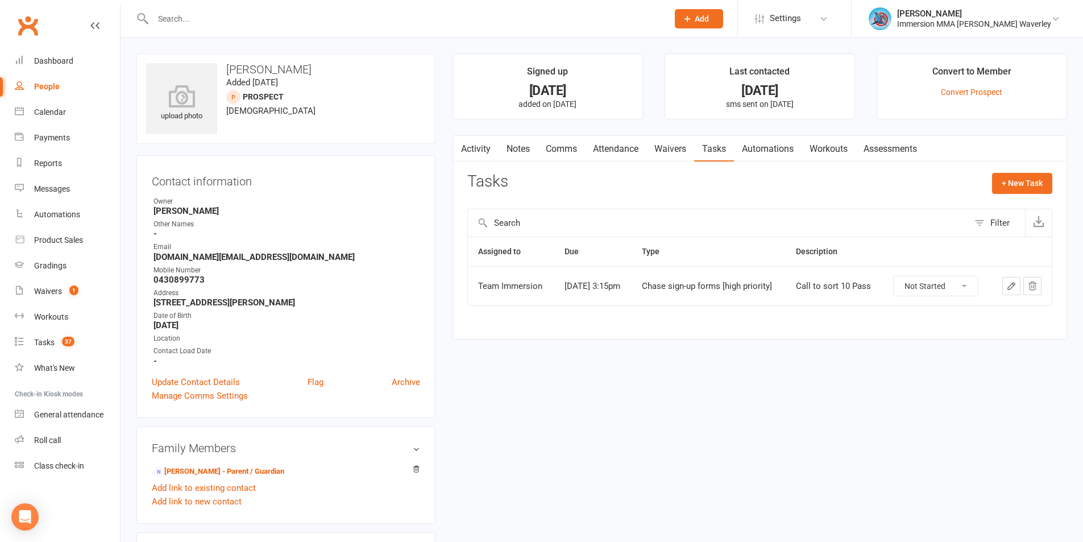
click at [521, 145] on link "Notes" at bounding box center [517, 149] width 39 height 26
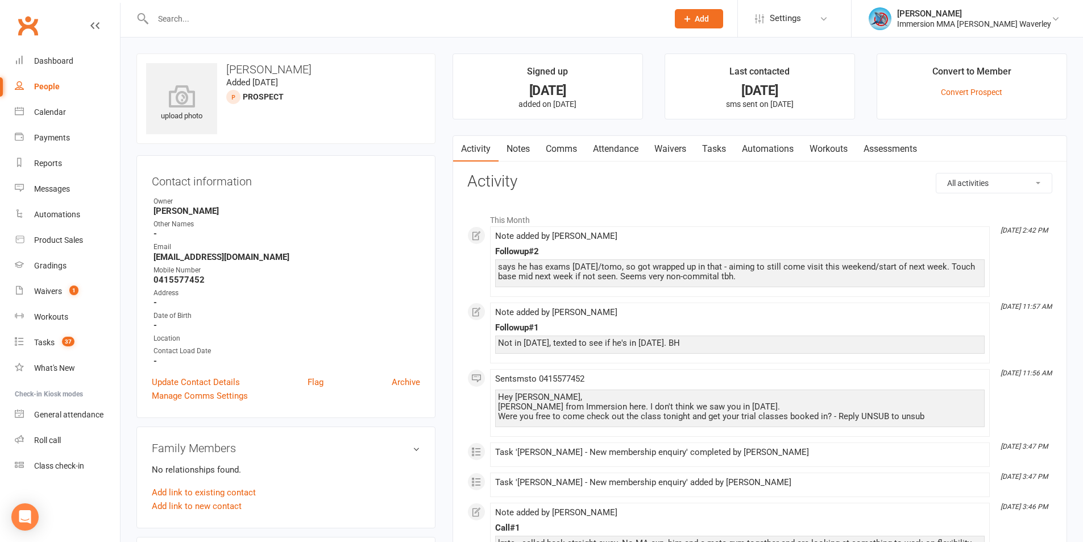
click at [722, 144] on link "Tasks" at bounding box center [714, 149] width 40 height 26
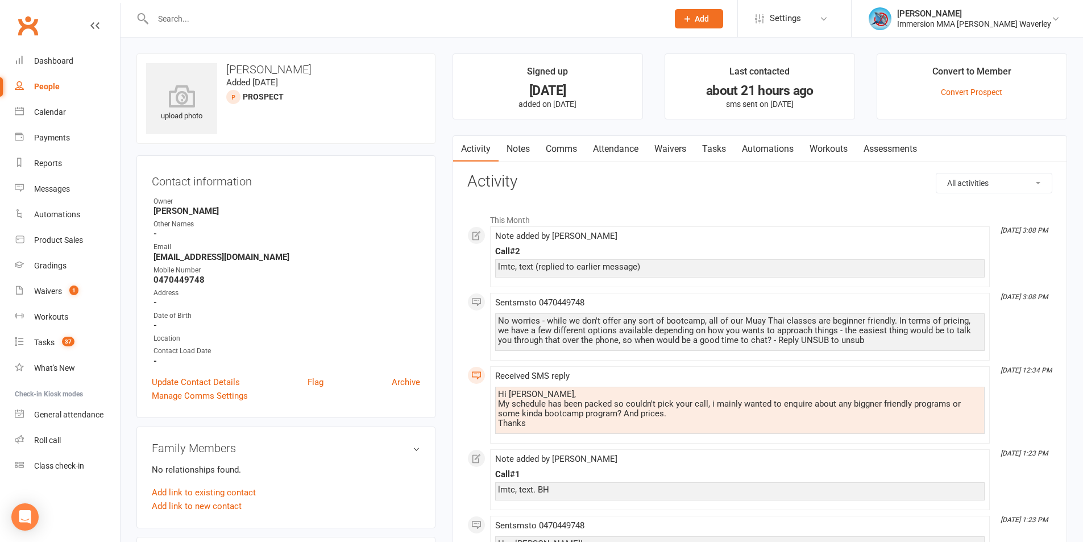
click at [497, 249] on div "Call#2" at bounding box center [739, 252] width 489 height 10
copy div "Call#2"
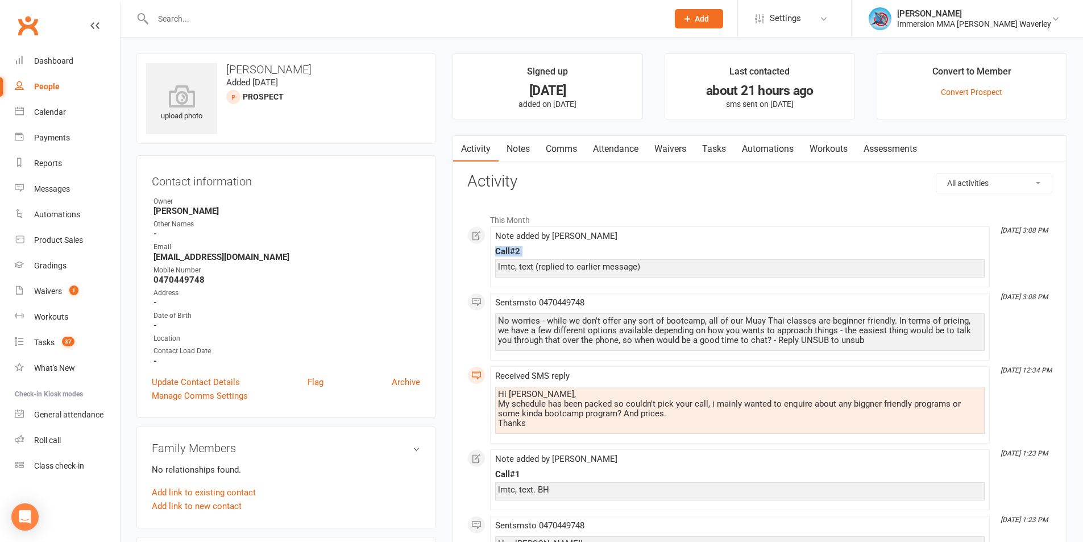
click at [516, 147] on link "Notes" at bounding box center [517, 149] width 39 height 26
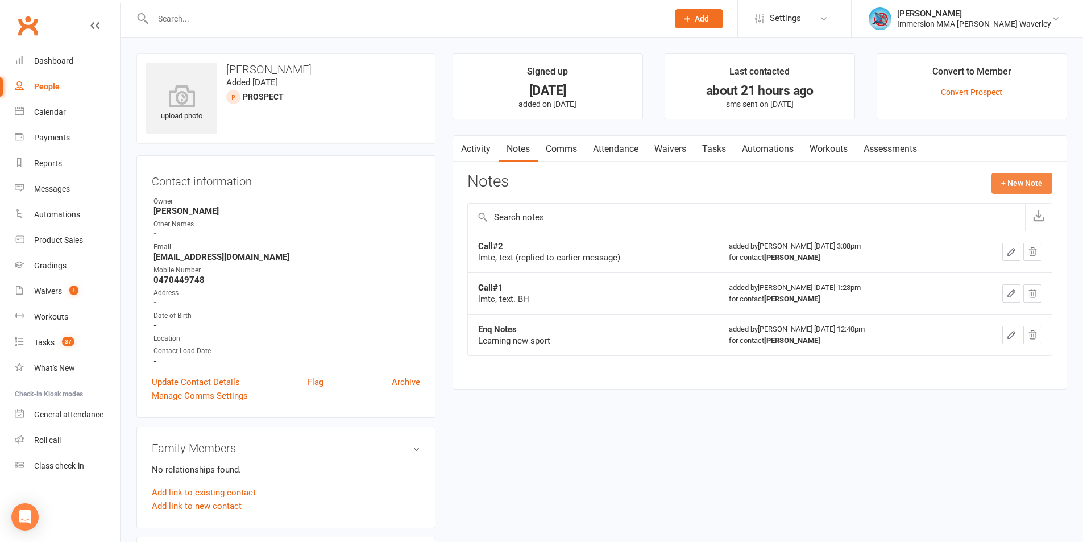
click at [1014, 185] on button "+ New Note" at bounding box center [1021, 183] width 61 height 20
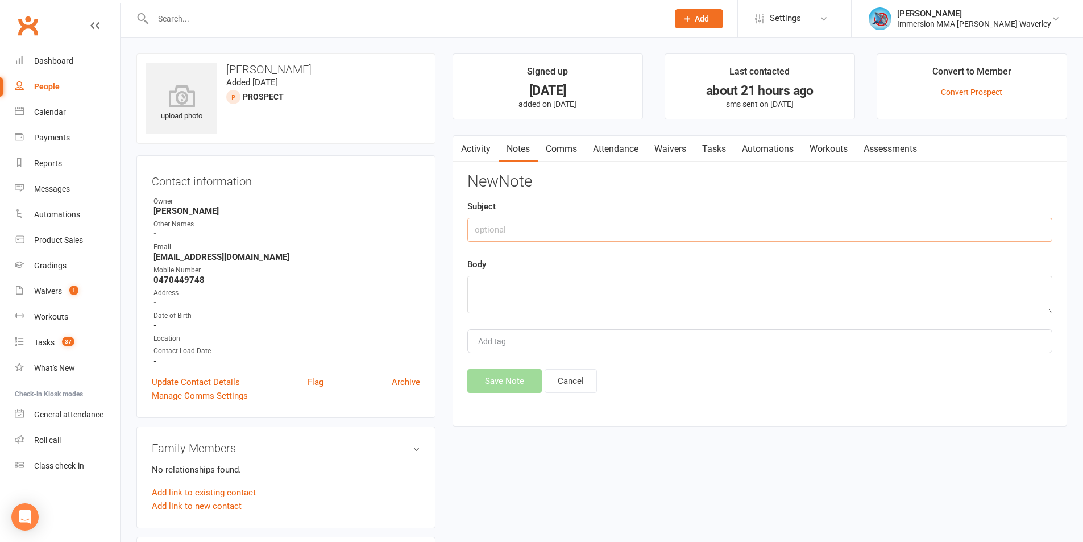
click at [574, 225] on input "text" at bounding box center [759, 230] width 585 height 24
paste input "Call#2"
type input "Call#3"
type textarea "lmtc"
click at [510, 388] on button "Save Note" at bounding box center [504, 381] width 74 height 24
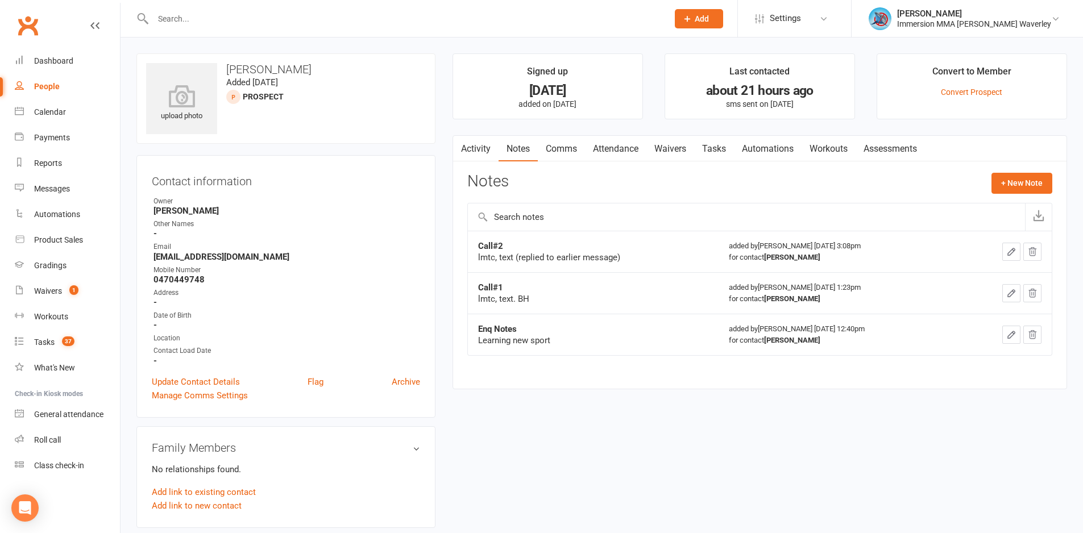
click at [712, 155] on link "Tasks" at bounding box center [714, 149] width 40 height 26
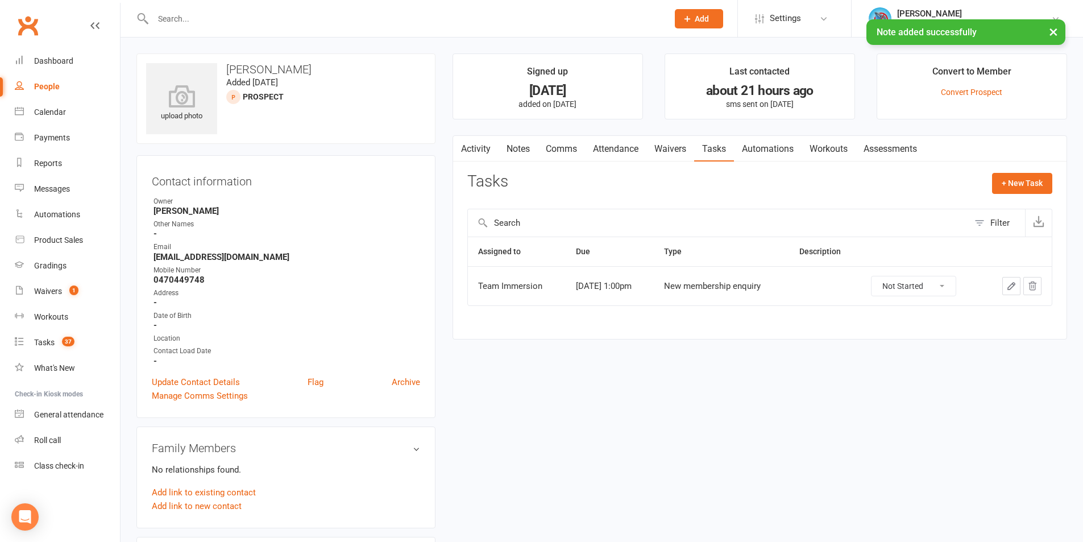
click at [1005, 275] on td at bounding box center [1017, 285] width 69 height 39
click at [1009, 288] on icon "button" at bounding box center [1011, 286] width 10 height 10
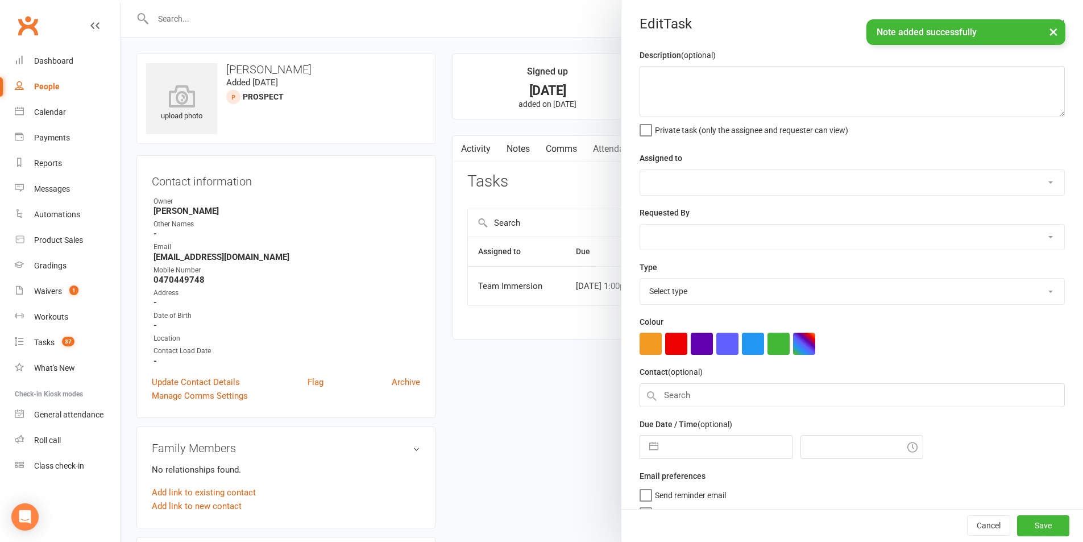
select select "48837"
select select "48840"
type input "[DATE]"
type input "1:00pm"
select select "27312"
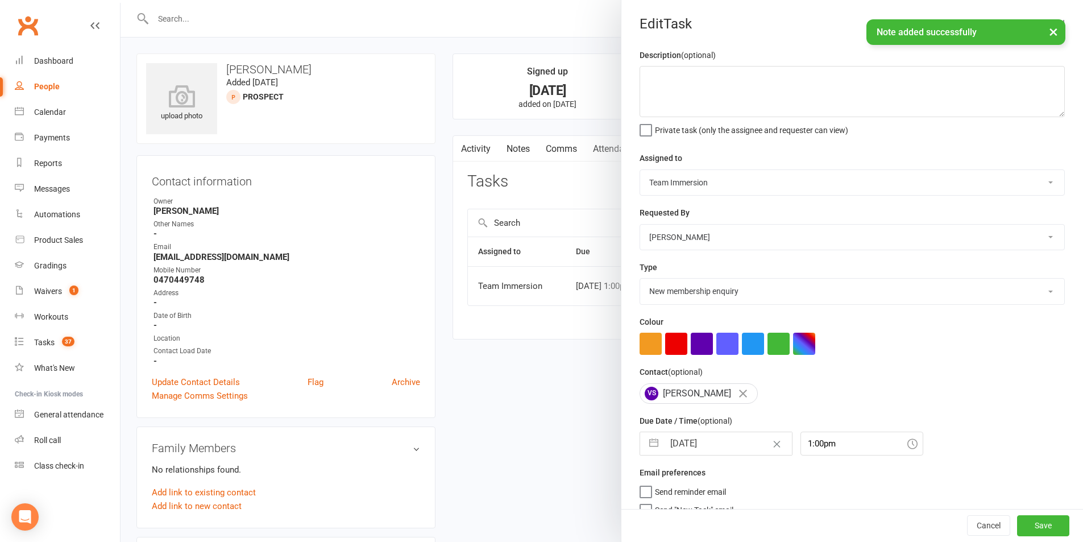
click at [704, 450] on input "[DATE]" at bounding box center [728, 443] width 128 height 23
select select "8"
select select "2025"
select select "9"
select select "2025"
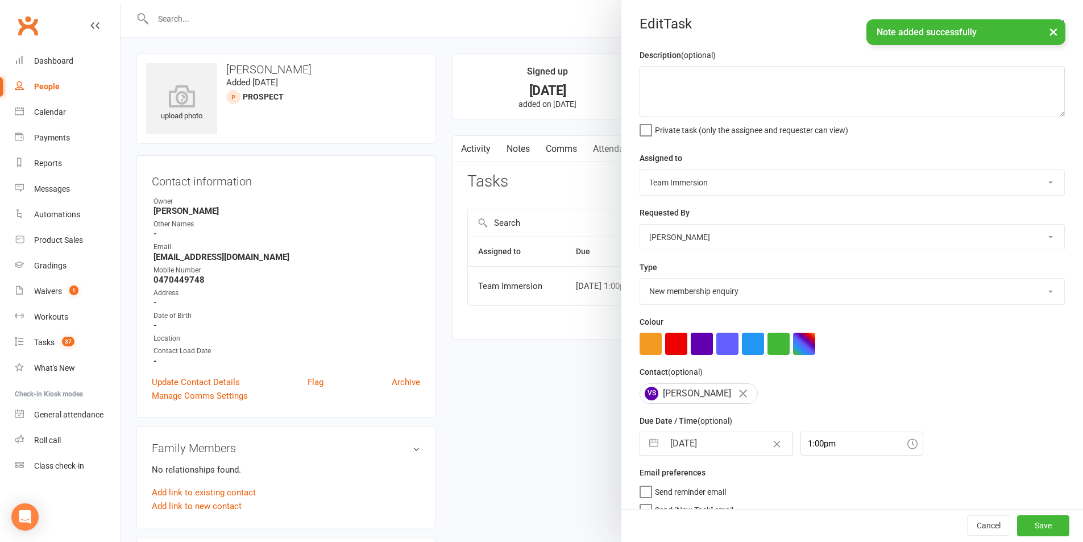
select select "10"
select select "2025"
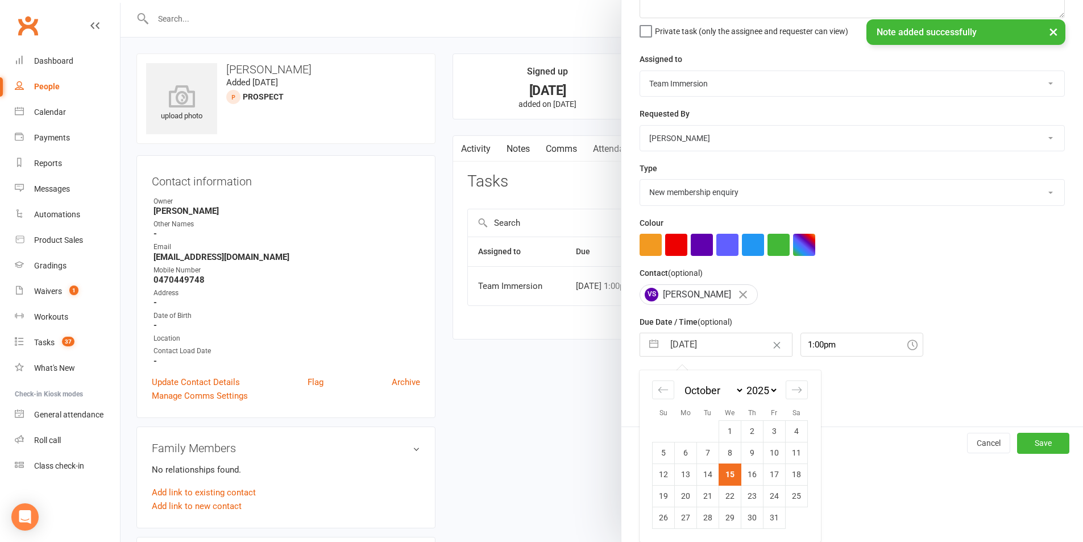
drag, startPoint x: 751, startPoint y: 475, endPoint x: 793, endPoint y: 483, distance: 42.8
click at [751, 474] on td "16" at bounding box center [752, 474] width 22 height 22
type input "[DATE]"
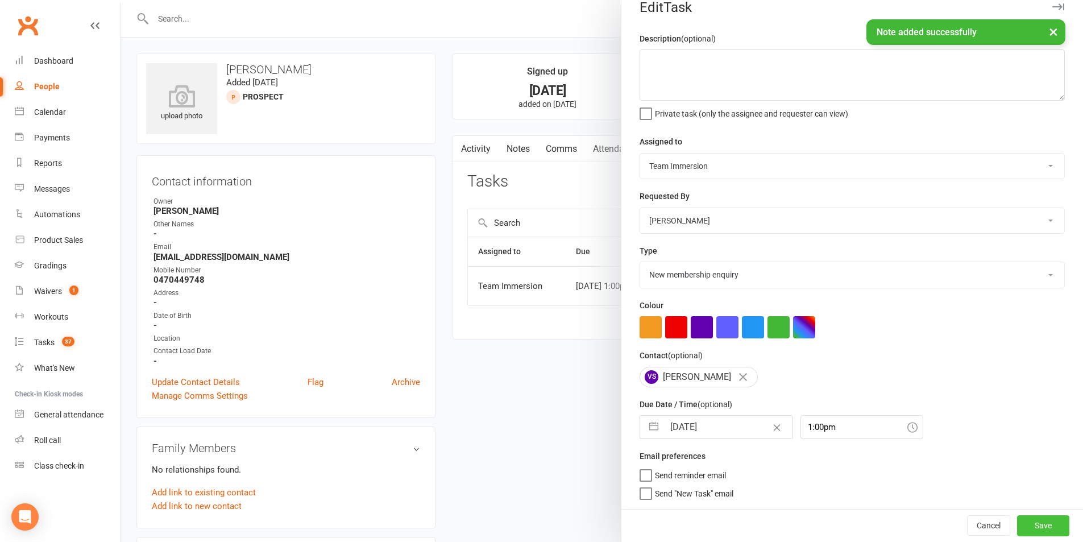
click at [1035, 532] on button "Save" at bounding box center [1043, 525] width 52 height 20
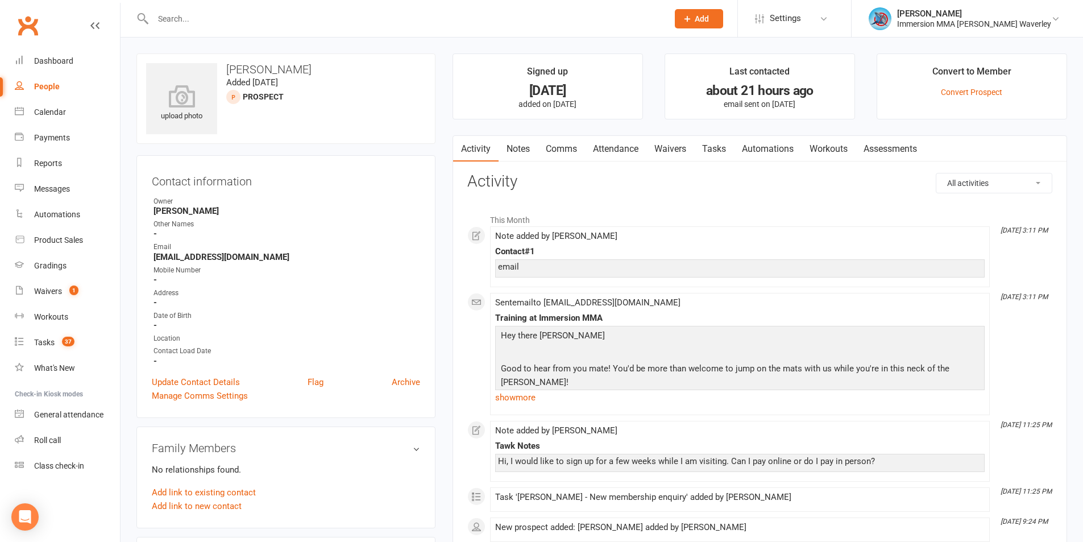
click at [708, 151] on link "Tasks" at bounding box center [714, 149] width 40 height 26
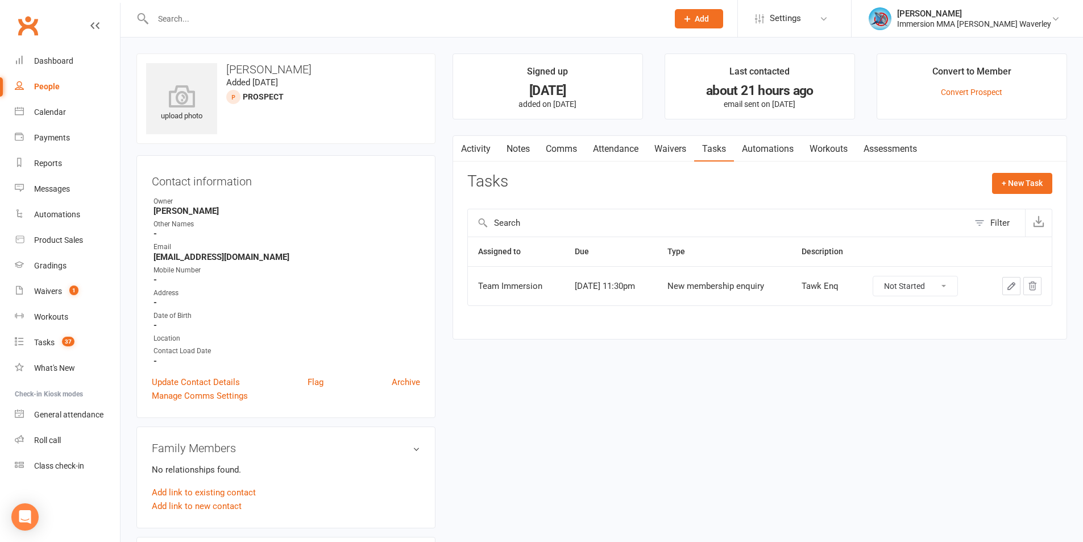
click at [1011, 282] on icon "button" at bounding box center [1011, 286] width 10 height 10
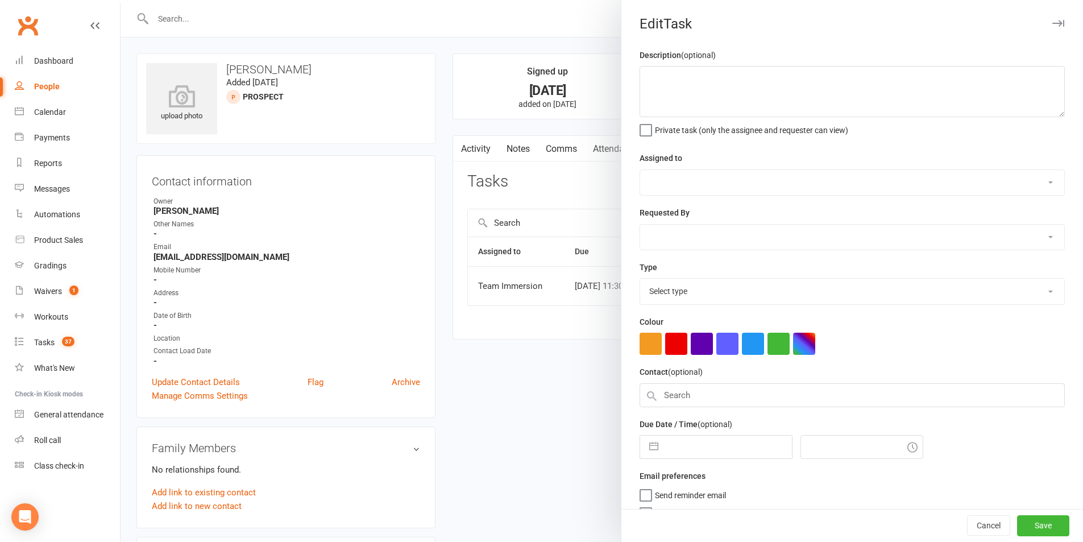
type textarea "Tawk Enq"
select select "48837"
select select "48840"
type input "[DATE]"
type input "11:30pm"
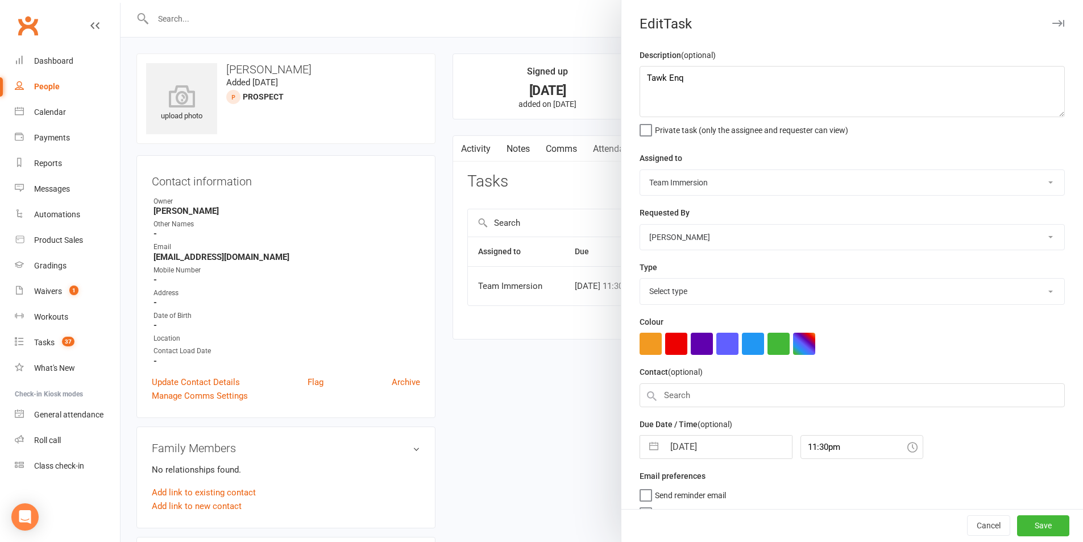
select select "27312"
click at [670, 447] on input "[DATE]" at bounding box center [728, 443] width 128 height 23
select select "8"
select select "2025"
select select "9"
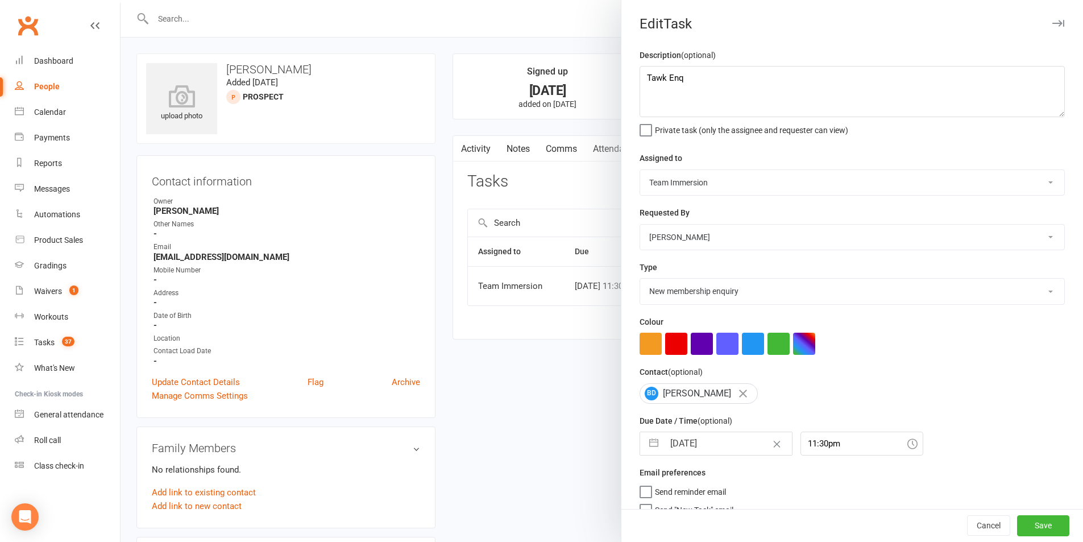
select select "2025"
select select "10"
select select "2025"
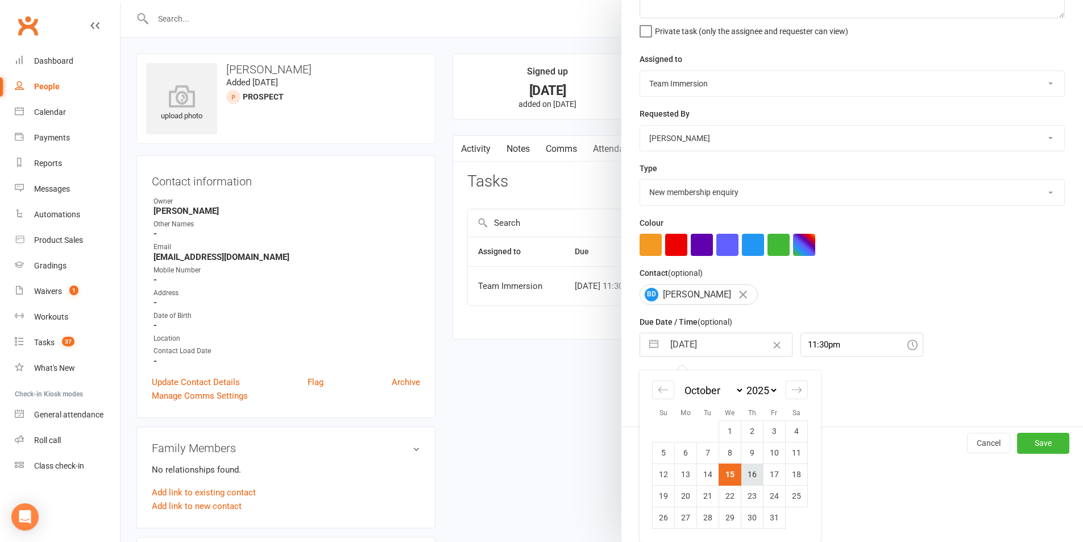
click at [741, 481] on td "16" at bounding box center [752, 474] width 22 height 22
type input "16 Oct 2025"
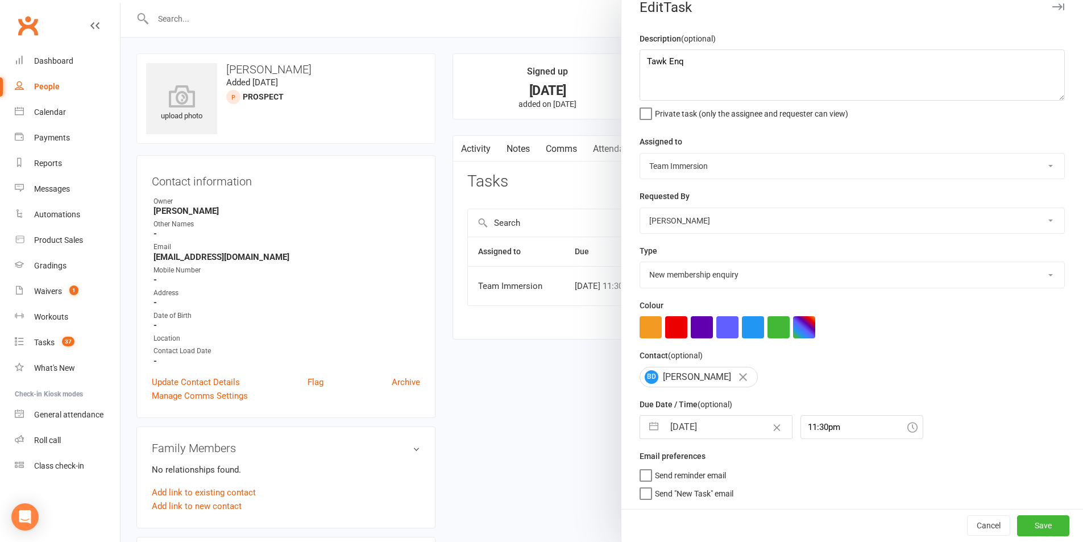
scroll to position [21, 0]
click at [1017, 518] on button "Save" at bounding box center [1043, 525] width 52 height 20
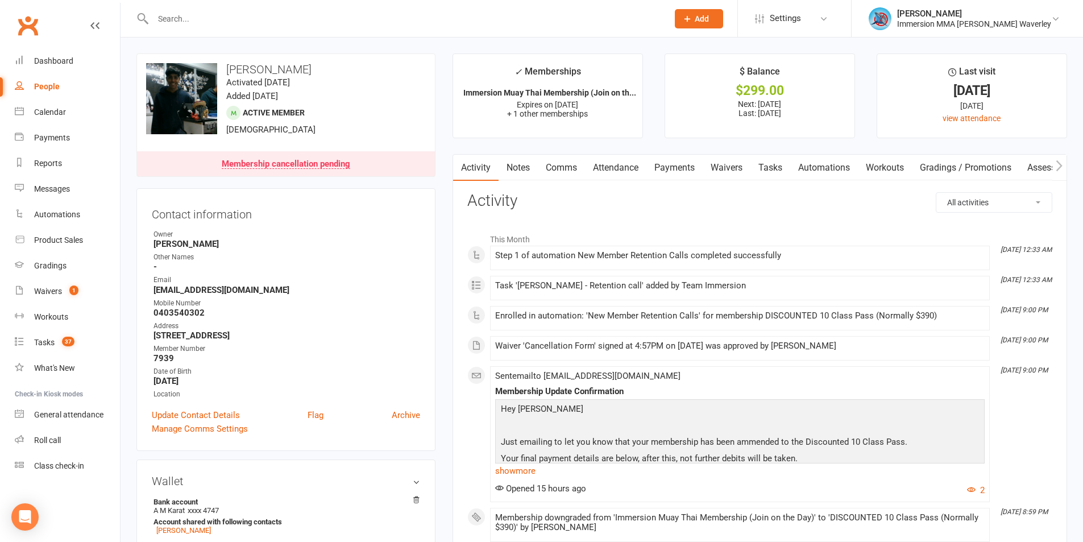
click at [527, 172] on link "Notes" at bounding box center [517, 168] width 39 height 26
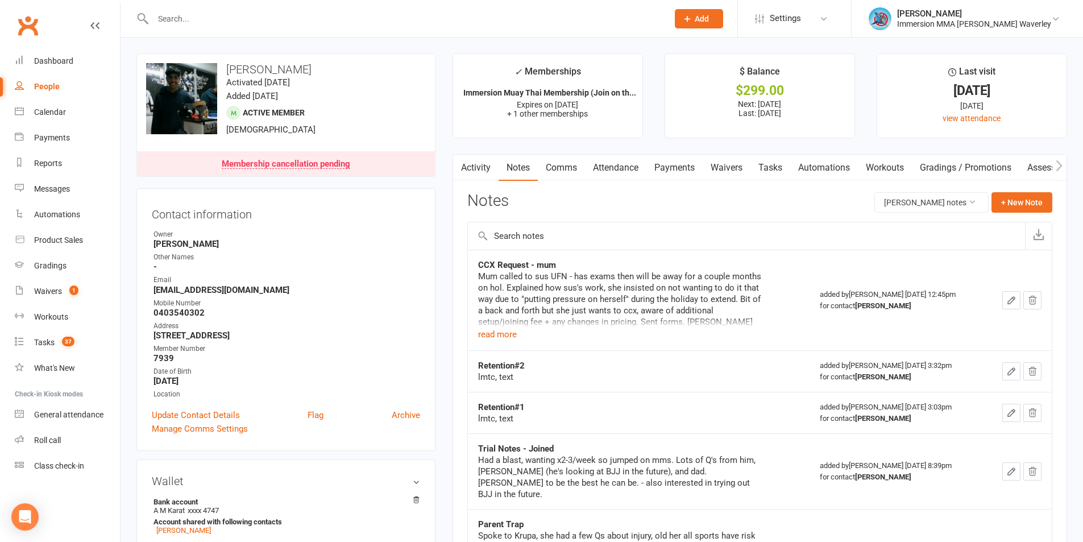
click at [517, 331] on div "Mum called to sus UFN - has exams then will be away for a couple months on hol.…" at bounding box center [620, 306] width 284 height 70
click at [500, 330] on button "read more" at bounding box center [497, 334] width 39 height 14
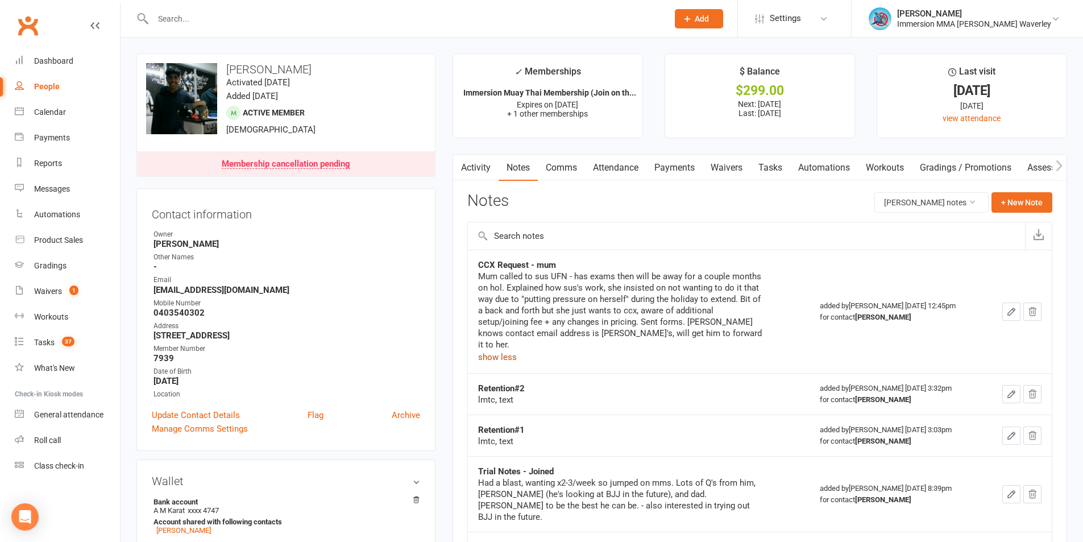
click at [768, 160] on link "Tasks" at bounding box center [770, 168] width 40 height 26
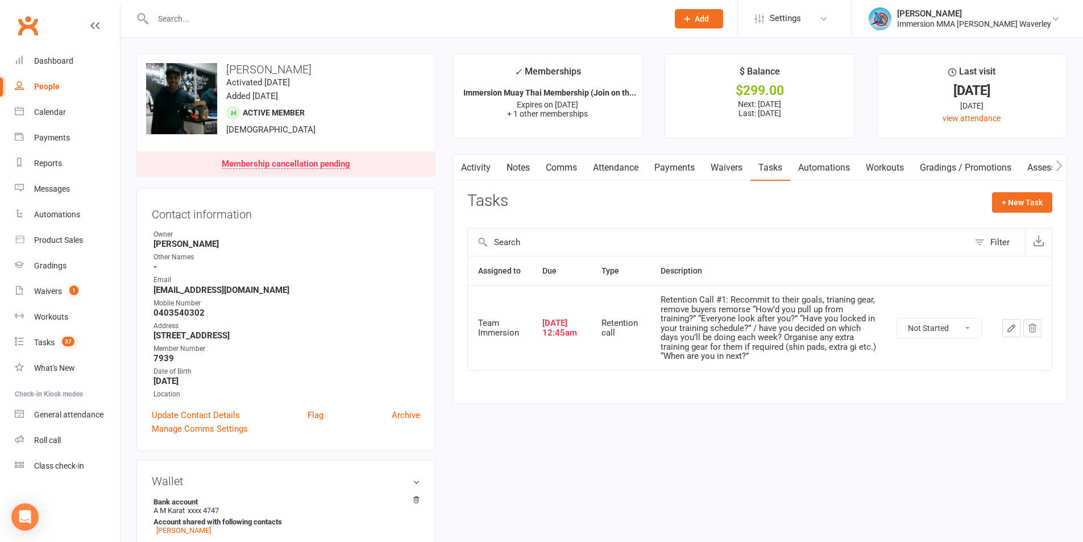
click at [1031, 331] on icon "button" at bounding box center [1032, 328] width 10 height 10
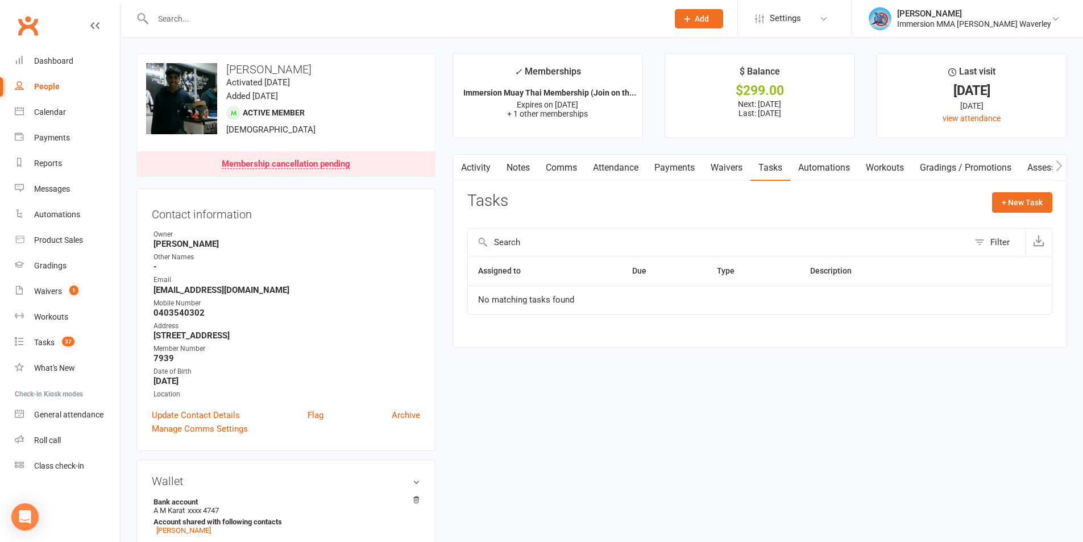
click at [844, 169] on link "Automations" at bounding box center [824, 168] width 68 height 26
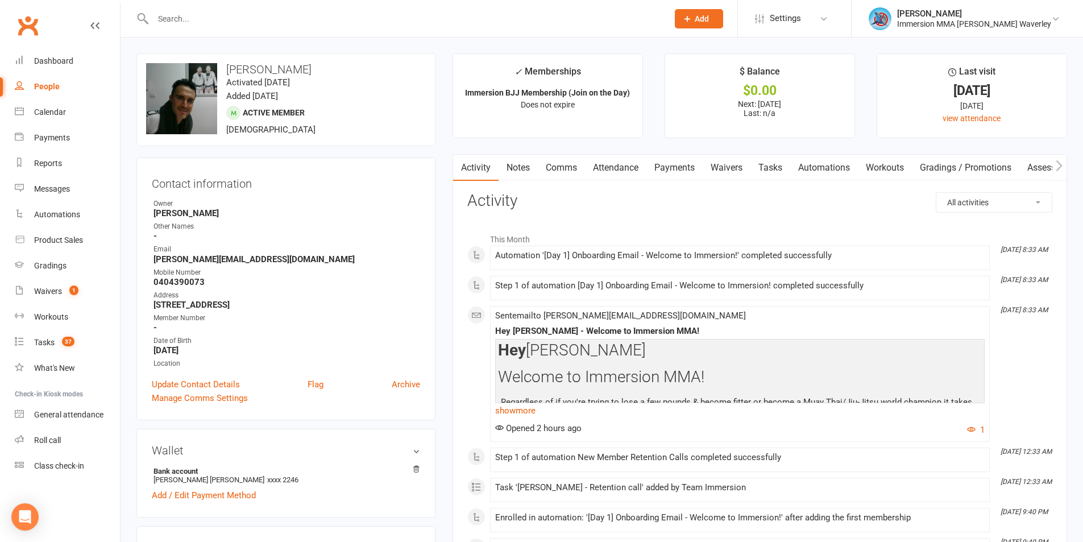
click at [523, 168] on link "Notes" at bounding box center [517, 168] width 39 height 26
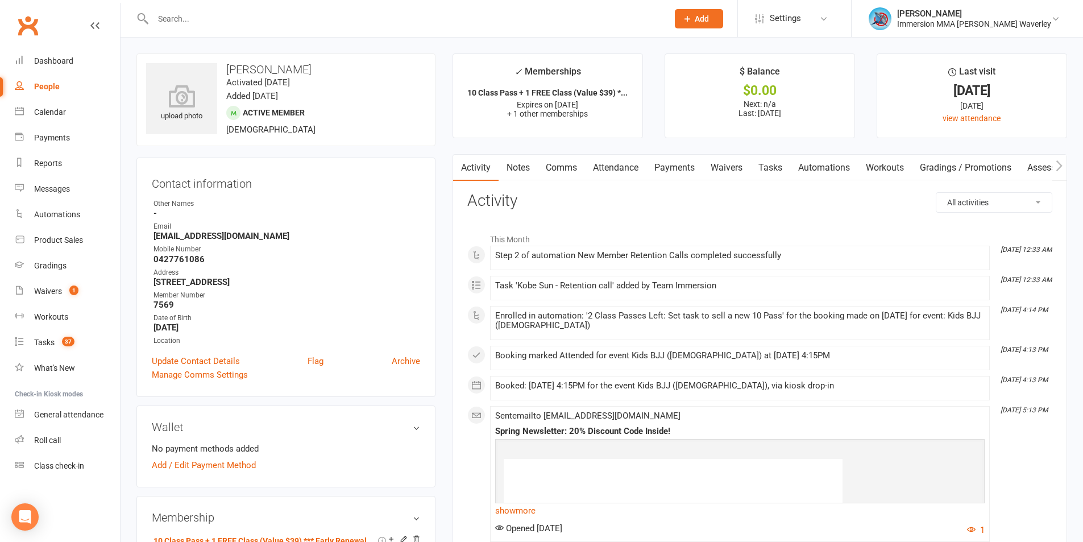
click at [773, 164] on link "Tasks" at bounding box center [770, 168] width 40 height 26
click at [518, 177] on link "Notes" at bounding box center [517, 168] width 39 height 26
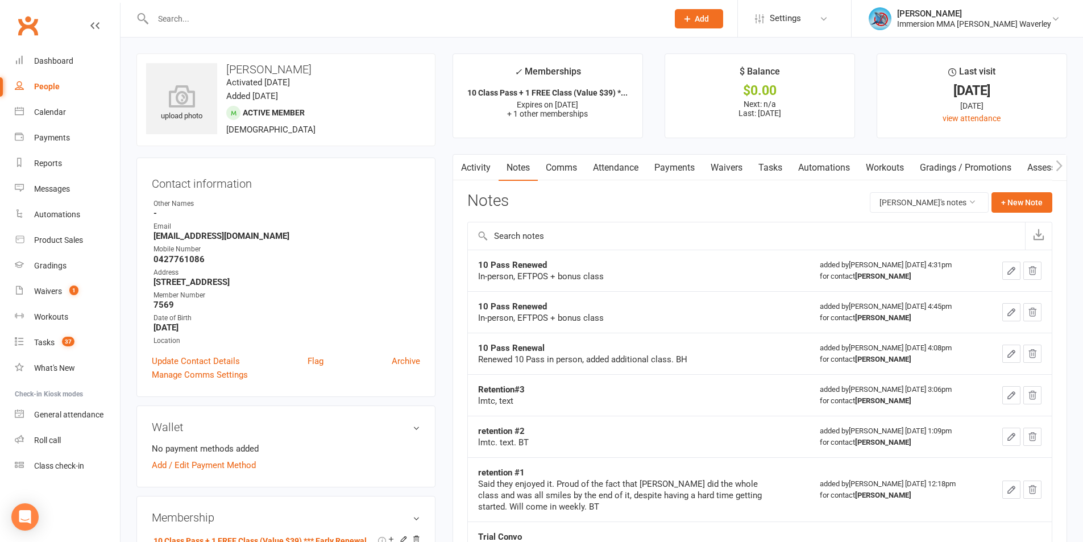
click at [785, 169] on link "Tasks" at bounding box center [770, 168] width 40 height 26
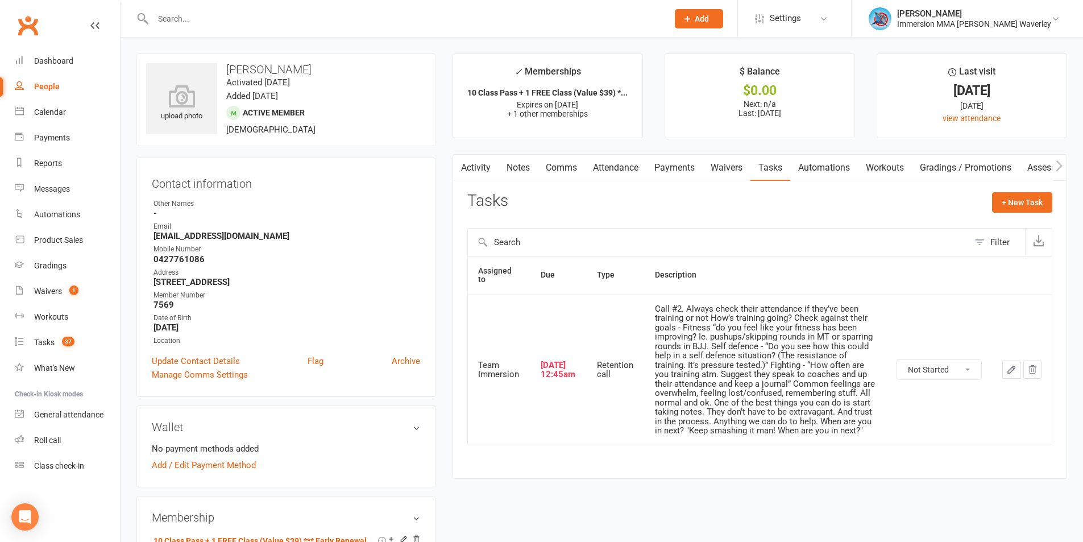
click at [1033, 369] on icon "button" at bounding box center [1032, 369] width 10 height 10
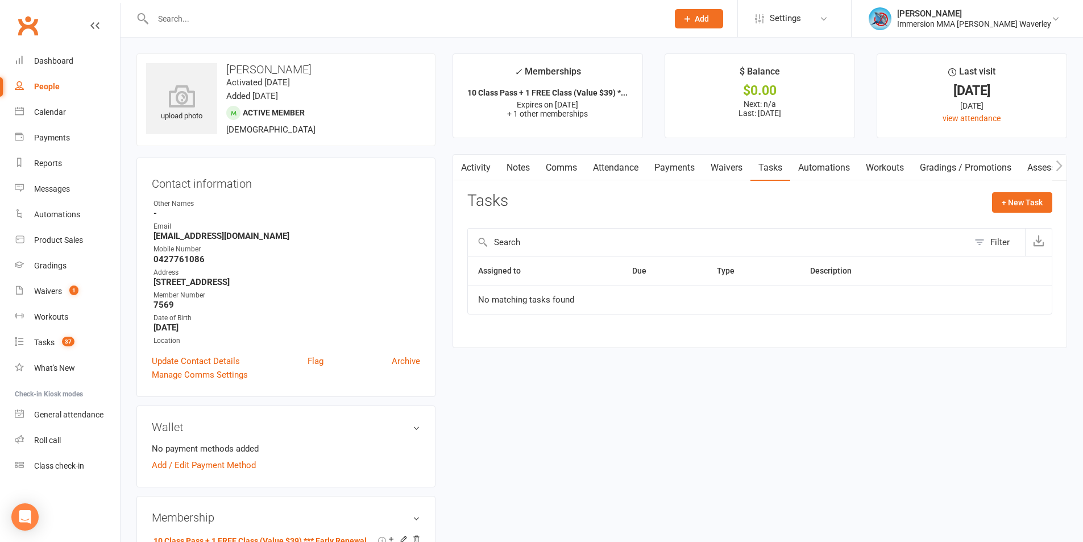
click at [834, 164] on link "Automations" at bounding box center [824, 168] width 68 height 26
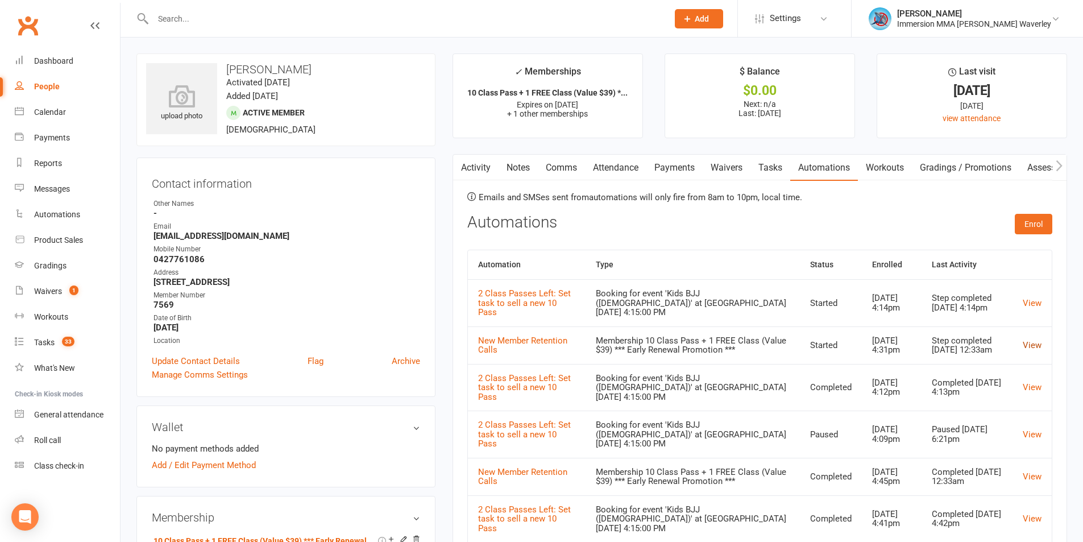
click at [1034, 340] on link "View" at bounding box center [1031, 345] width 19 height 10
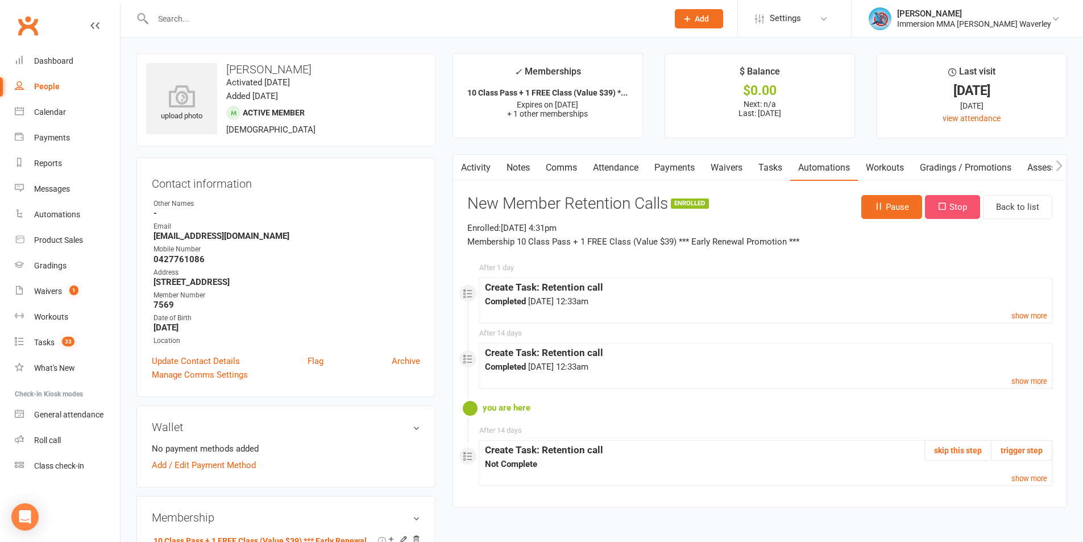
click at [954, 215] on button "Stop" at bounding box center [952, 207] width 55 height 24
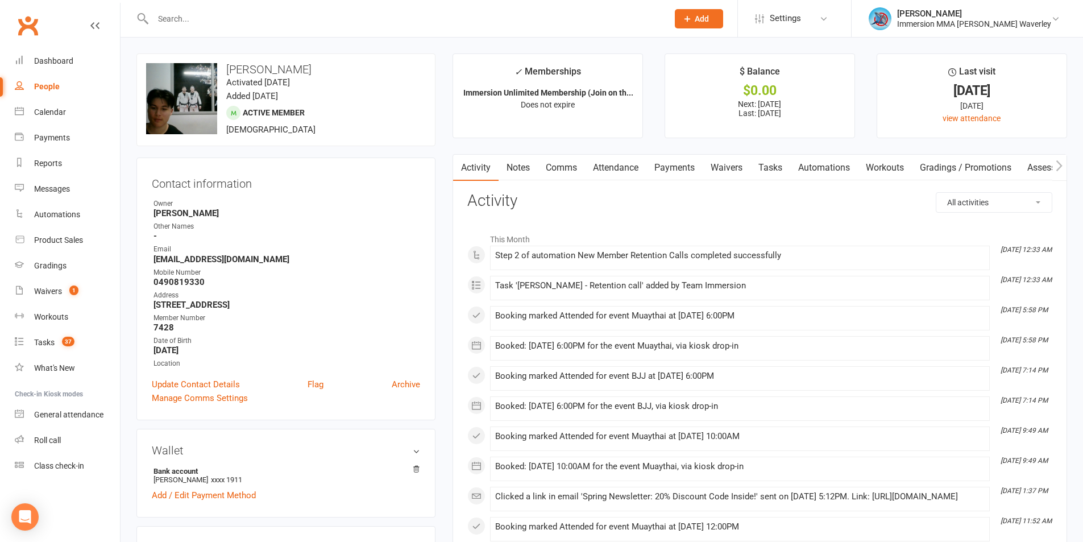
click at [517, 173] on link "Notes" at bounding box center [517, 168] width 39 height 26
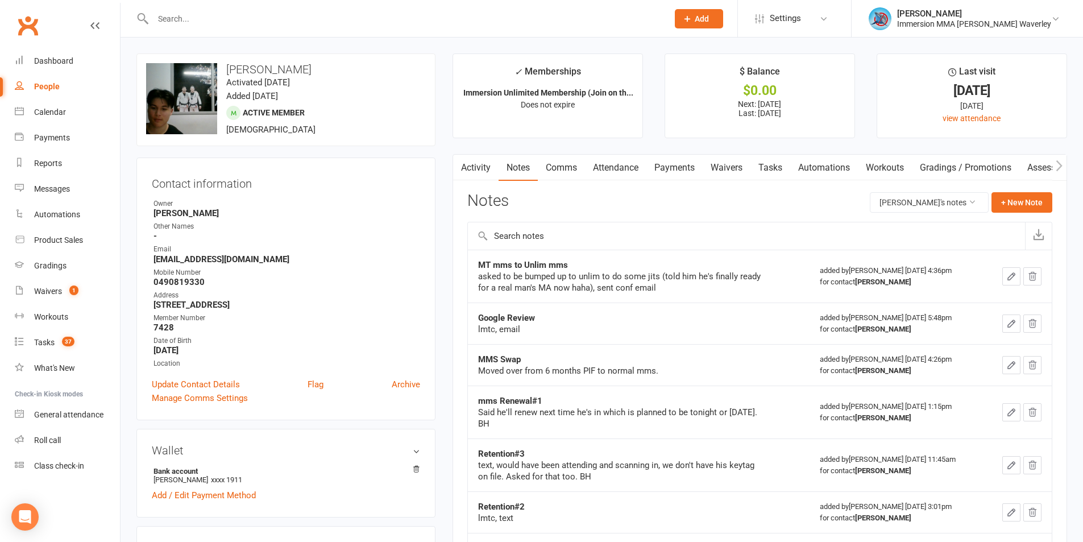
click at [779, 169] on link "Tasks" at bounding box center [770, 168] width 40 height 26
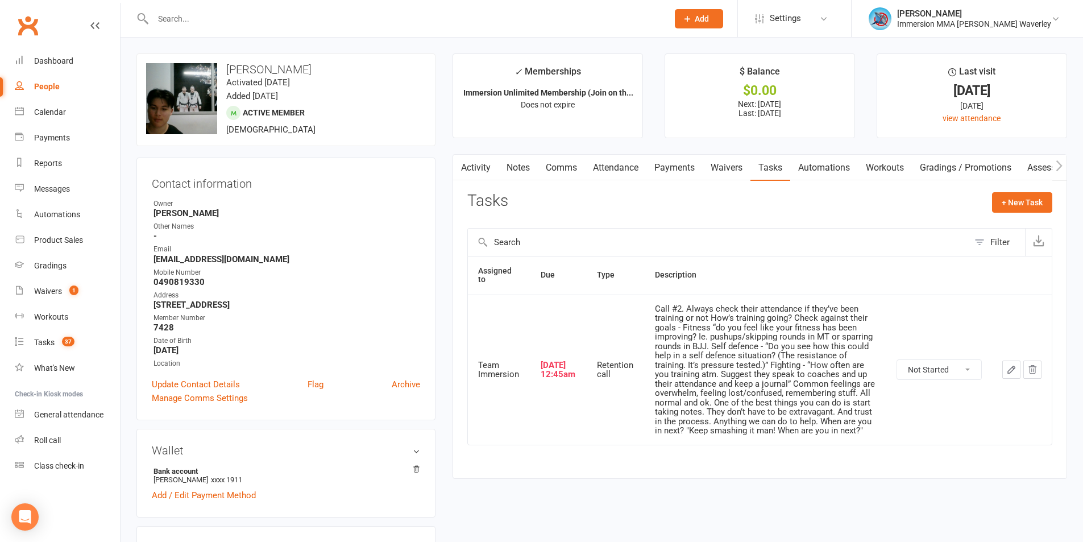
click at [1032, 365] on icon "button" at bounding box center [1032, 369] width 7 height 8
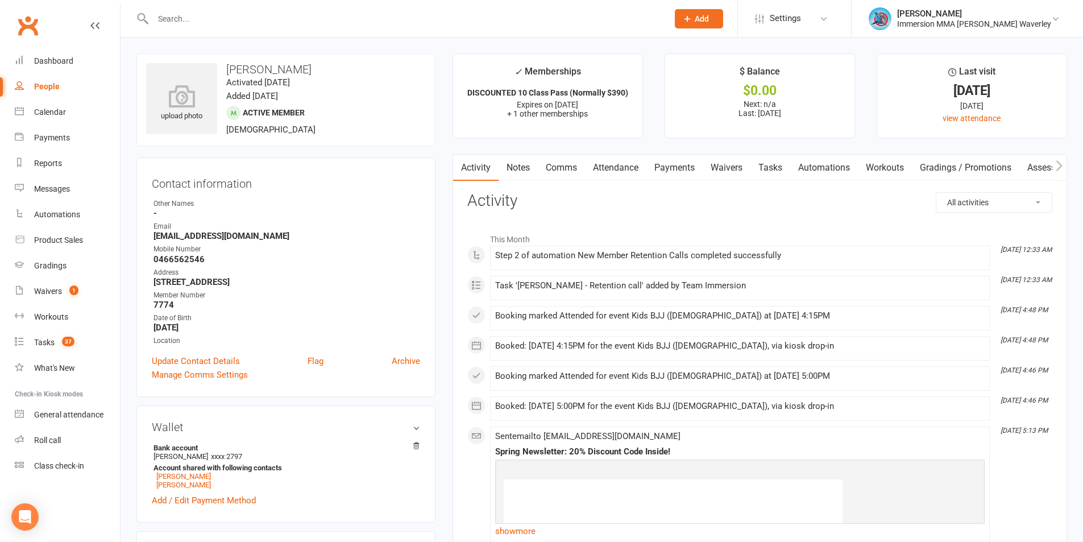
click at [510, 169] on link "Notes" at bounding box center [517, 168] width 39 height 26
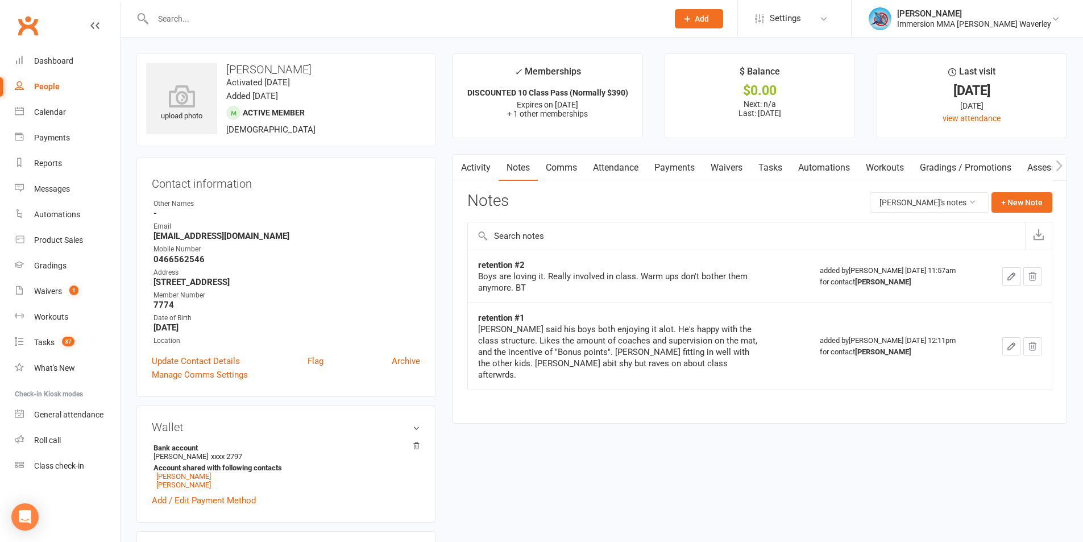
click at [778, 169] on link "Tasks" at bounding box center [770, 168] width 40 height 26
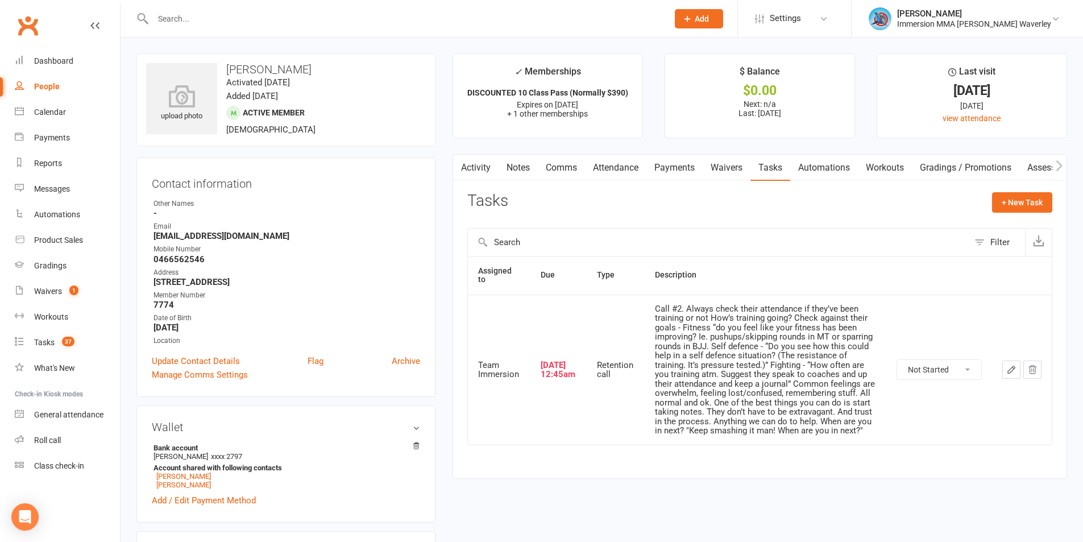
click at [1028, 363] on button "button" at bounding box center [1032, 369] width 18 height 18
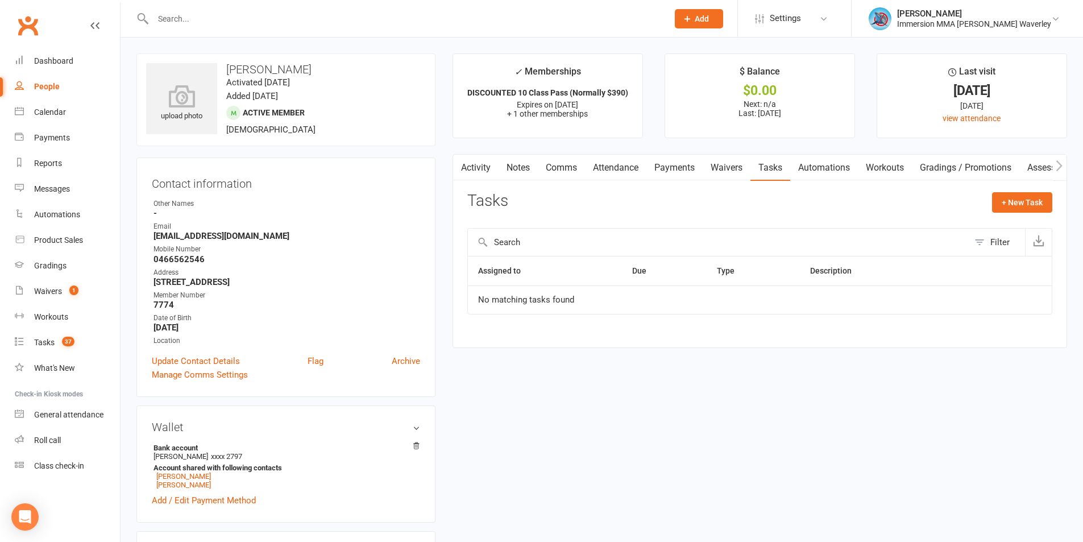
click at [834, 175] on link "Automations" at bounding box center [824, 168] width 68 height 26
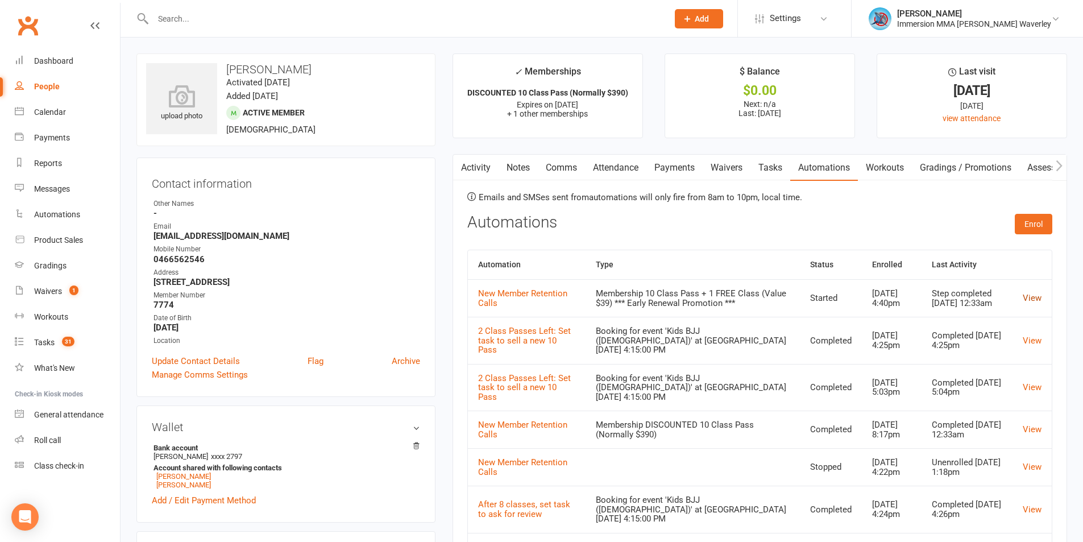
click at [1029, 300] on link "View" at bounding box center [1031, 298] width 19 height 10
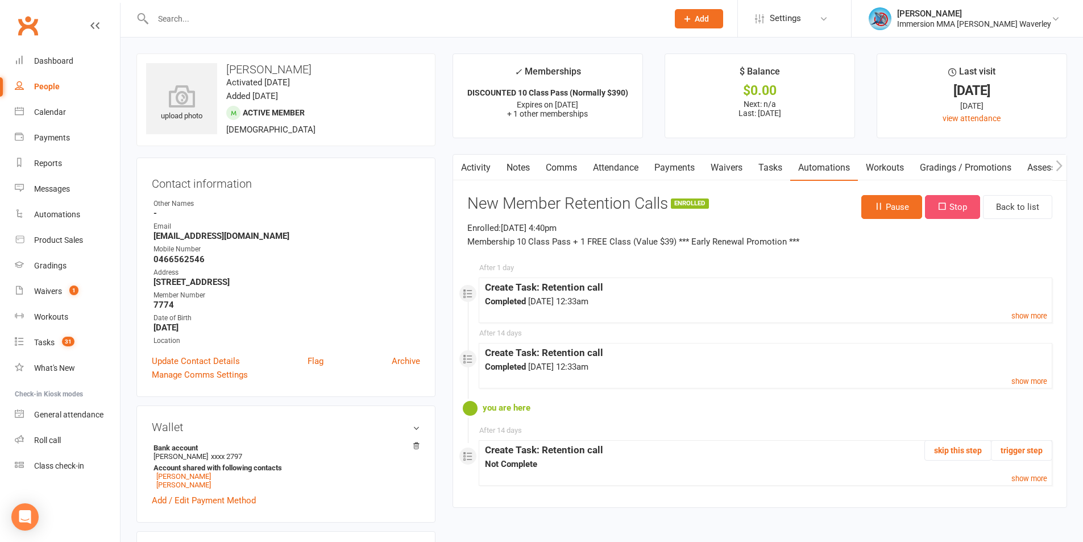
click at [965, 213] on button "Stop" at bounding box center [952, 207] width 55 height 24
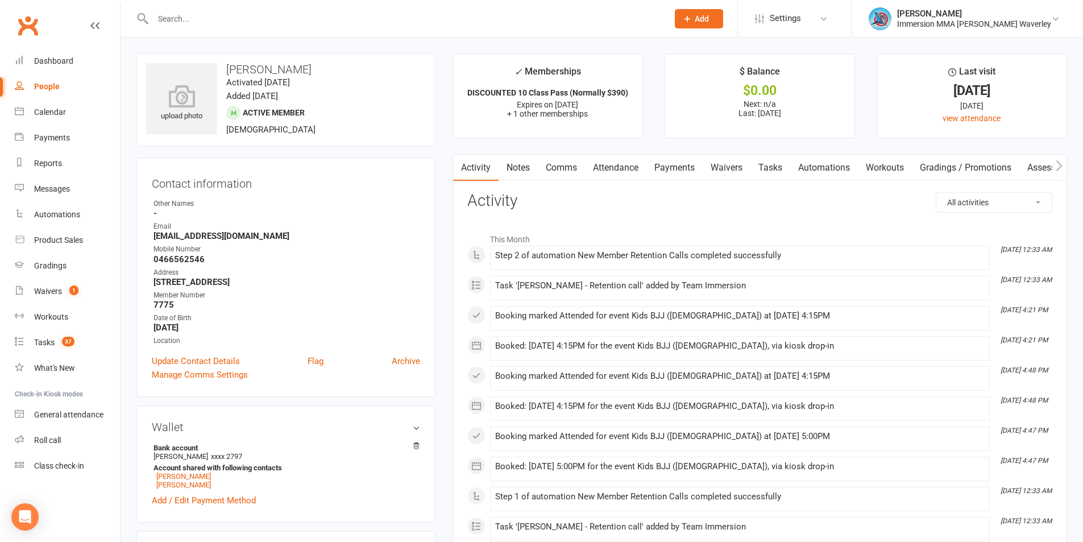
click at [519, 163] on link "Notes" at bounding box center [517, 168] width 39 height 26
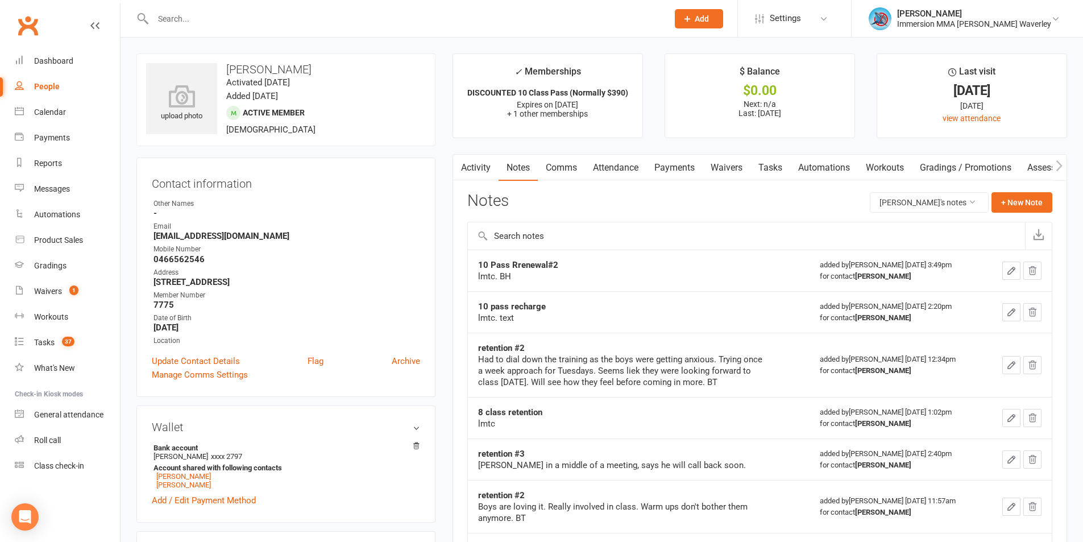
click at [774, 164] on link "Tasks" at bounding box center [770, 168] width 40 height 26
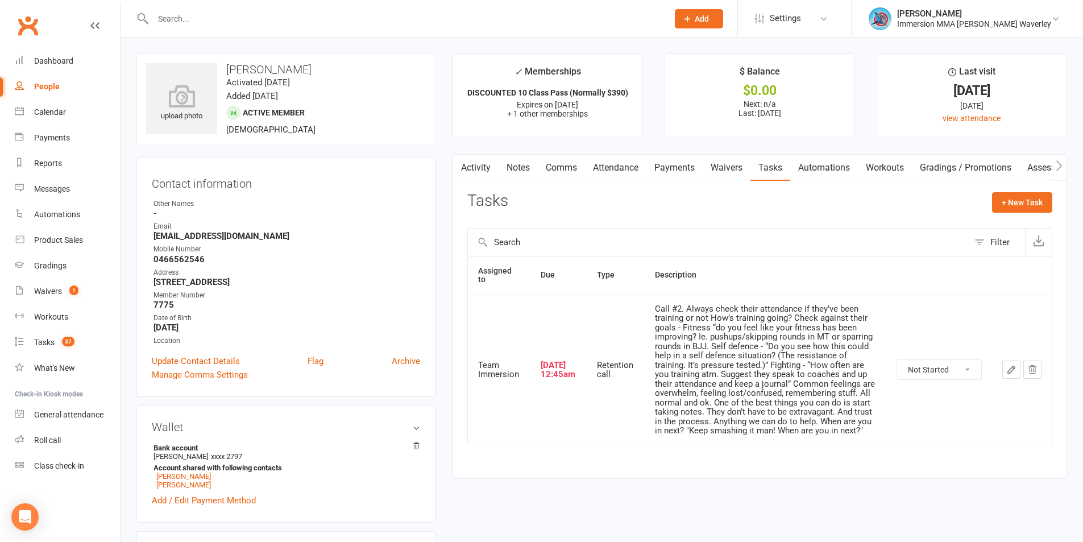
click at [1034, 367] on icon "button" at bounding box center [1032, 369] width 10 height 10
click at [822, 167] on link "Automations" at bounding box center [824, 168] width 68 height 26
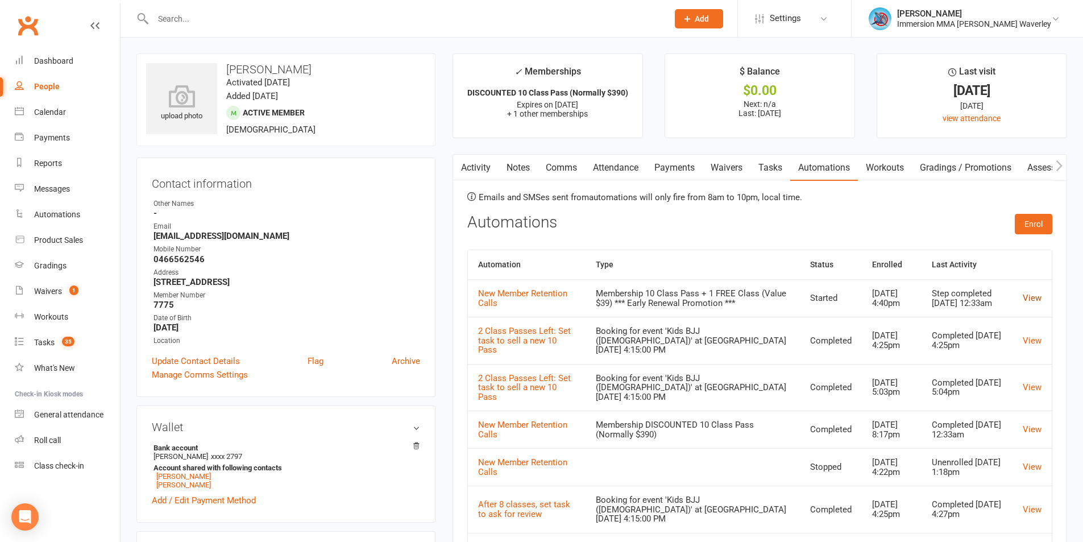
click at [1030, 300] on link "View" at bounding box center [1031, 298] width 19 height 10
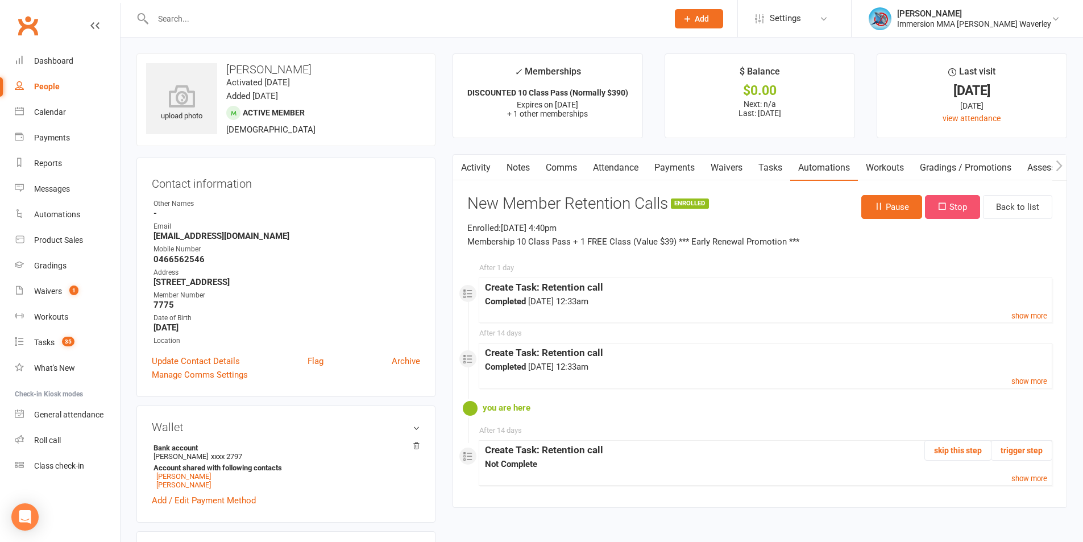
click at [953, 205] on button "Stop" at bounding box center [952, 207] width 55 height 24
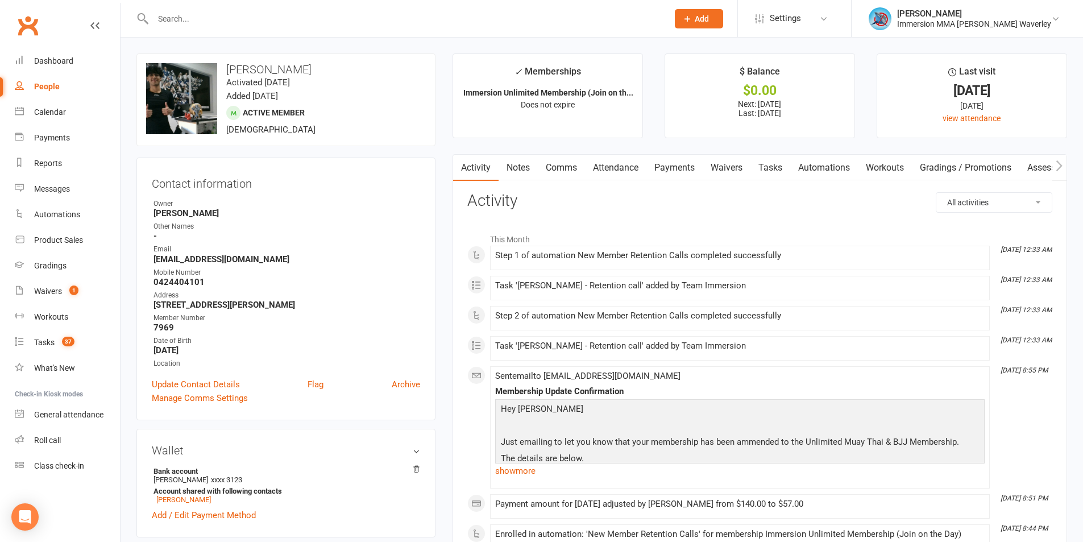
click at [516, 165] on link "Notes" at bounding box center [517, 168] width 39 height 26
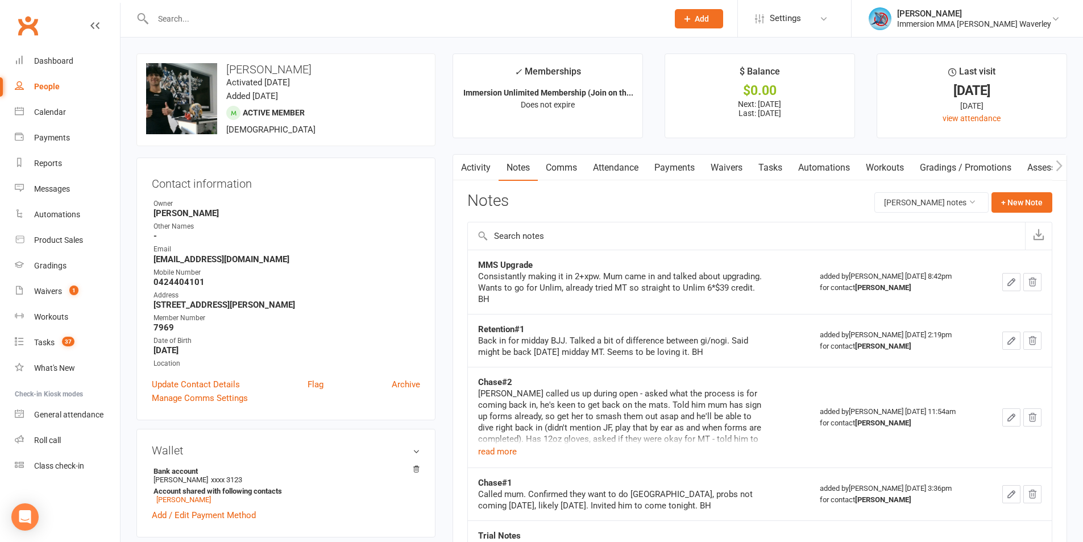
click at [767, 169] on link "Tasks" at bounding box center [770, 168] width 40 height 26
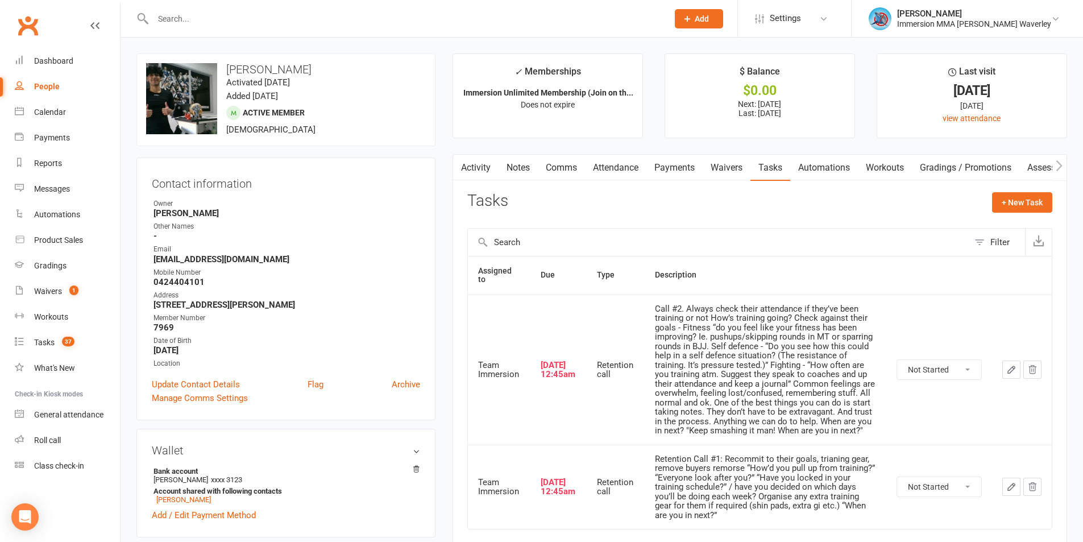
click at [1033, 490] on icon "button" at bounding box center [1032, 487] width 7 height 8
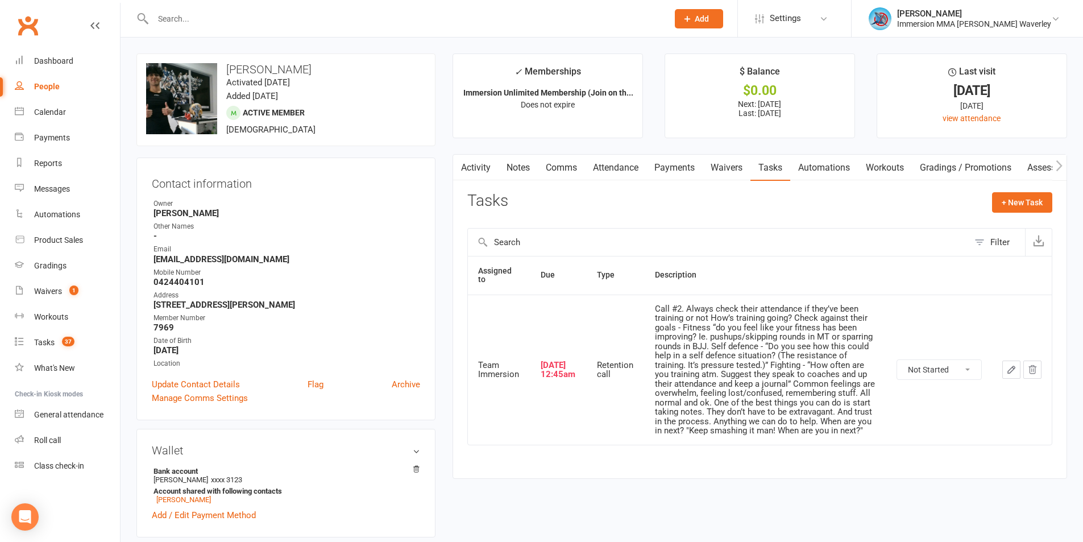
click at [522, 166] on link "Notes" at bounding box center [517, 168] width 39 height 26
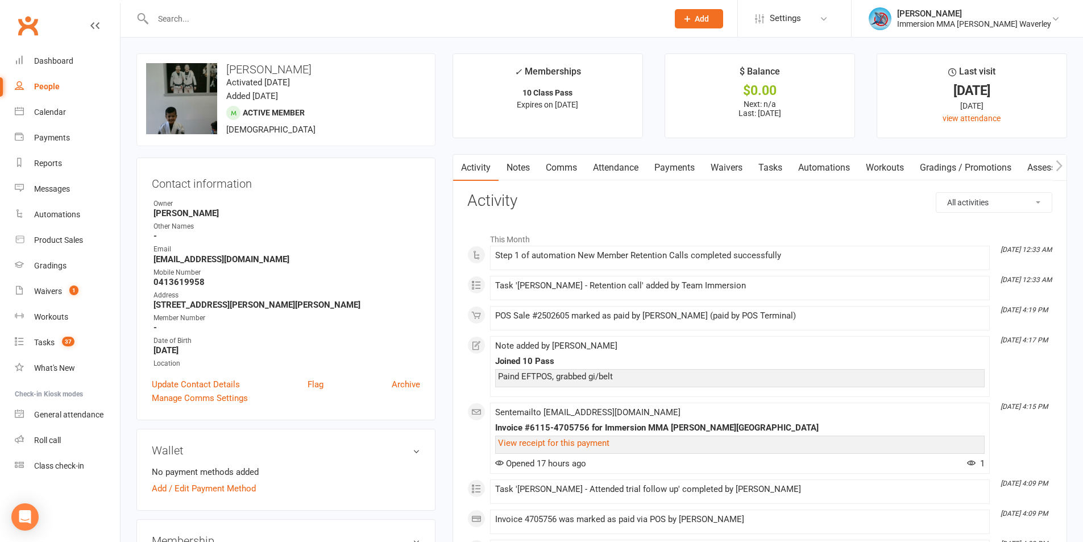
click at [821, 336] on li "Oct 14, 4:17 PM Note added by Ben Street Joined 10 Pass Paind EFTPOS, grabbed g…" at bounding box center [740, 366] width 500 height 61
click at [511, 175] on link "Notes" at bounding box center [517, 168] width 39 height 26
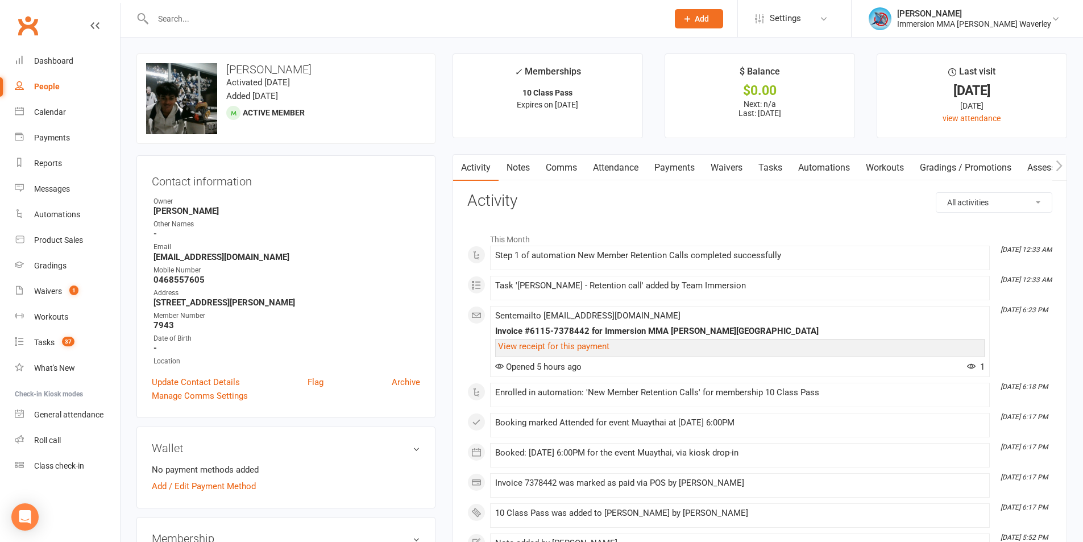
click at [517, 178] on link "Notes" at bounding box center [517, 168] width 39 height 26
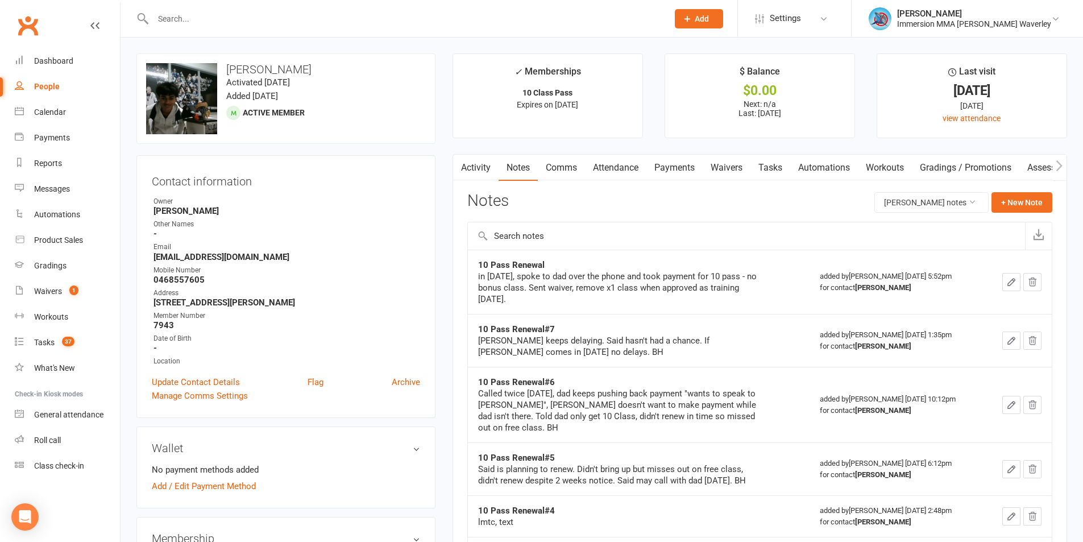
click at [773, 169] on link "Tasks" at bounding box center [770, 168] width 40 height 26
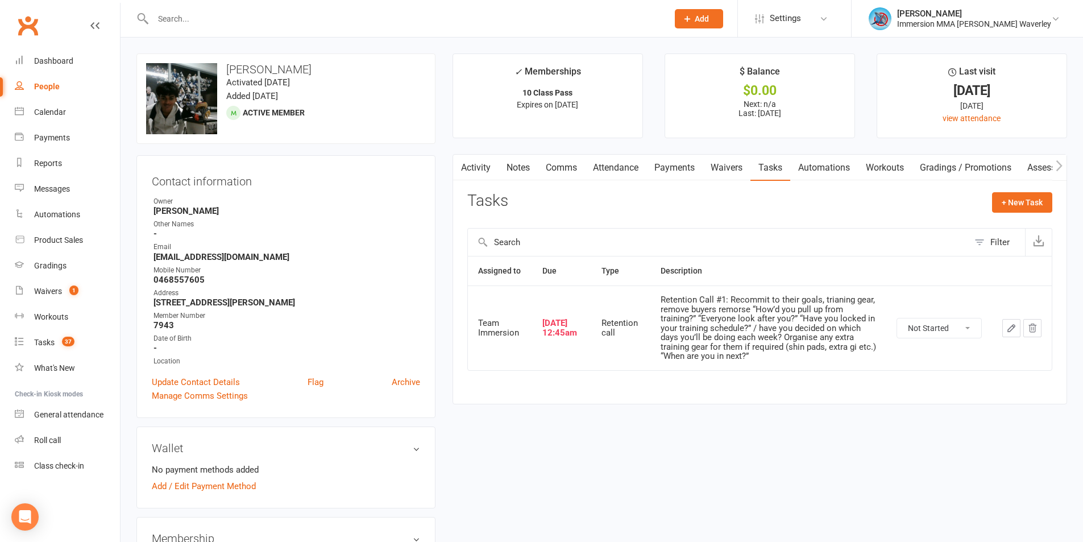
click at [721, 158] on link "Waivers" at bounding box center [726, 168] width 48 height 26
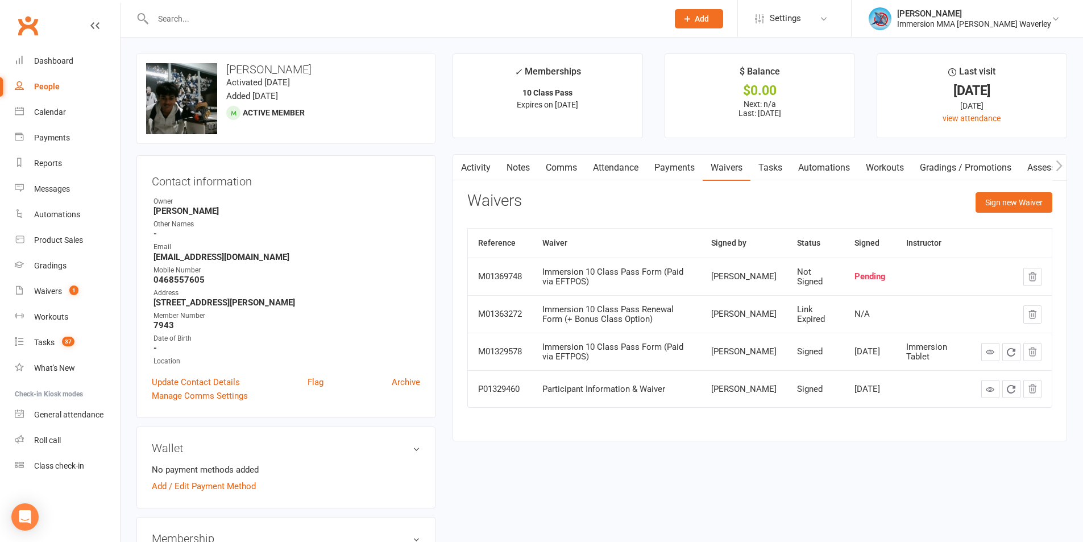
click at [789, 173] on link "Tasks" at bounding box center [770, 168] width 40 height 26
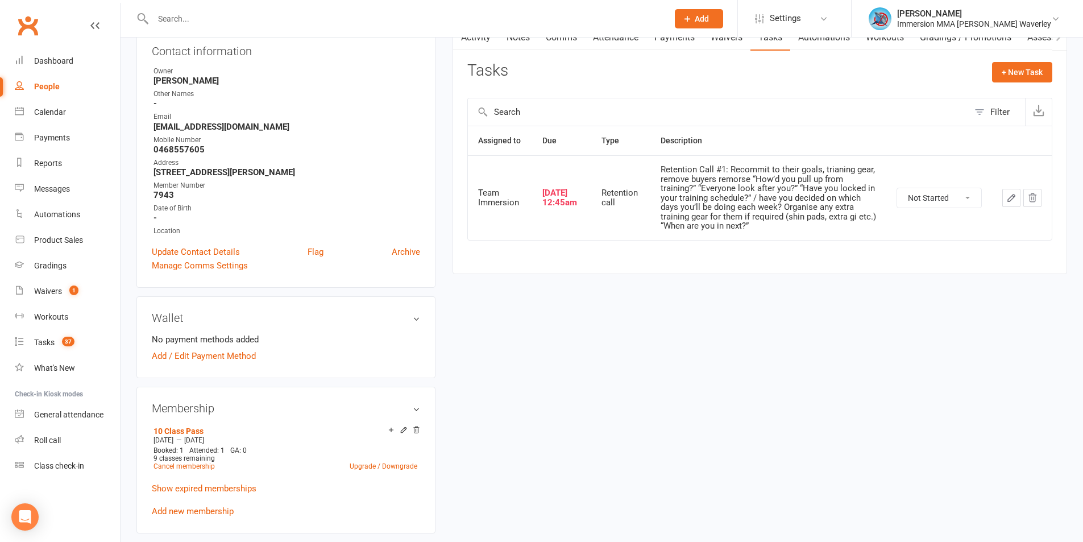
scroll to position [152, 0]
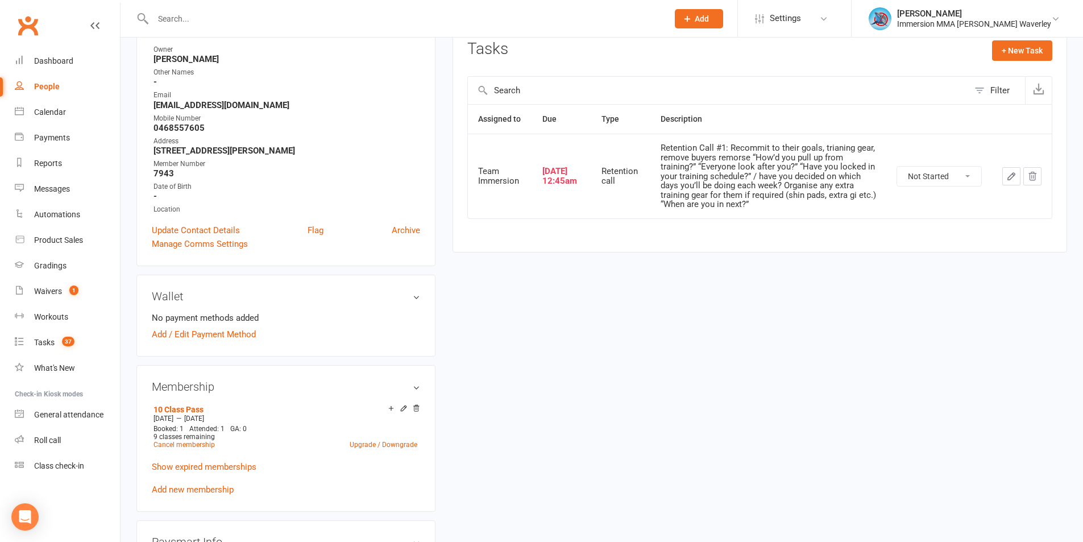
click at [1034, 174] on icon "button" at bounding box center [1032, 176] width 10 height 10
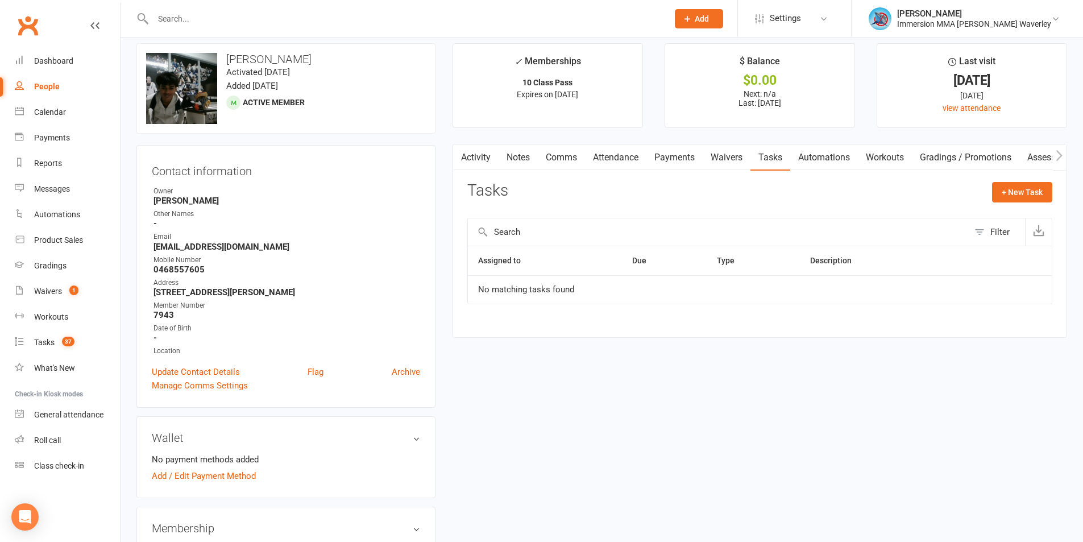
scroll to position [0, 0]
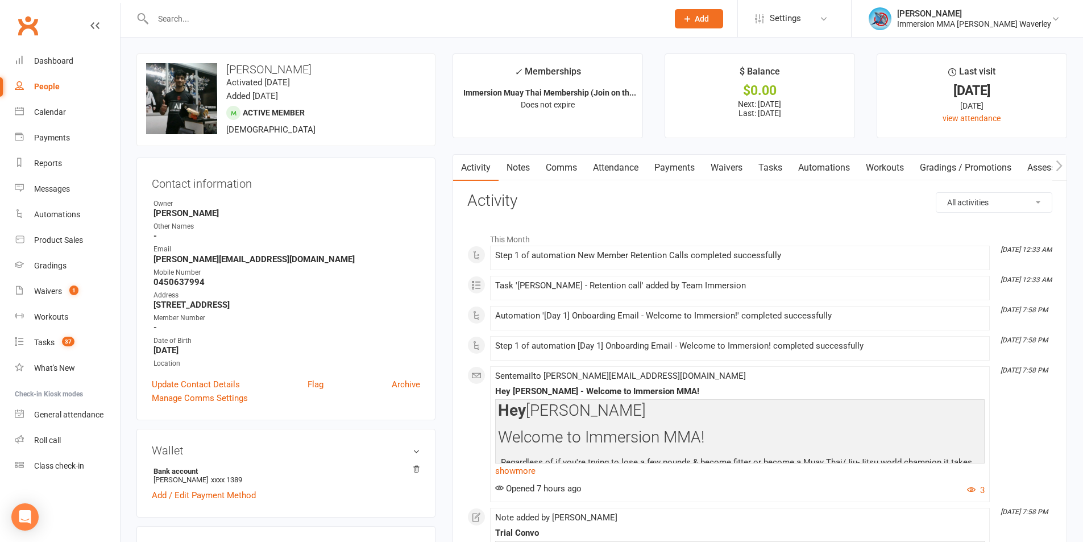
click at [513, 169] on link "Notes" at bounding box center [517, 168] width 39 height 26
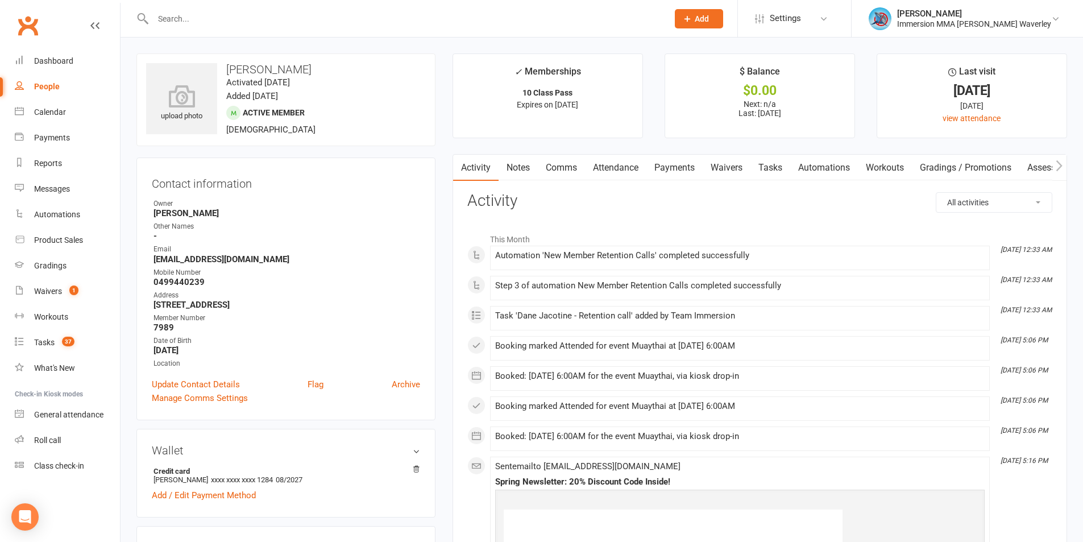
click at [530, 167] on link "Notes" at bounding box center [517, 168] width 39 height 26
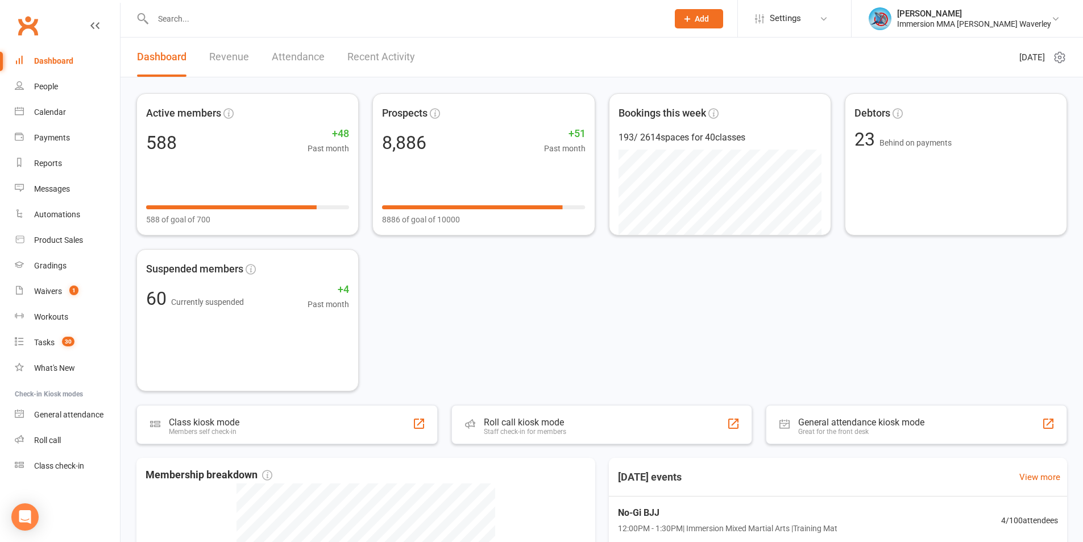
click at [215, 27] on div at bounding box center [397, 18] width 523 height 37
click at [229, 23] on input "text" at bounding box center [404, 19] width 510 height 16
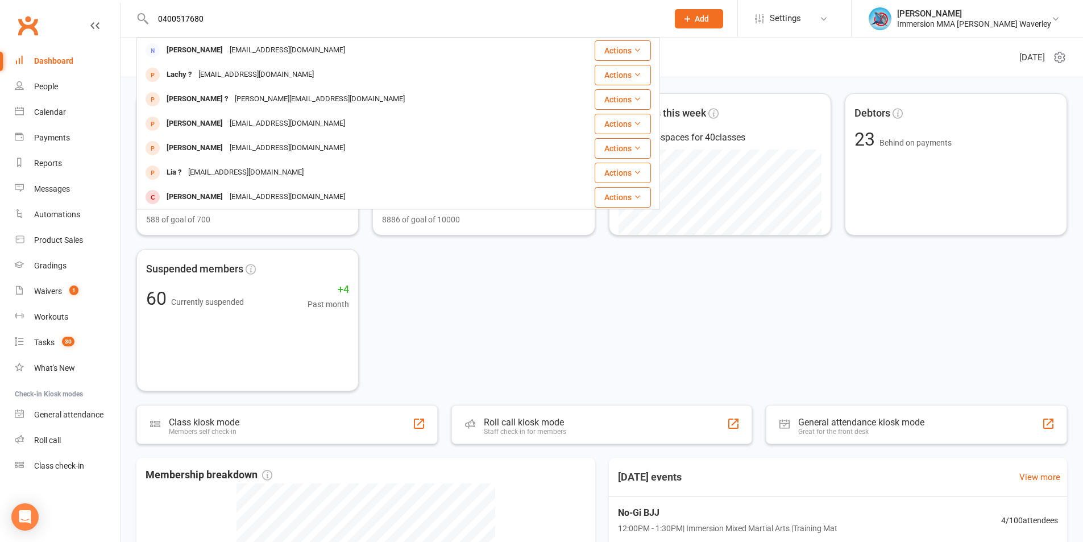
type input "0400517680"
click at [226, 55] on div "aryankarat@outlook.com" at bounding box center [287, 50] width 122 height 16
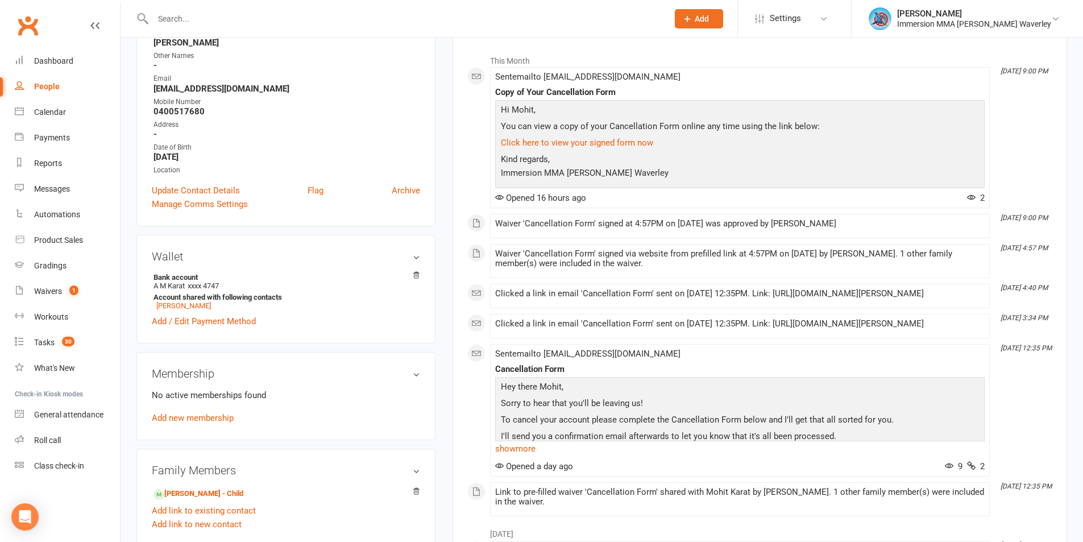
scroll to position [303, 0]
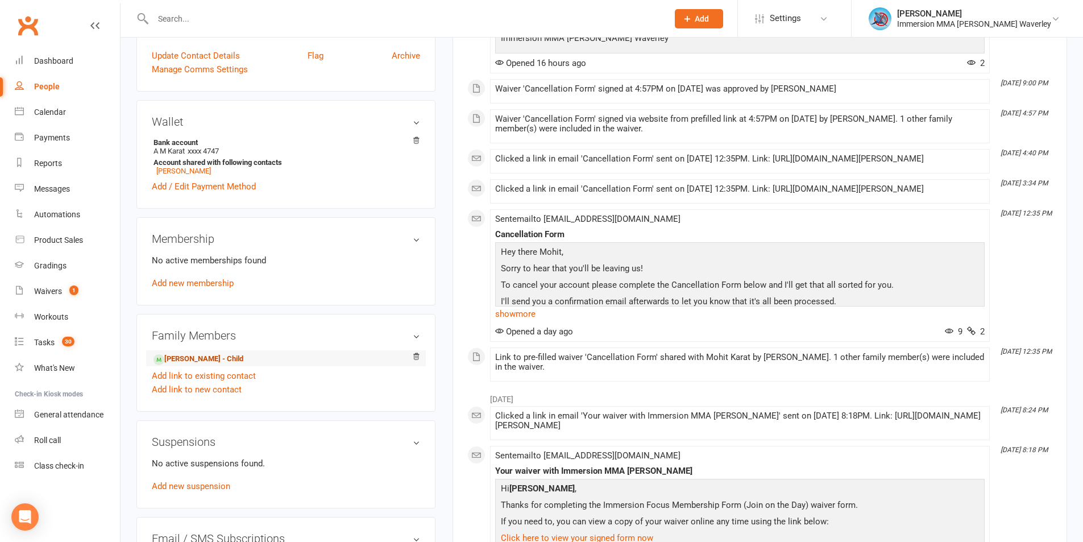
click at [192, 358] on link "Aryan Karat - Child" at bounding box center [198, 359] width 90 height 12
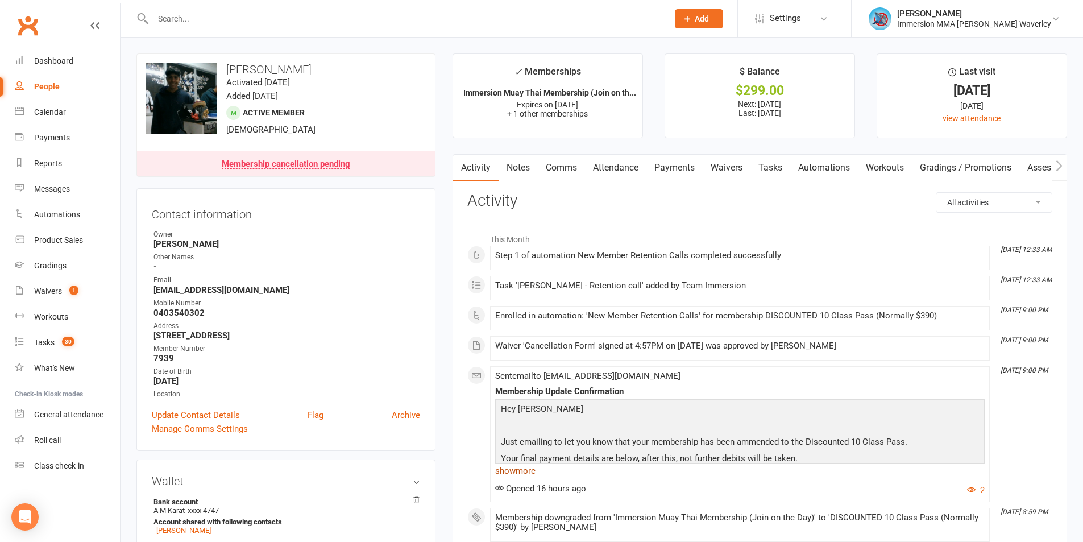
scroll to position [152, 0]
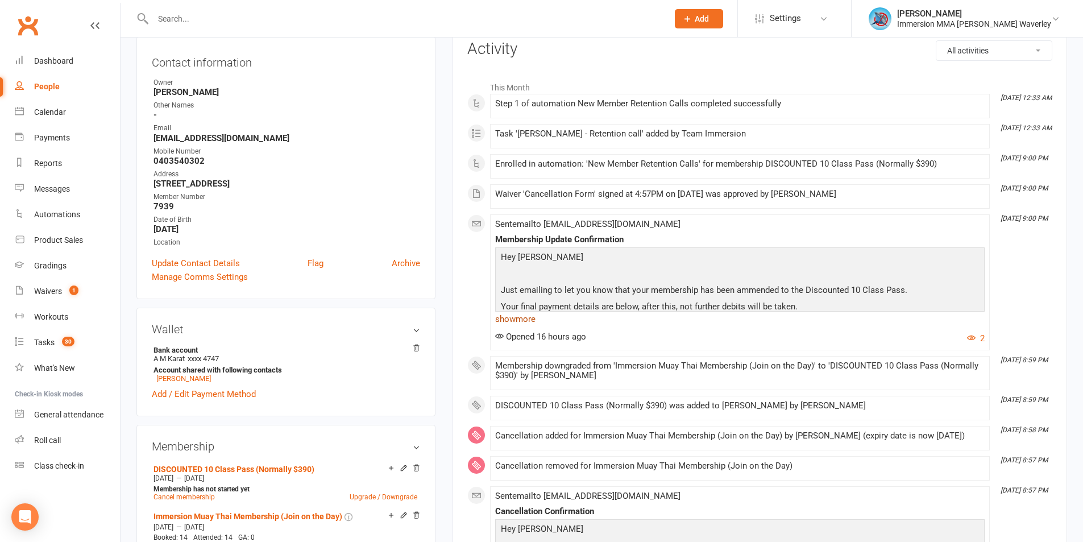
click at [505, 322] on link "show more" at bounding box center [739, 319] width 489 height 16
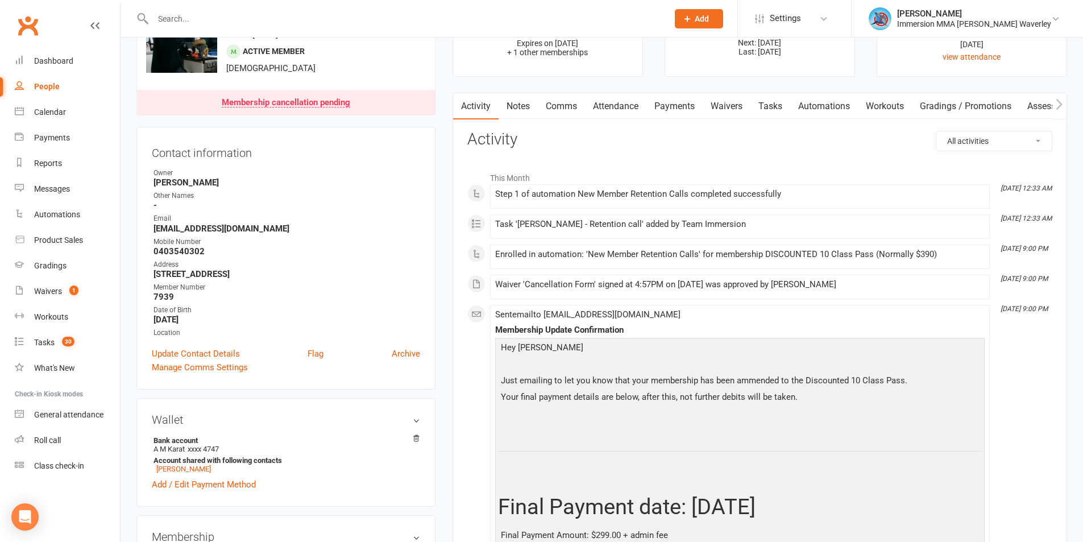
scroll to position [0, 0]
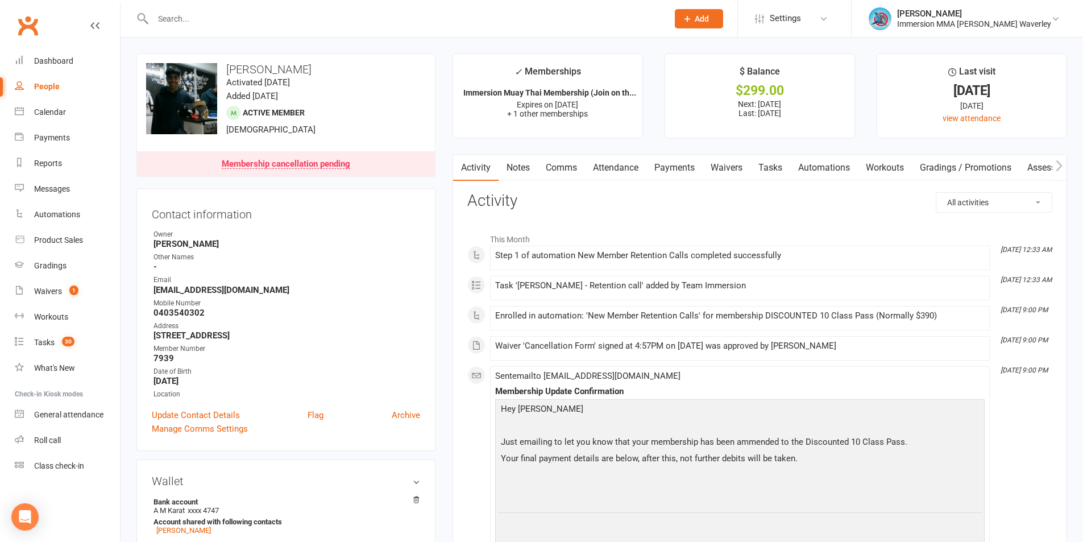
click at [637, 161] on link "Attendance" at bounding box center [615, 168] width 61 height 26
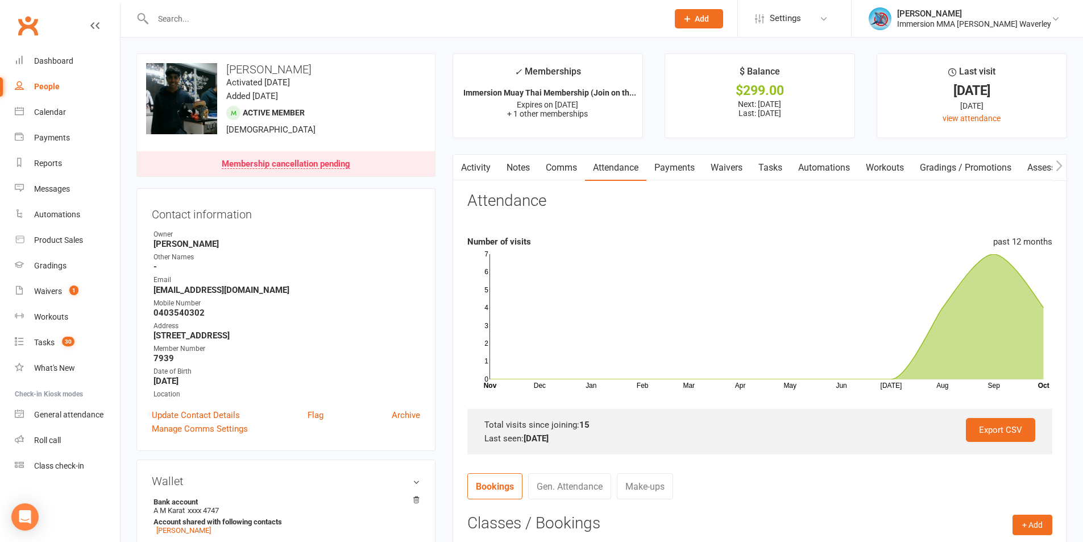
click at [691, 171] on link "Payments" at bounding box center [674, 168] width 56 height 26
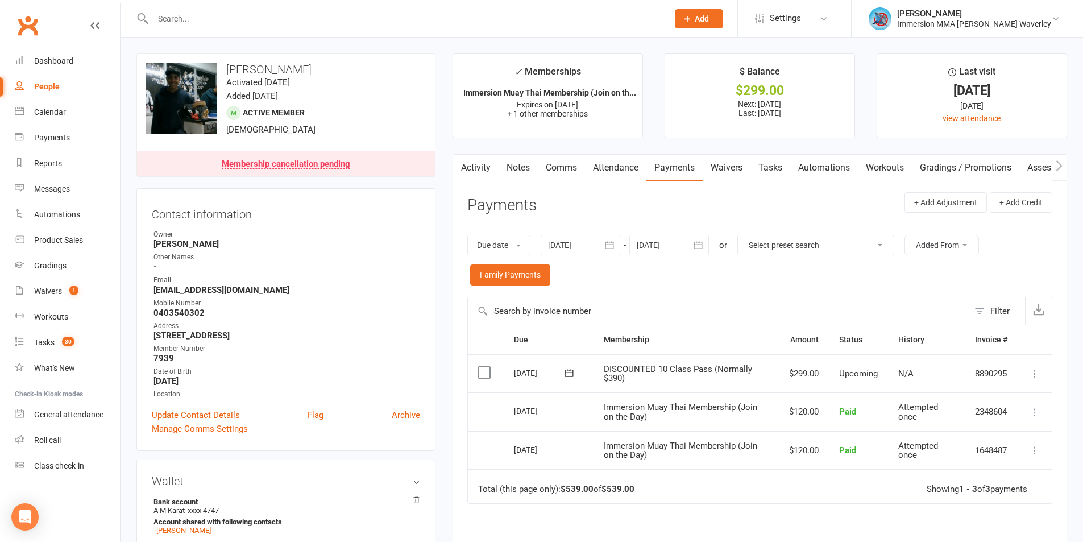
click at [809, 510] on div "Due Contact Membership Amount Status History Invoice # Select this 23 Oct 2025 …" at bounding box center [759, 488] width 585 height 326
click at [787, 516] on div "Due Contact Membership Amount Status History Invoice # Select this 23 Oct 2025 …" at bounding box center [759, 488] width 585 height 326
click at [761, 168] on link "Tasks" at bounding box center [770, 168] width 40 height 26
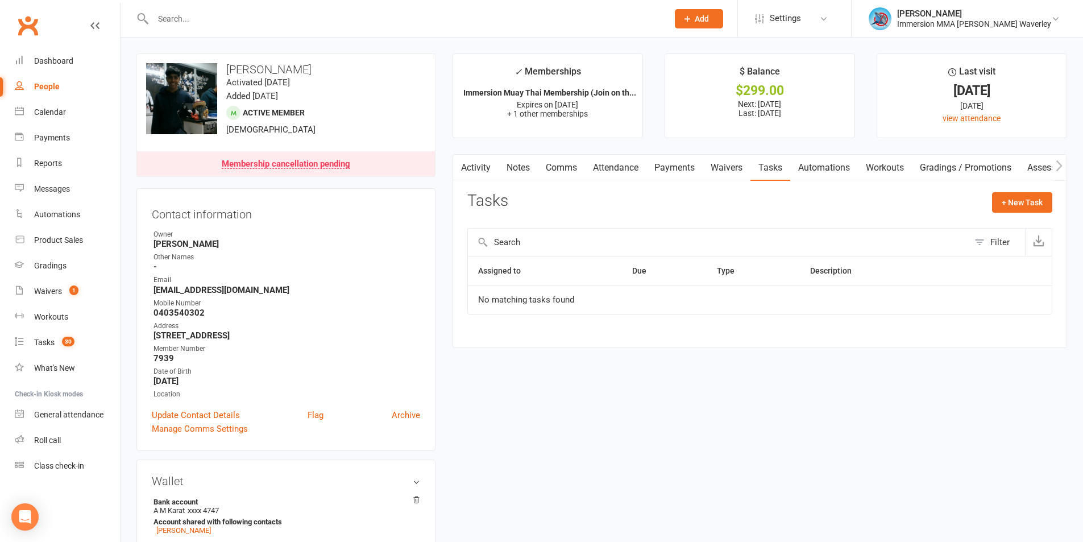
click at [61, 47] on div "Clubworx" at bounding box center [60, 32] width 120 height 42
click at [64, 57] on div "Dashboard" at bounding box center [53, 60] width 39 height 9
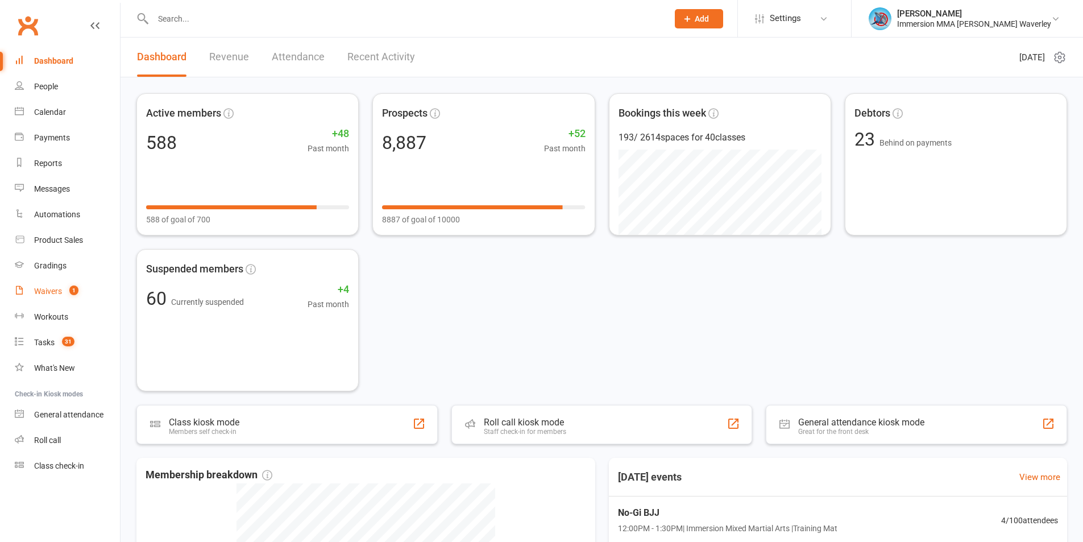
click at [66, 297] on link "Waivers 1" at bounding box center [67, 291] width 105 height 26
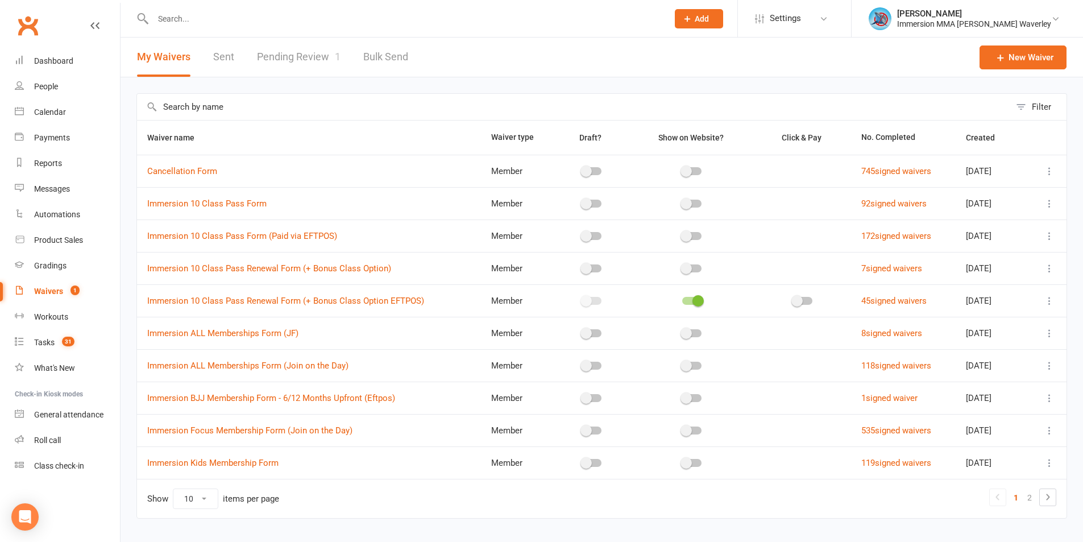
click at [301, 55] on link "Pending Review 1" at bounding box center [299, 57] width 84 height 39
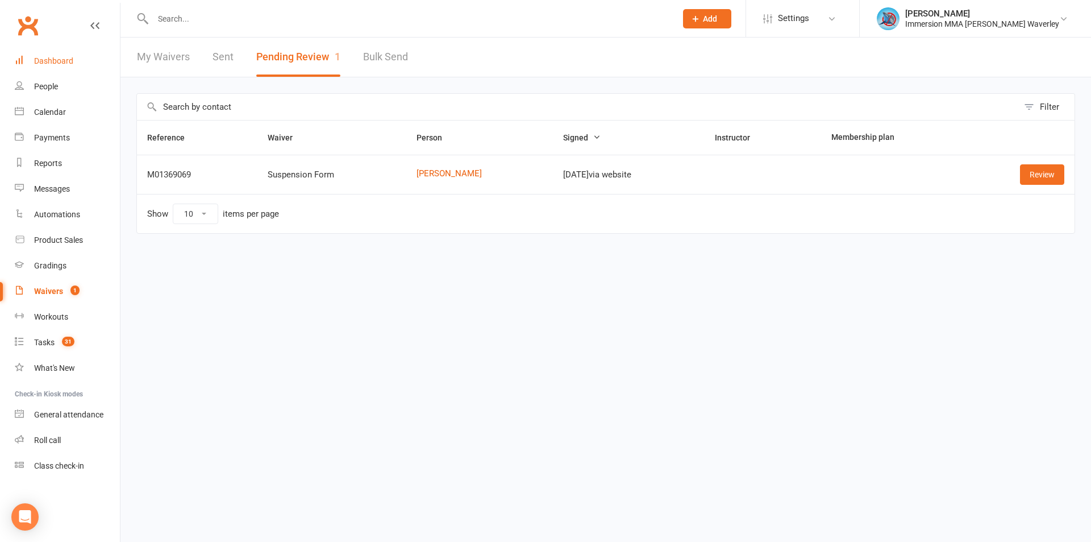
click at [71, 64] on div "Dashboard" at bounding box center [53, 60] width 39 height 9
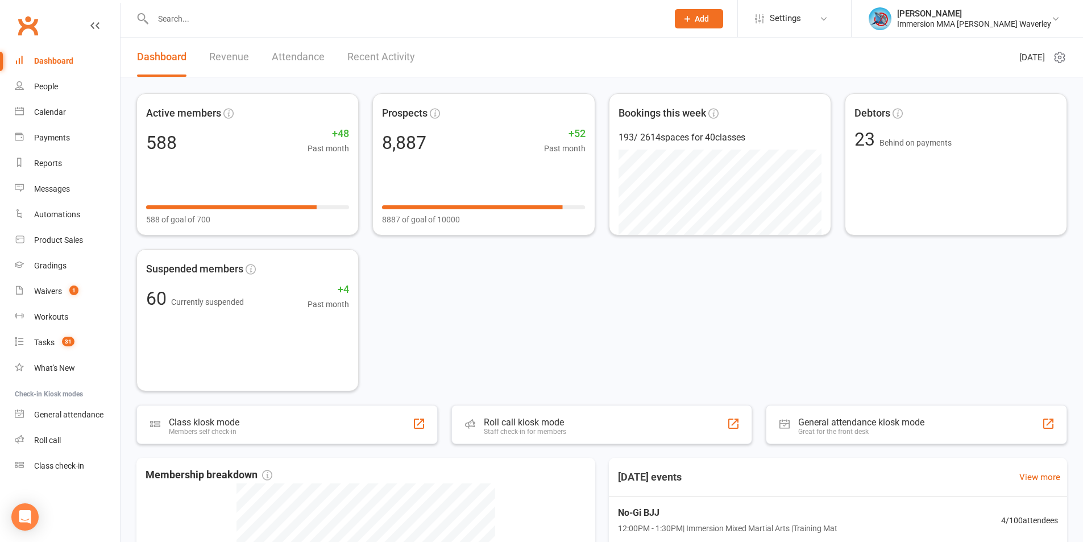
click at [214, 13] on input "text" at bounding box center [404, 19] width 510 height 16
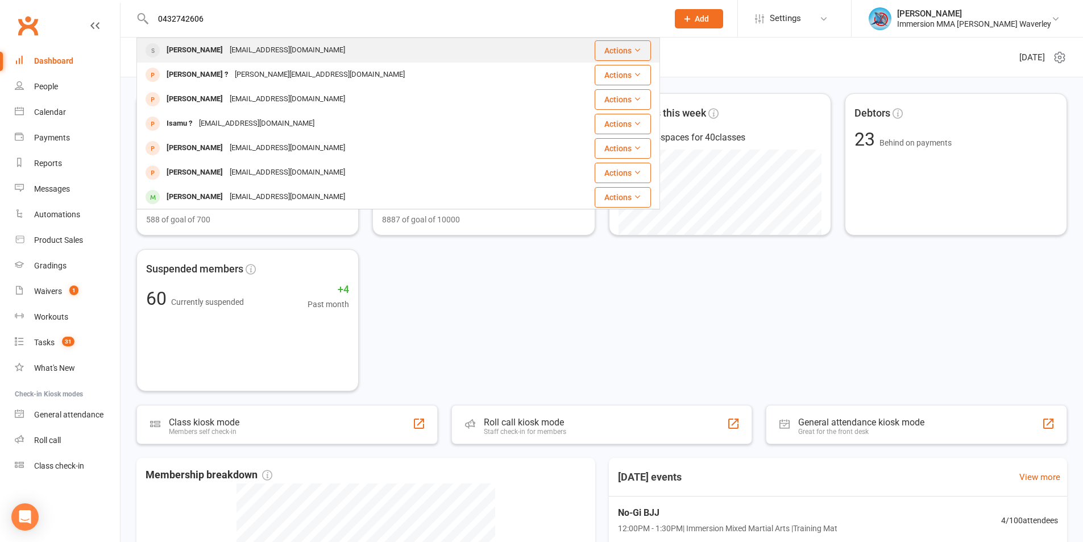
type input "0432742606"
click at [217, 56] on div "[PERSON_NAME]" at bounding box center [194, 50] width 63 height 16
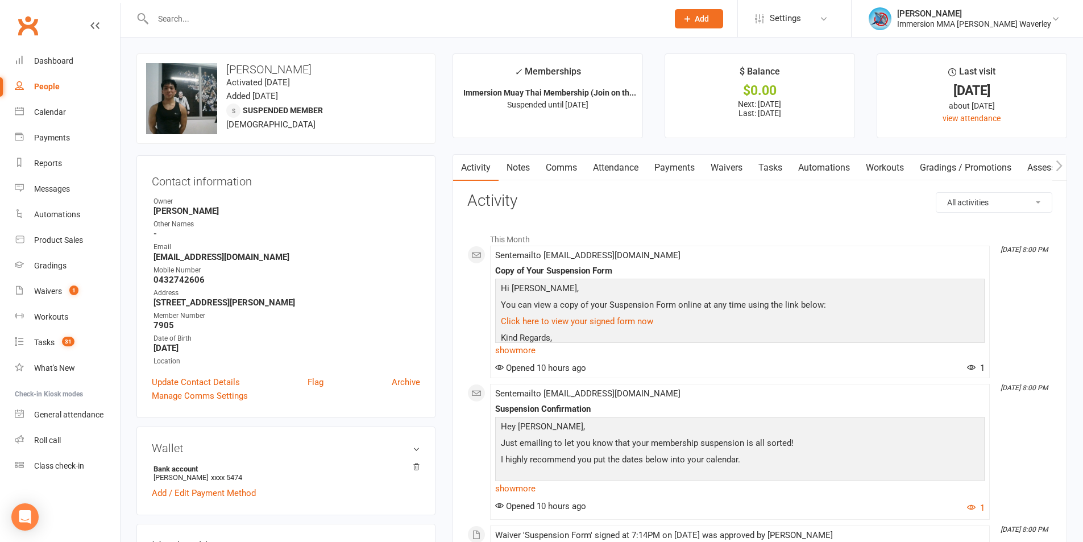
click at [255, 23] on input "text" at bounding box center [404, 19] width 510 height 16
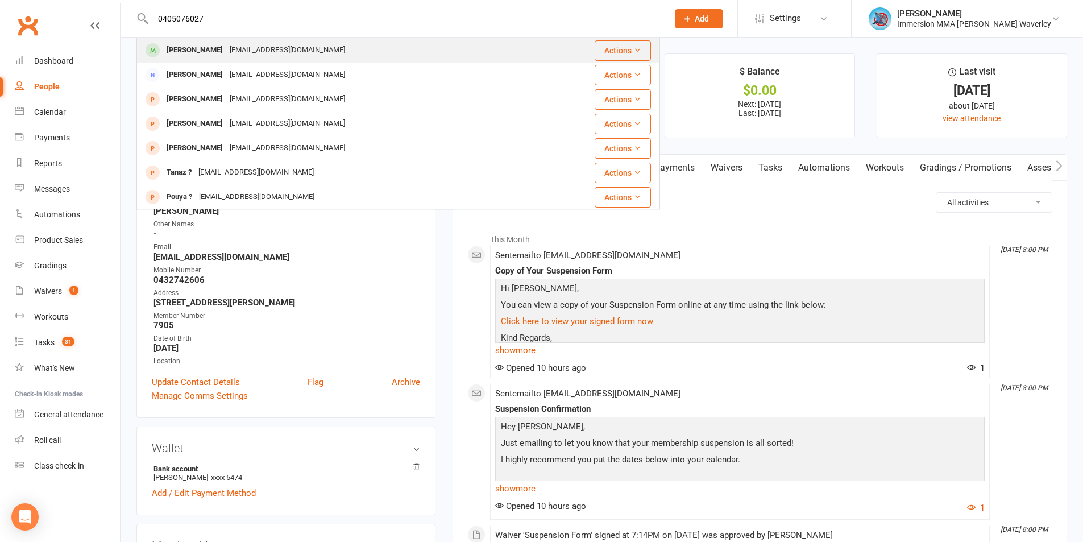
type input "0405076027"
click at [242, 43] on div "[EMAIL_ADDRESS][DOMAIN_NAME]" at bounding box center [287, 50] width 122 height 16
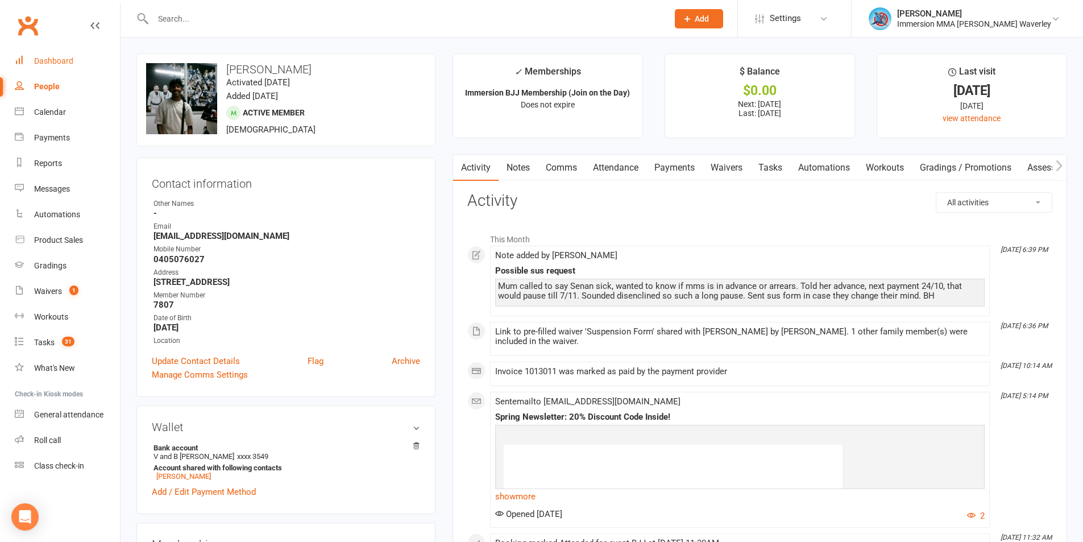
click at [56, 53] on link "Dashboard" at bounding box center [67, 61] width 105 height 26
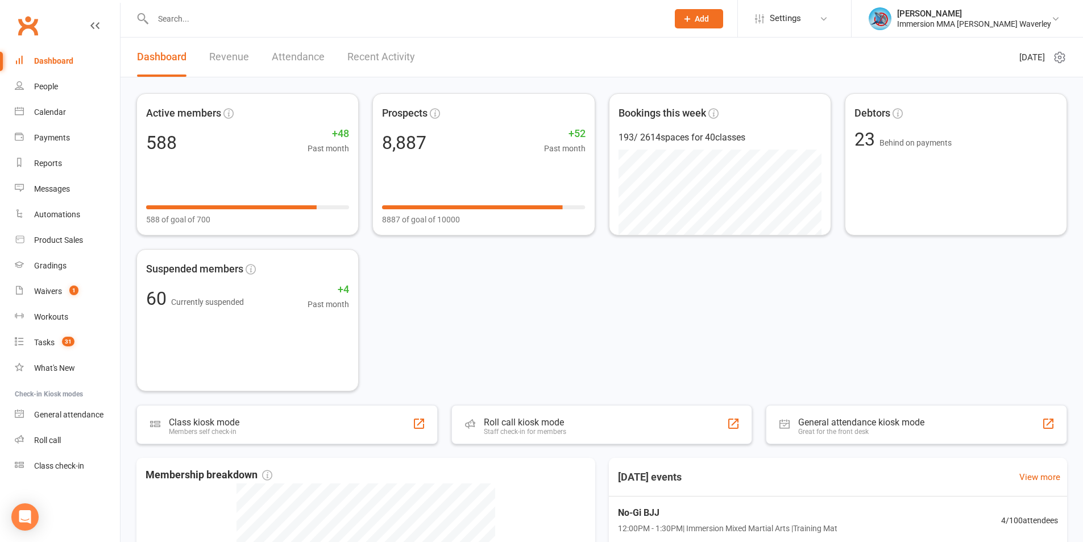
drag, startPoint x: 758, startPoint y: 340, endPoint x: 719, endPoint y: 321, distance: 43.7
click at [758, 338] on div "Active members 588 +48 Past month 588 of goal of 700 Prospects 8,887 +52 Past m…" at bounding box center [601, 242] width 930 height 298
